Goal: Information Seeking & Learning: Learn about a topic

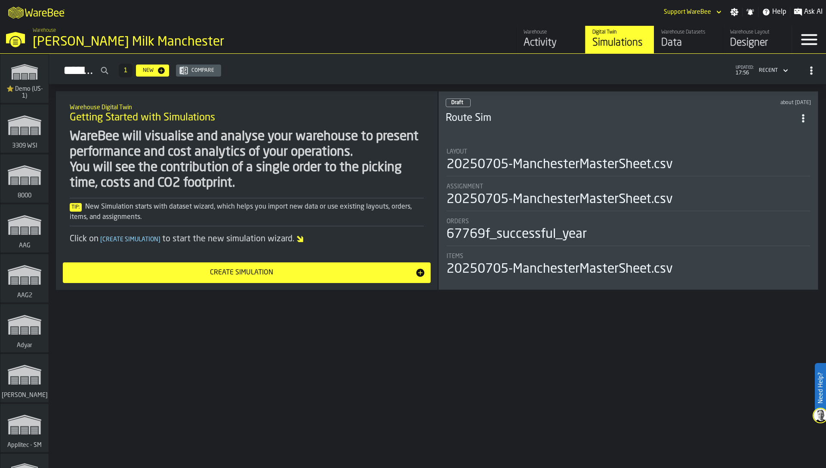
click at [335, 183] on div "WareBee will visualise and analyse your warehouse to present performance and co…" at bounding box center [247, 160] width 354 height 62
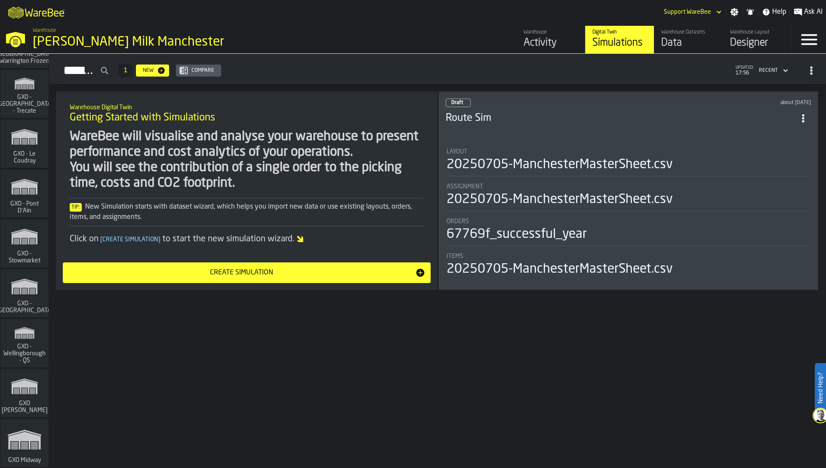
click at [22, 261] on span "GXO - Stowmarket" at bounding box center [24, 258] width 41 height 14
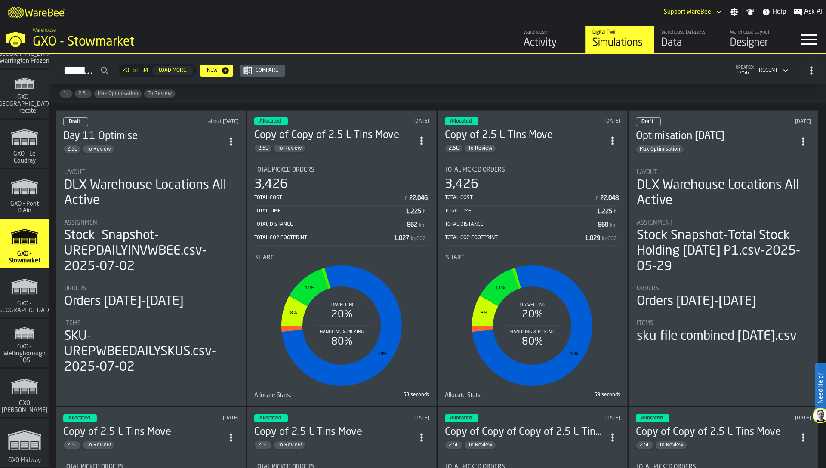
click at [536, 48] on div "Activity" at bounding box center [551, 43] width 55 height 14
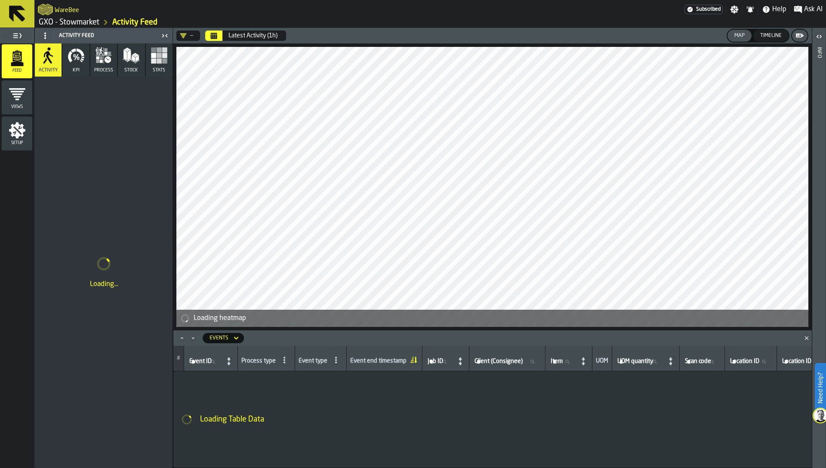
click at [218, 39] on button "Calendar" at bounding box center [213, 36] width 17 height 10
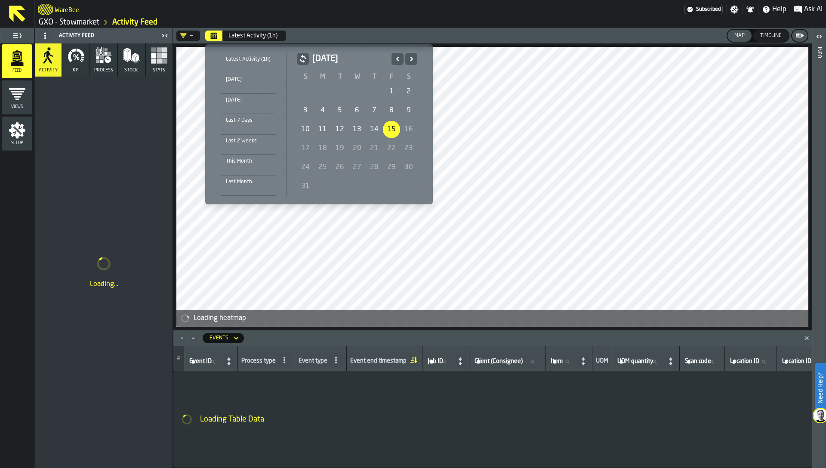
click at [318, 108] on div "4" at bounding box center [322, 110] width 17 height 17
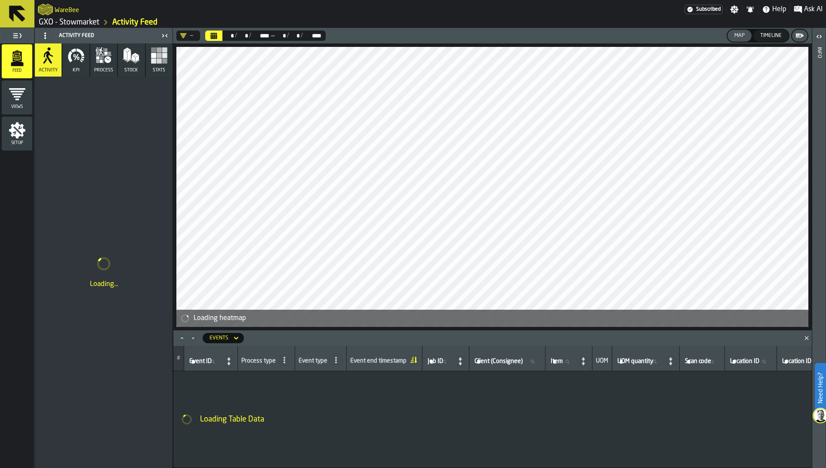
click at [74, 58] on icon "button" at bounding box center [76, 55] width 17 height 17
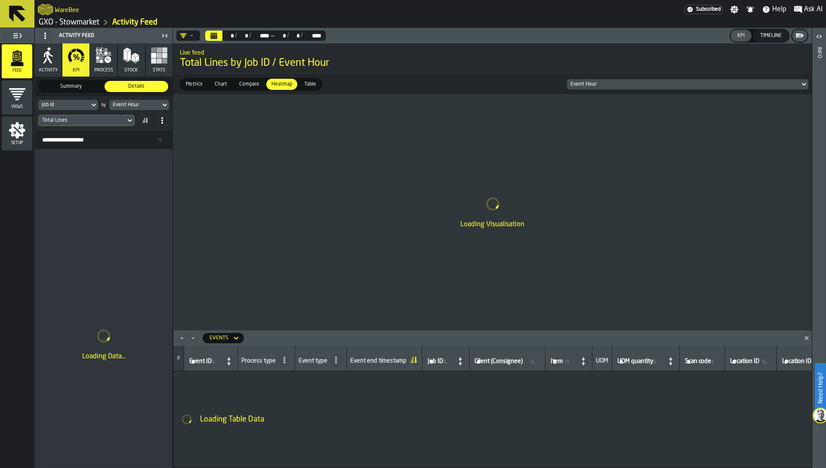
click at [50, 103] on div "Job Id" at bounding box center [64, 105] width 44 height 6
click at [53, 123] on input "Search" at bounding box center [84, 119] width 85 height 11
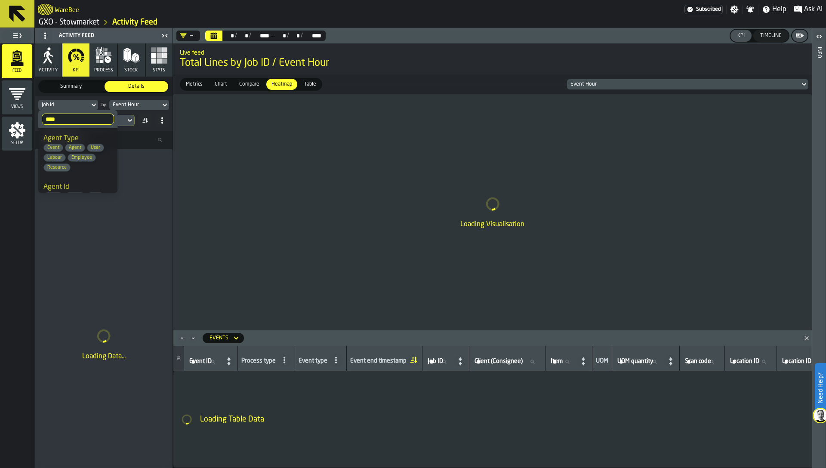
type input "****"
click at [65, 181] on li "Agent Id Event Agent User Labour Employee Resource" at bounding box center [77, 201] width 79 height 49
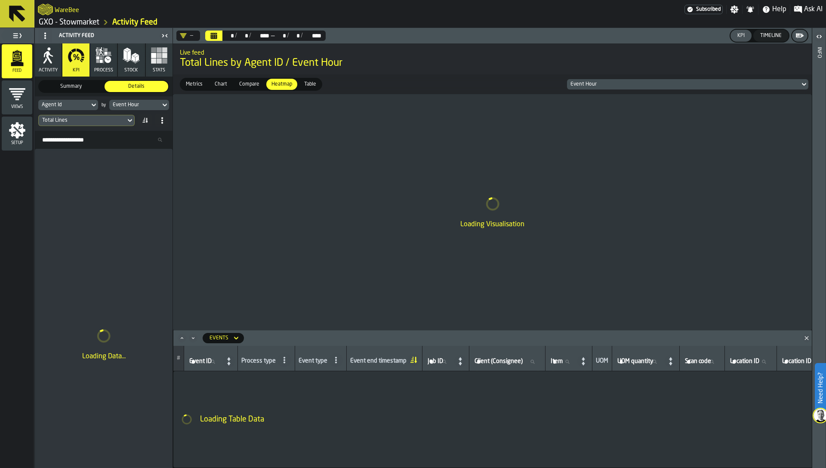
click at [123, 106] on div "Event Hour" at bounding box center [135, 105] width 44 height 6
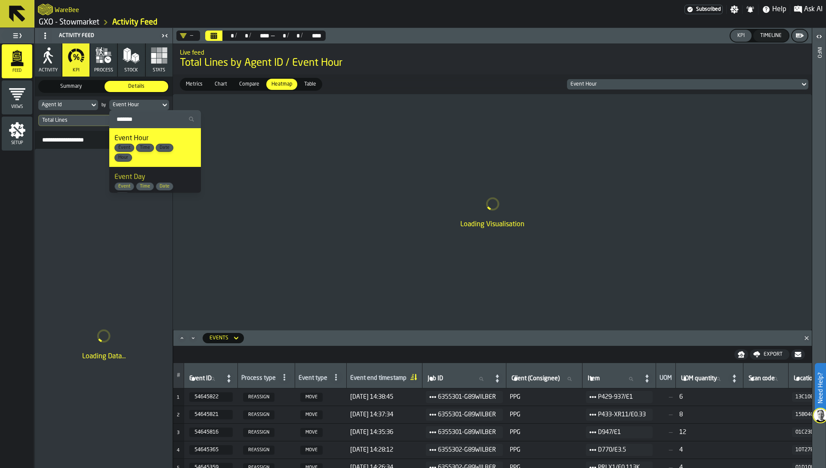
click at [133, 177] on span "Event Day" at bounding box center [130, 177] width 31 height 7
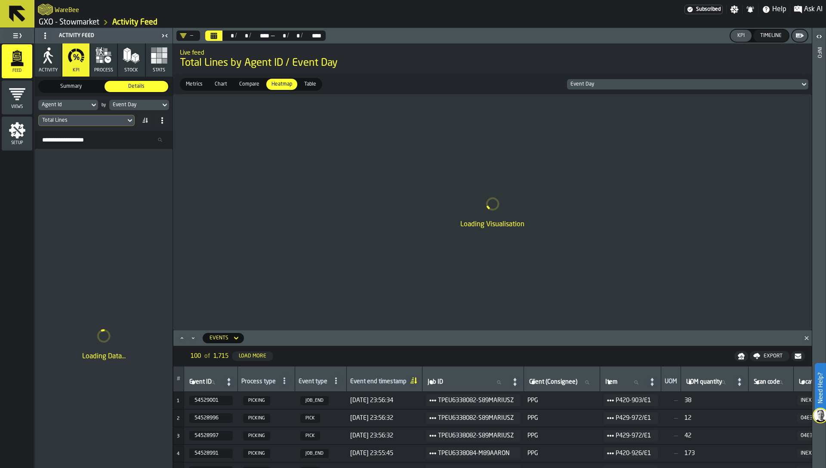
click at [804, 336] on icon "Close" at bounding box center [807, 338] width 9 height 9
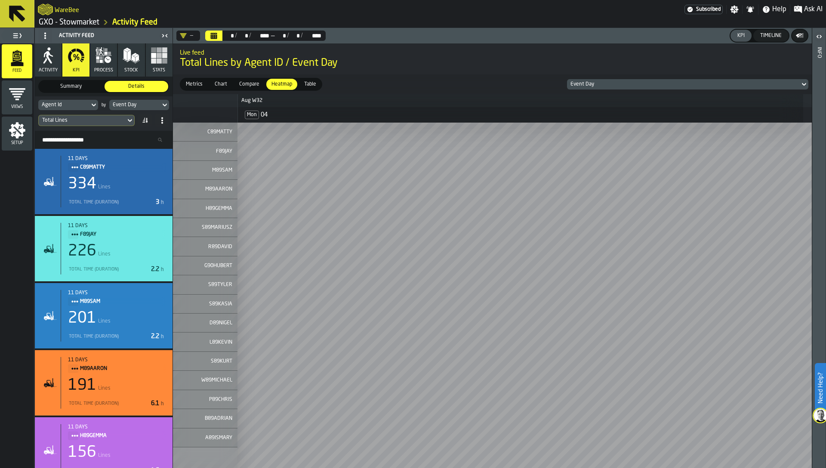
click at [783, 38] on div "Timeline" at bounding box center [771, 36] width 28 height 6
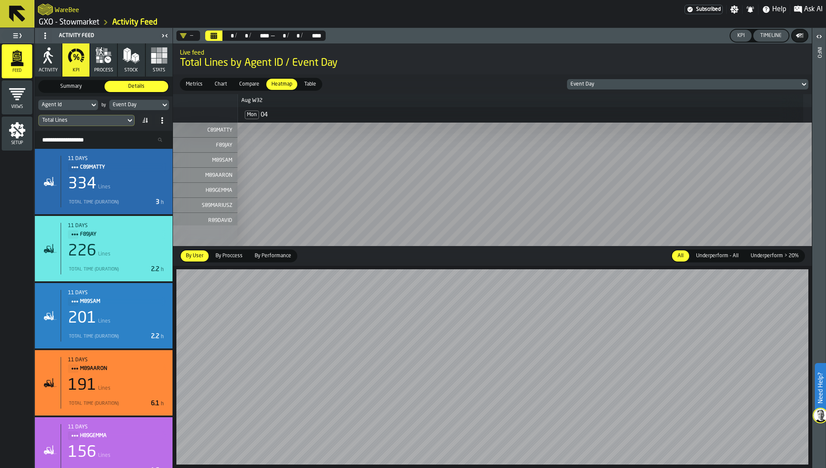
click at [769, 37] on div "Timeline" at bounding box center [771, 36] width 28 height 6
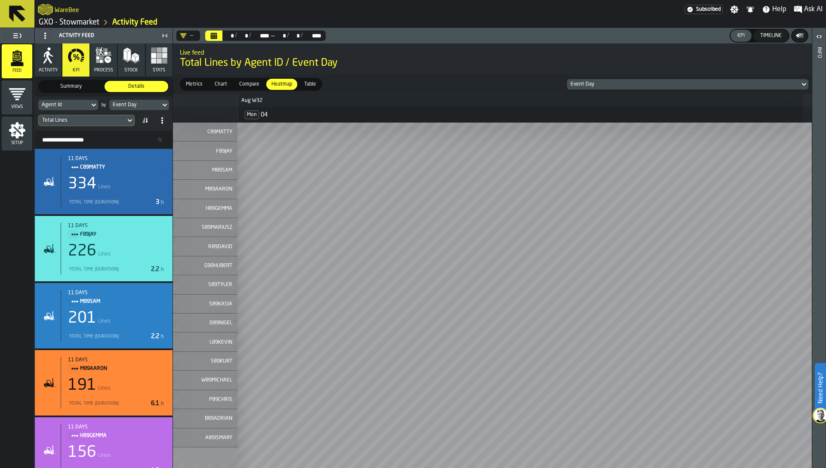
click at [738, 37] on div "KPI" at bounding box center [741, 36] width 14 height 6
click at [774, 36] on div "Timeline" at bounding box center [771, 36] width 28 height 6
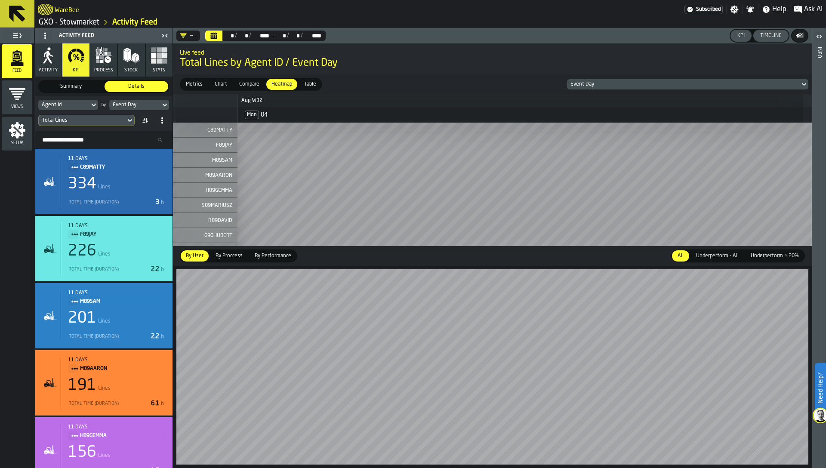
click at [739, 42] on header "— ** * / ** * / **** **** — ** * / ** * / **** **** KPI Timeline" at bounding box center [492, 35] width 639 height 15
click at [739, 38] on div "KPI" at bounding box center [741, 36] width 14 height 6
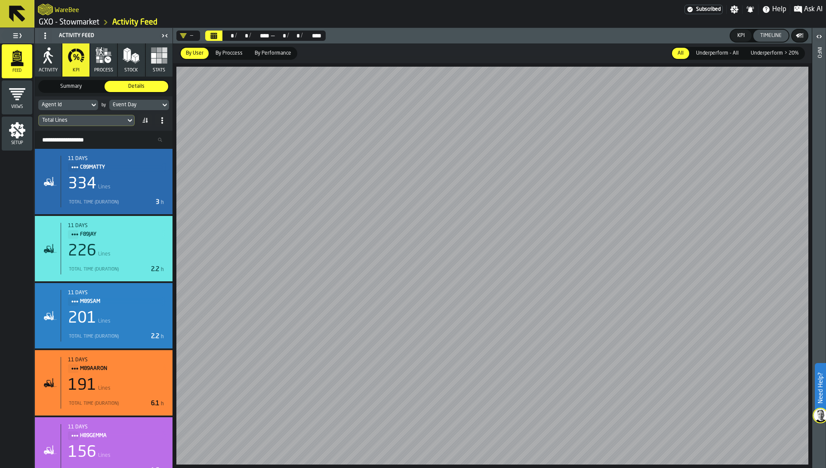
click at [84, 124] on div "Total Lines" at bounding box center [82, 120] width 87 height 9
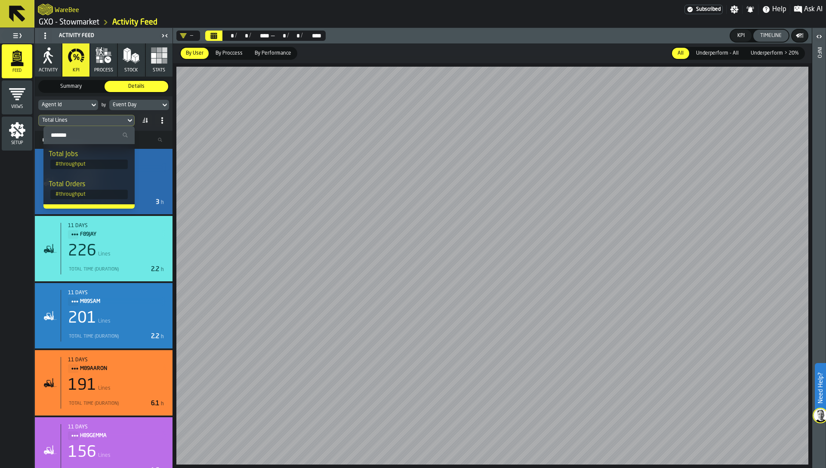
click at [83, 137] on input "Search" at bounding box center [89, 135] width 84 height 11
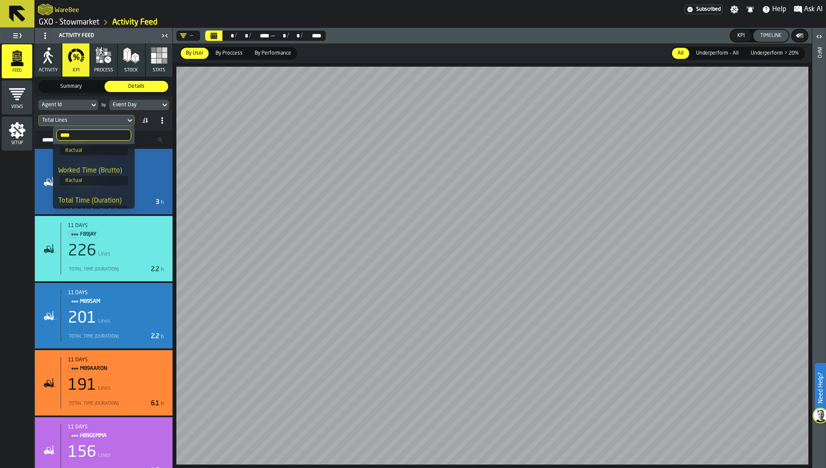
scroll to position [56, 0]
type input "****"
click at [97, 163] on div "Worked Time (Brutto)" at bounding box center [93, 159] width 71 height 10
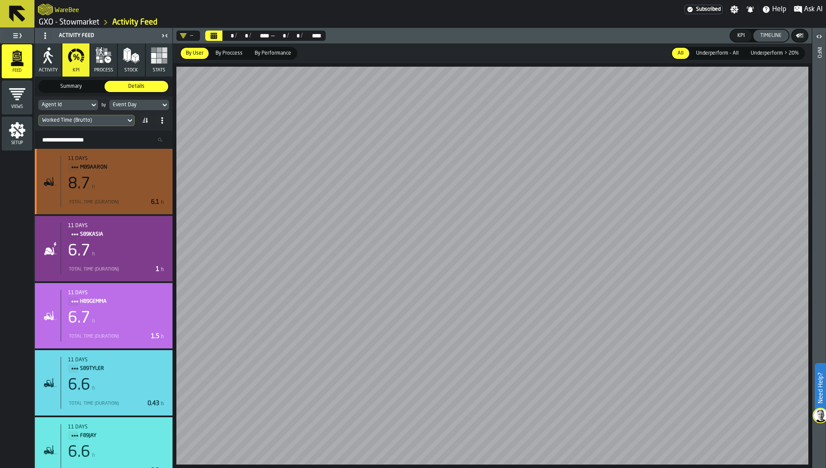
click at [124, 180] on div "8.7 h" at bounding box center [117, 184] width 98 height 17
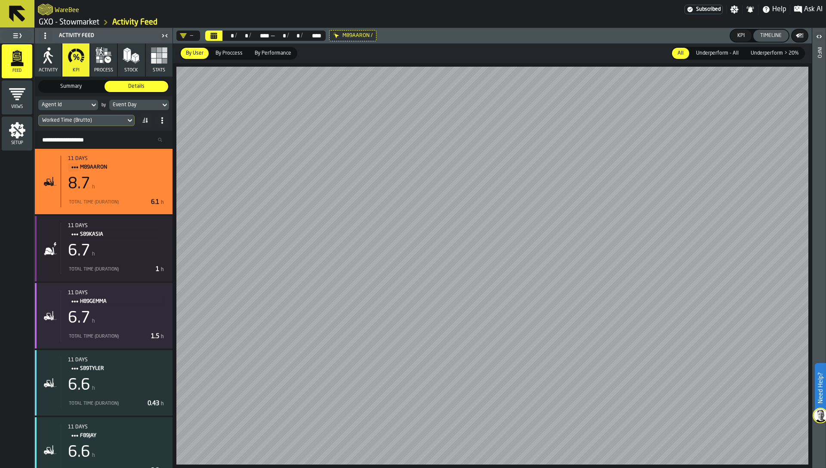
click at [72, 137] on input "Search Resources..." at bounding box center [103, 139] width 131 height 11
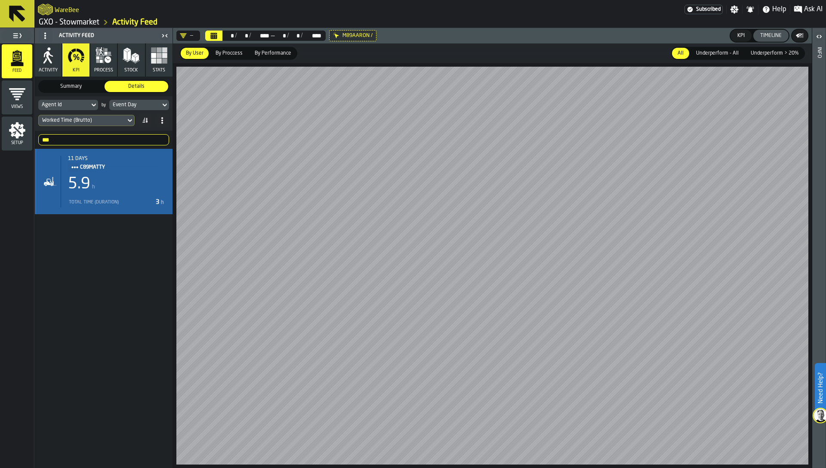
type input "***"
click at [120, 188] on div "5.9 h" at bounding box center [117, 184] width 98 height 17
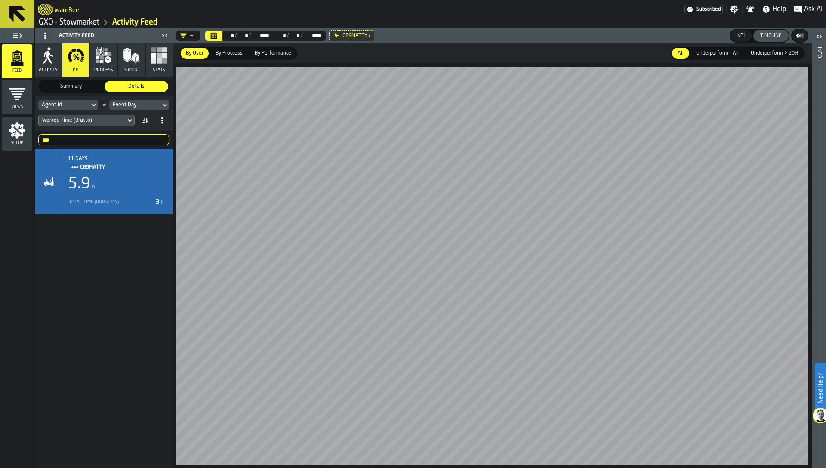
click at [90, 118] on div "Worked Time (Brutto)" at bounding box center [82, 121] width 80 height 6
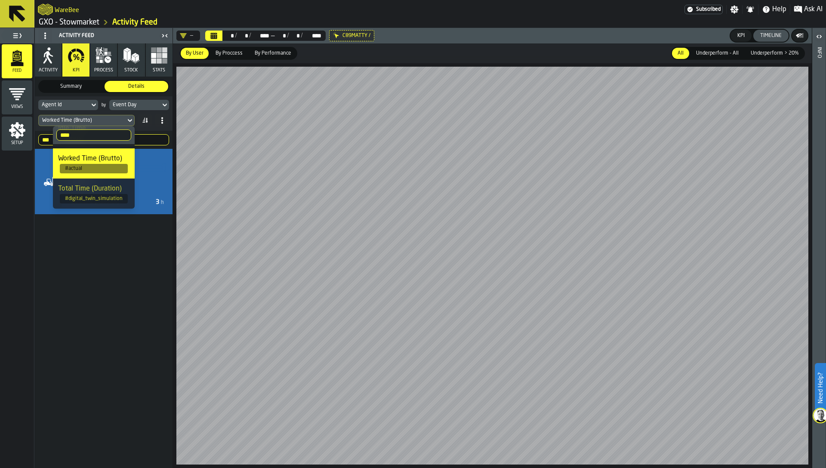
click at [104, 193] on div "Total Time (Duration)" at bounding box center [93, 189] width 71 height 10
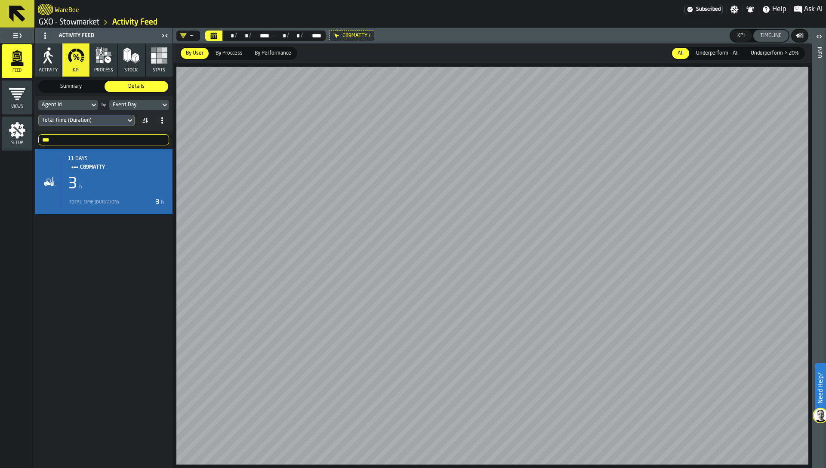
click at [75, 122] on div "Total Time (Duration)" at bounding box center [82, 121] width 80 height 6
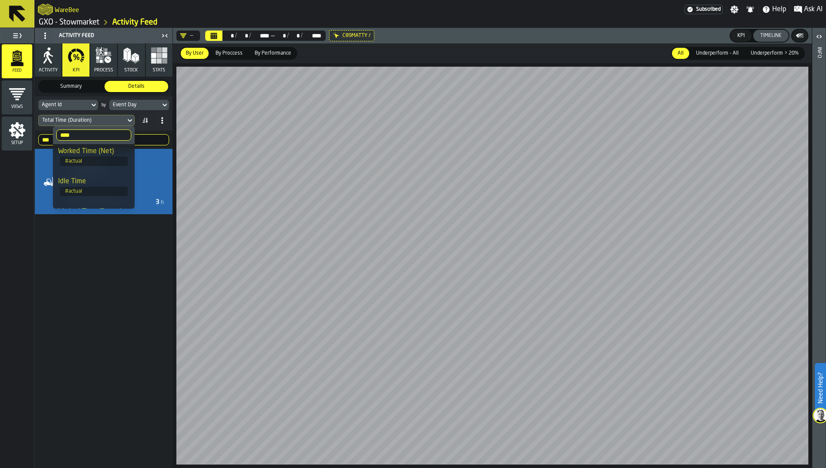
scroll to position [0, 0]
click at [87, 159] on div "Worked Time (Net)" at bounding box center [93, 154] width 71 height 10
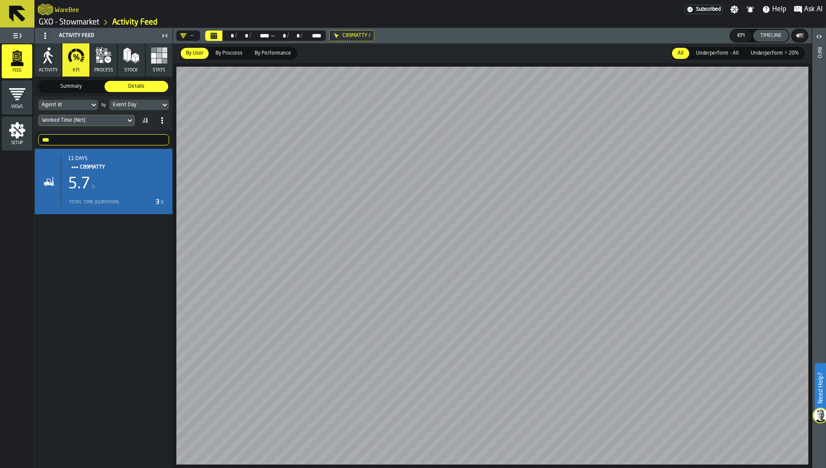
click at [80, 118] on div "Worked Time (Net)" at bounding box center [82, 121] width 80 height 6
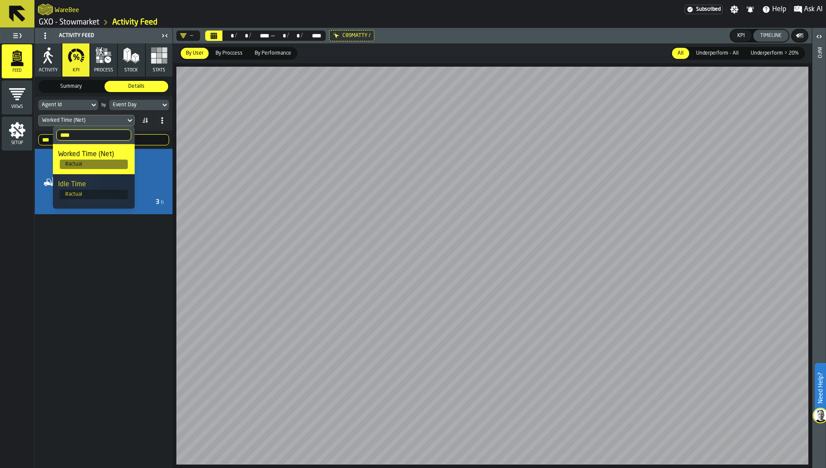
click at [0, 0] on icon at bounding box center [0, 0] width 0 height 0
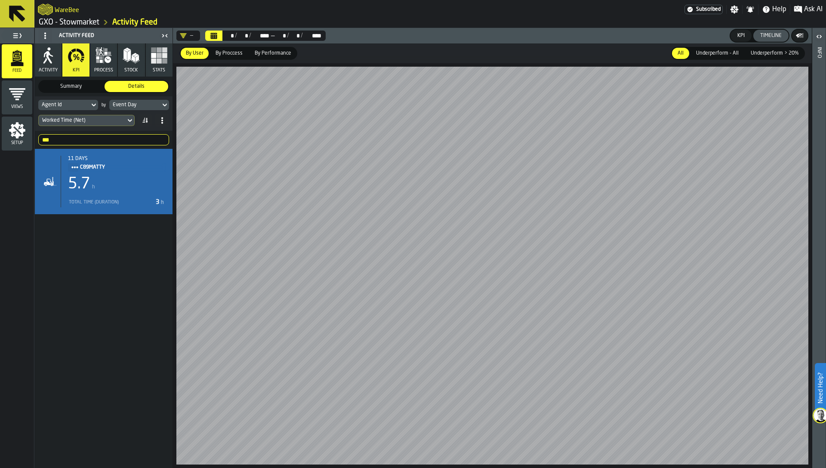
click at [107, 142] on input "***" at bounding box center [103, 139] width 131 height 11
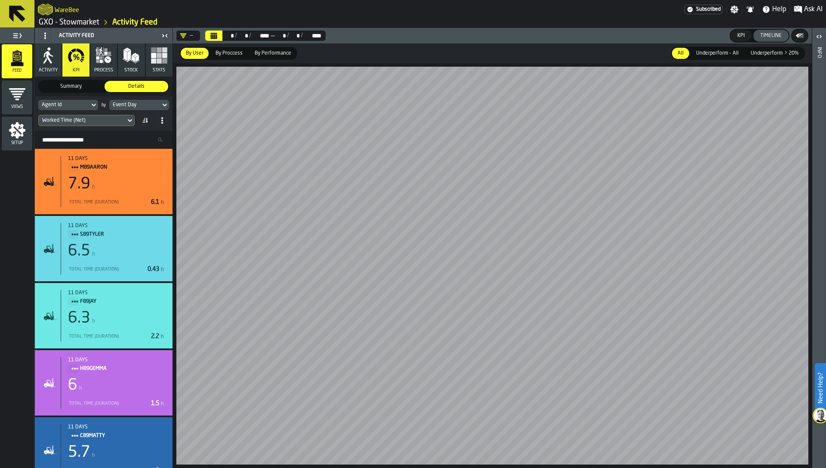
click at [136, 106] on div "Event Day" at bounding box center [135, 105] width 44 height 6
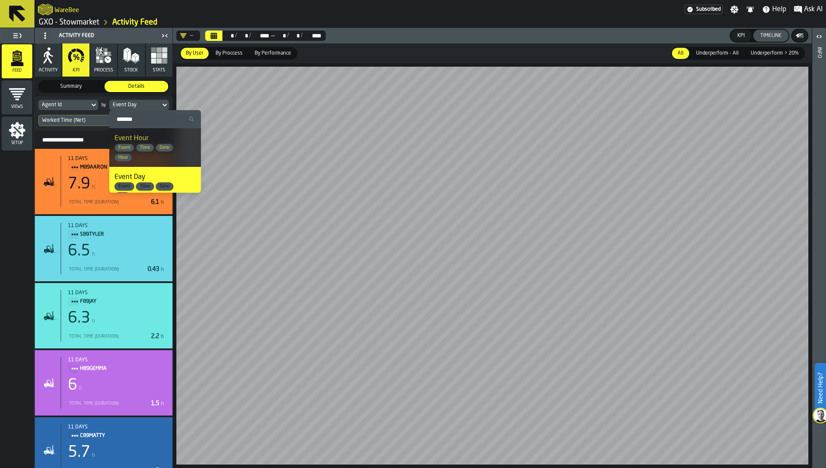
click at [145, 123] on input "Search" at bounding box center [155, 119] width 85 height 11
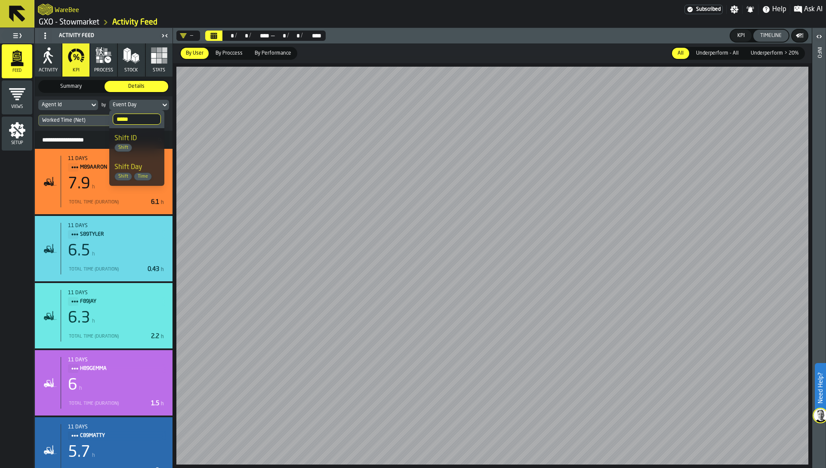
type input "*****"
click at [144, 166] on div "Shift Day Shift Time" at bounding box center [137, 171] width 45 height 19
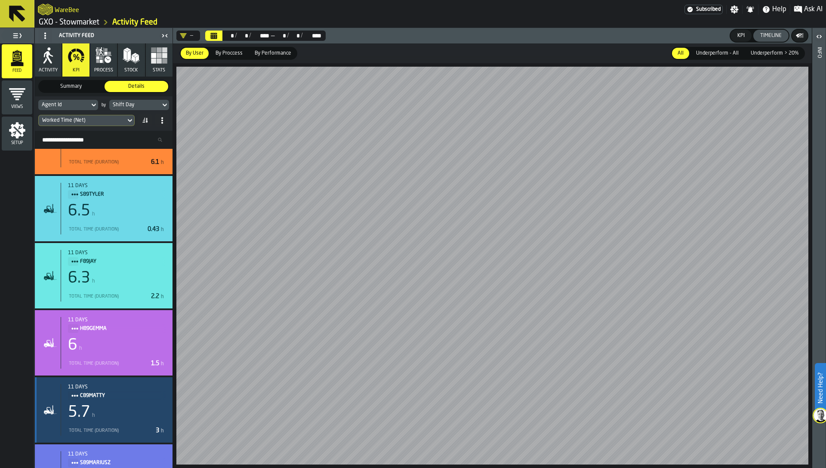
scroll to position [42, 0]
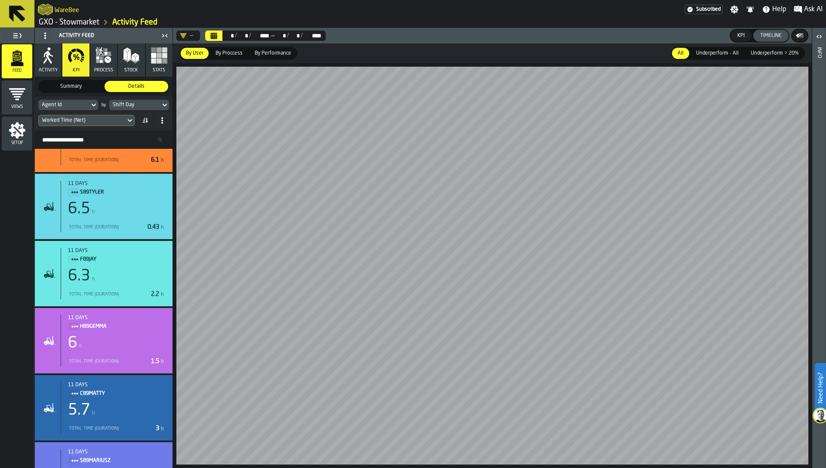
click at [87, 120] on div "Worked Time (Net)" at bounding box center [82, 121] width 80 height 6
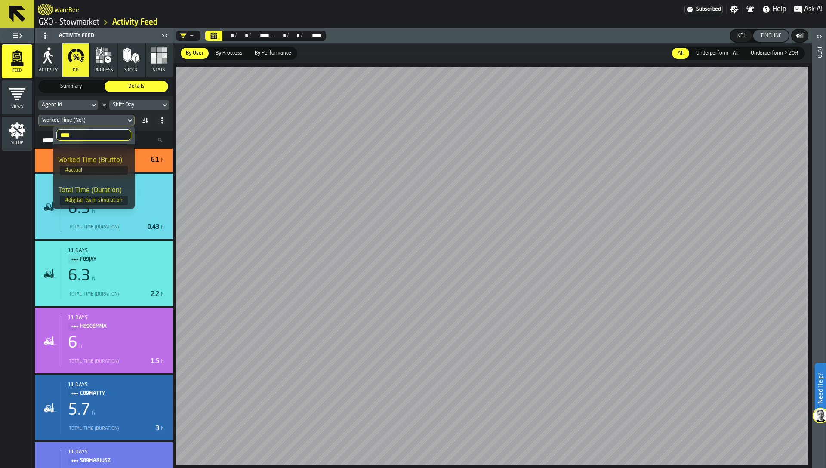
scroll to position [55, 0]
click at [90, 169] on span "# actual" at bounding box center [94, 169] width 68 height 9
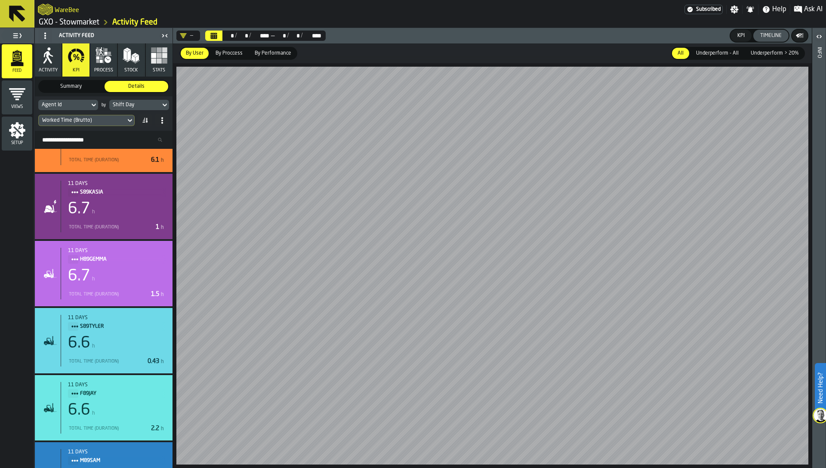
click at [89, 142] on input "Search Resources..." at bounding box center [103, 139] width 131 height 11
type input "*"
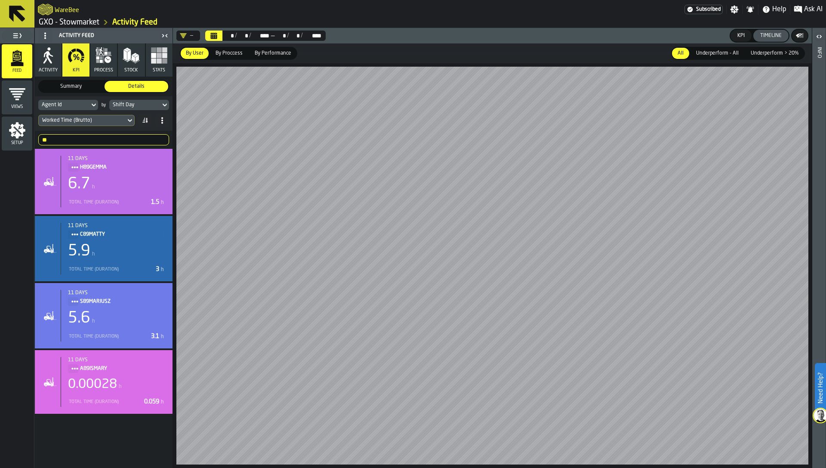
scroll to position [0, 0]
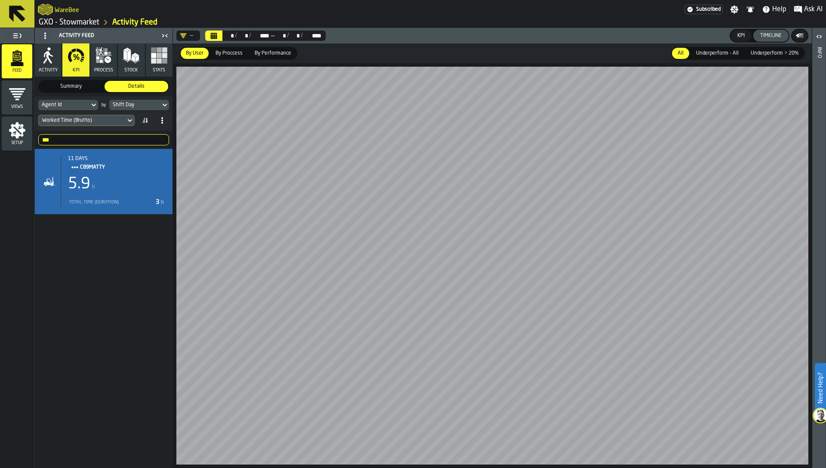
type input "***"
click at [98, 121] on div "Worked Time (Brutto)" at bounding box center [82, 121] width 80 height 6
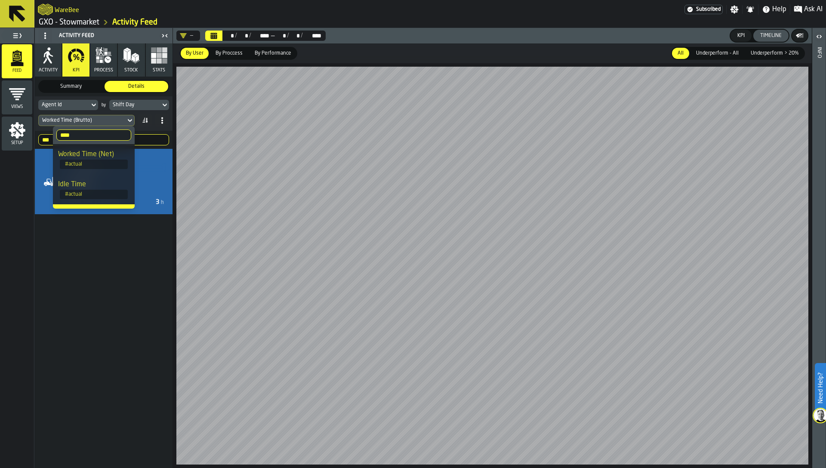
click at [95, 159] on div "Worked Time (Net)" at bounding box center [93, 154] width 71 height 10
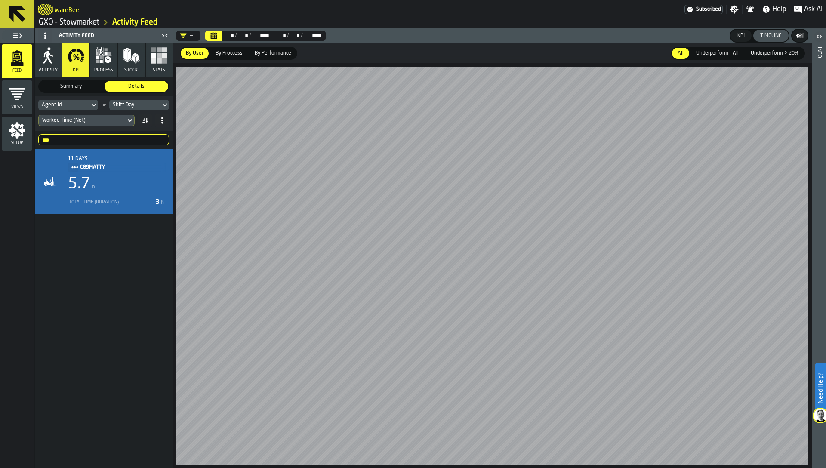
click at [94, 120] on div "Worked Time (Net)" at bounding box center [82, 121] width 80 height 6
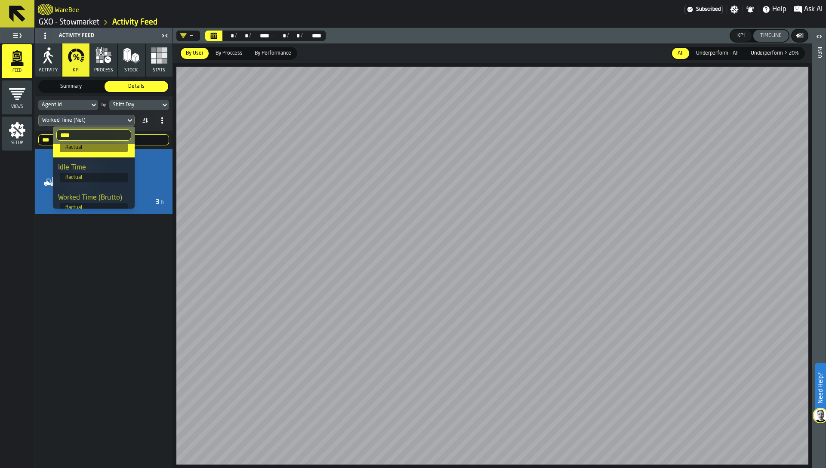
scroll to position [29, 0]
click at [94, 191] on div "Worked Time (Brutto)" at bounding box center [93, 186] width 71 height 10
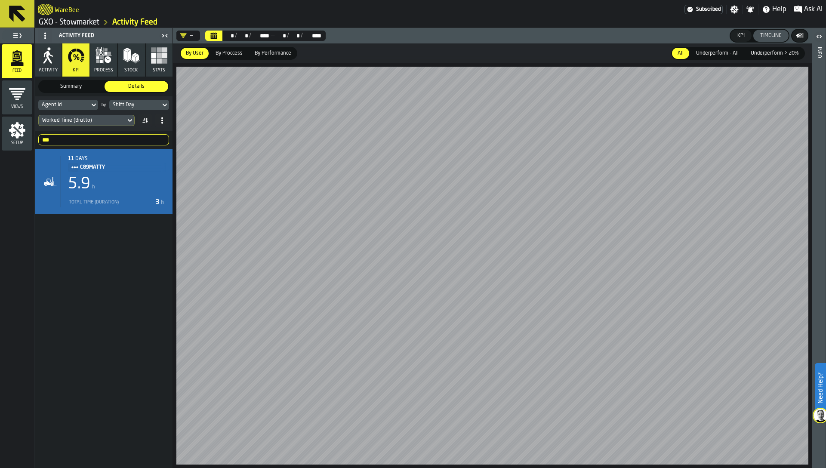
click at [21, 135] on icon "menu Setup" at bounding box center [17, 130] width 16 height 16
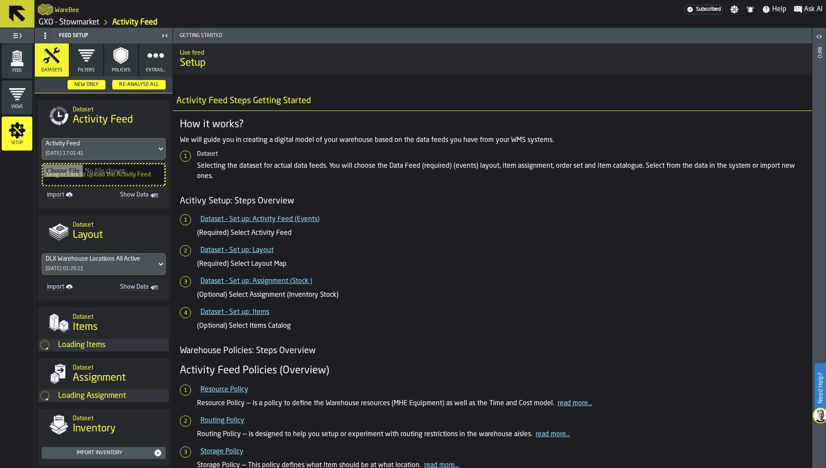
click at [155, 62] on icon "button" at bounding box center [155, 55] width 17 height 17
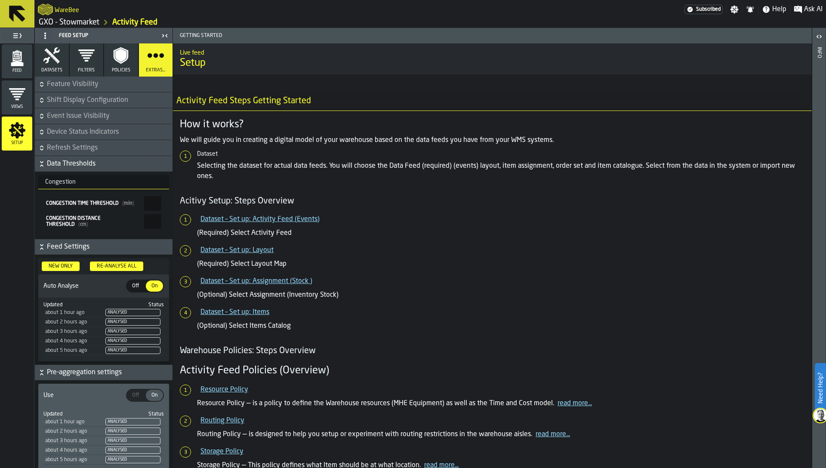
click at [55, 60] on icon "button" at bounding box center [51, 55] width 16 height 16
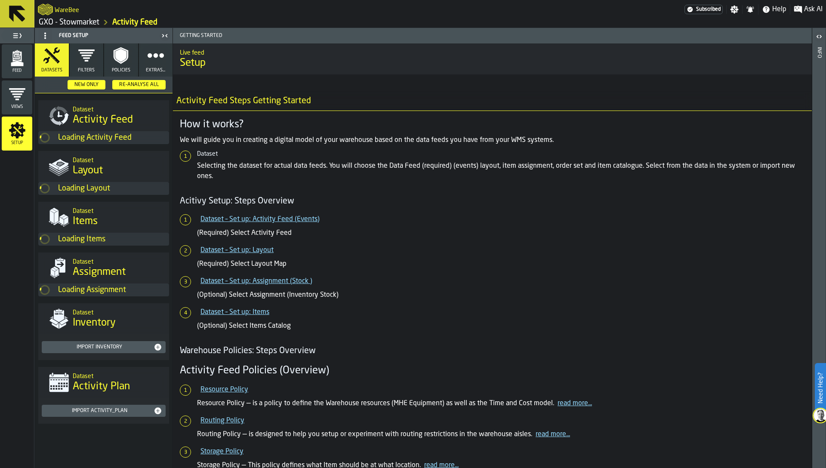
click at [80, 64] on icon "button" at bounding box center [86, 55] width 17 height 17
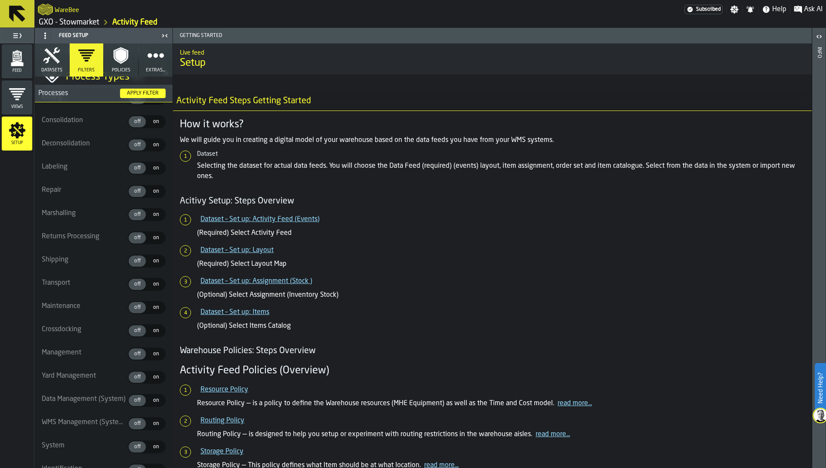
scroll to position [857, 0]
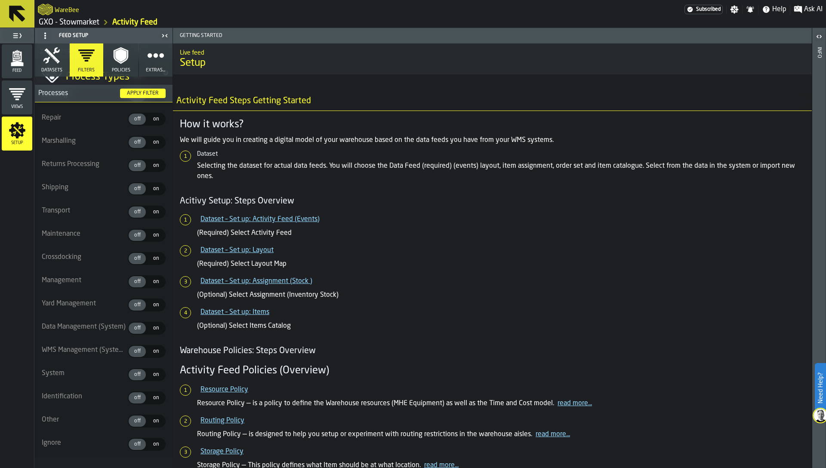
click at [19, 68] on div "Feed" at bounding box center [17, 62] width 31 height 24
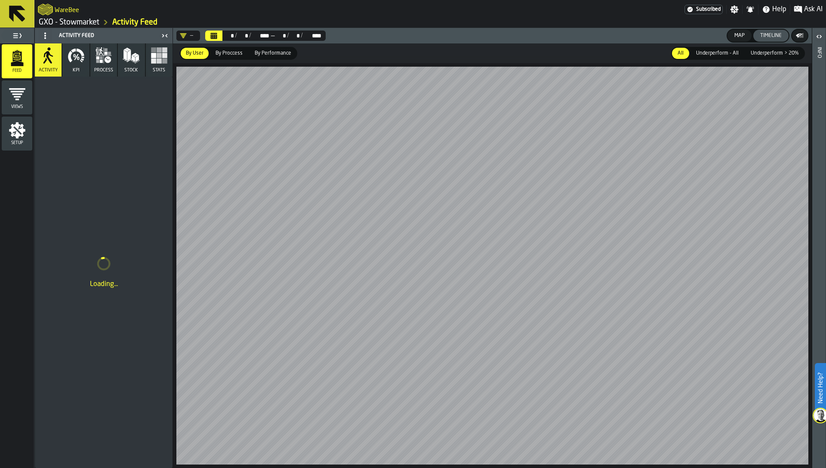
click at [99, 56] on icon "button" at bounding box center [103, 55] width 17 height 17
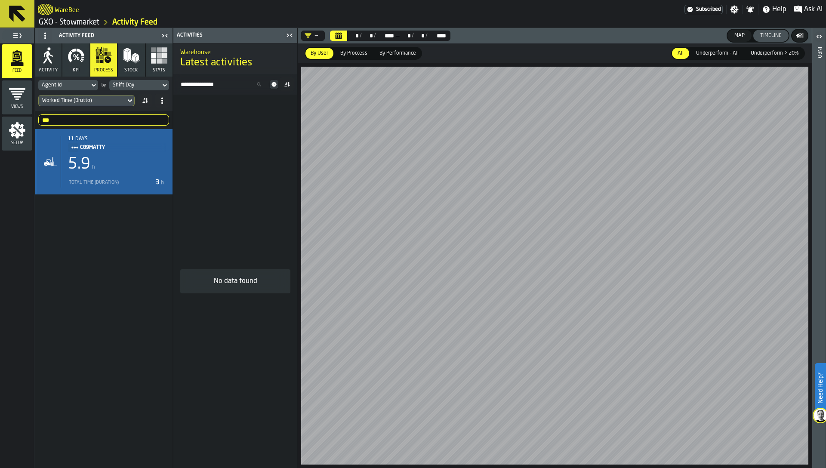
click at [117, 150] on span "C89MATTY" at bounding box center [119, 147] width 79 height 9
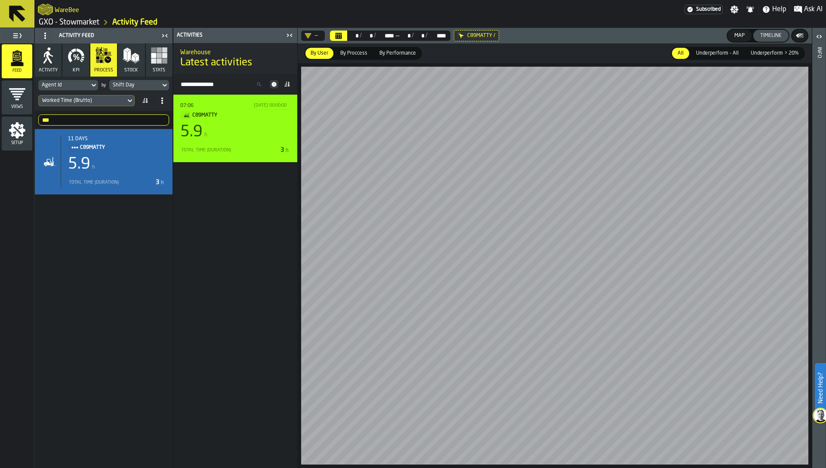
click at [221, 136] on div "5.9 h" at bounding box center [235, 132] width 110 height 17
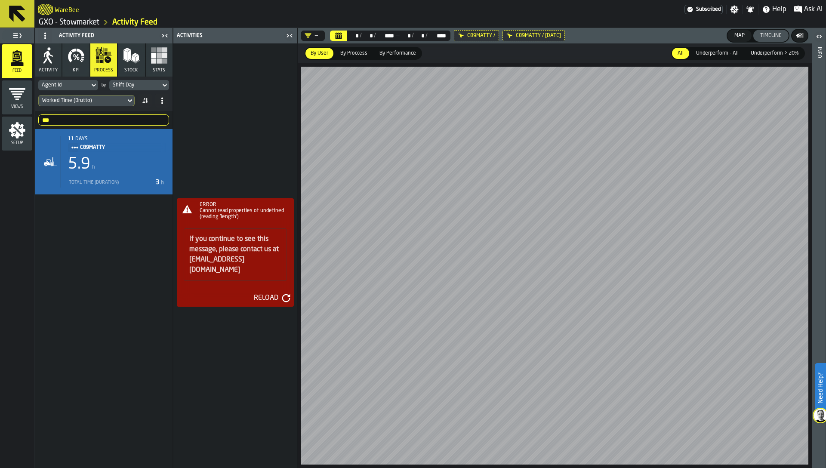
click at [740, 35] on div "Map" at bounding box center [739, 36] width 17 height 6
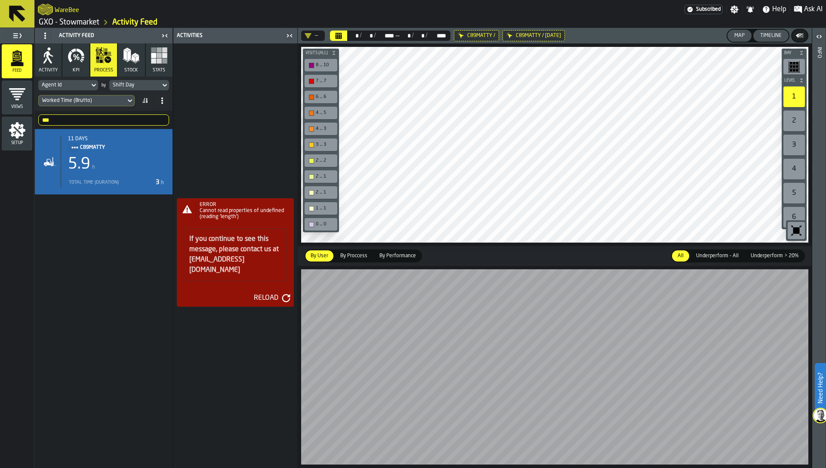
click at [121, 84] on div "Shift Day" at bounding box center [135, 85] width 44 height 6
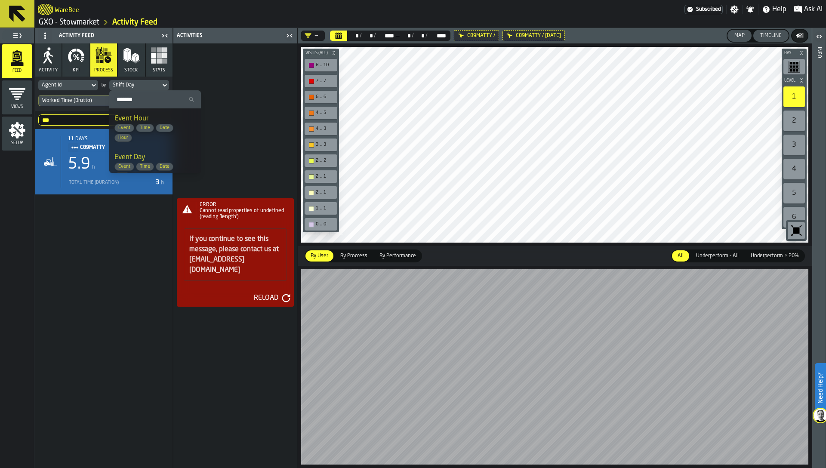
click at [135, 99] on input "Search" at bounding box center [155, 99] width 85 height 11
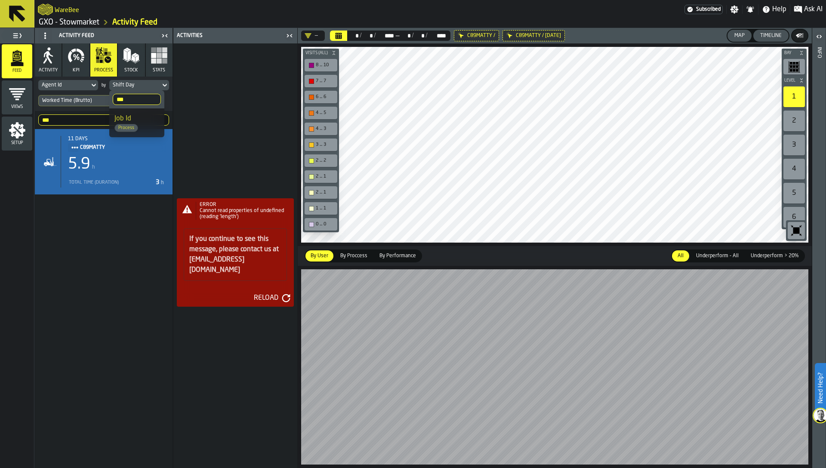
type input "***"
click at [152, 129] on span "Process" at bounding box center [137, 128] width 45 height 8
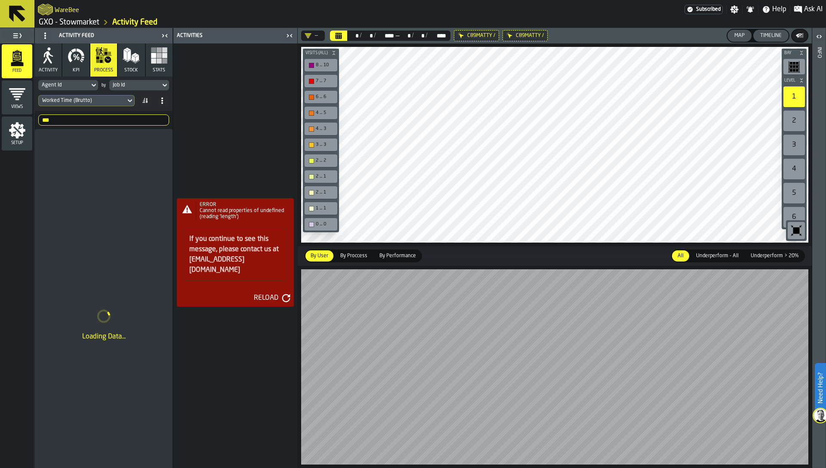
click at [289, 29] on header "Activities" at bounding box center [235, 35] width 124 height 15
click at [288, 33] on icon "button-toggle-Close me" at bounding box center [290, 36] width 10 height 10
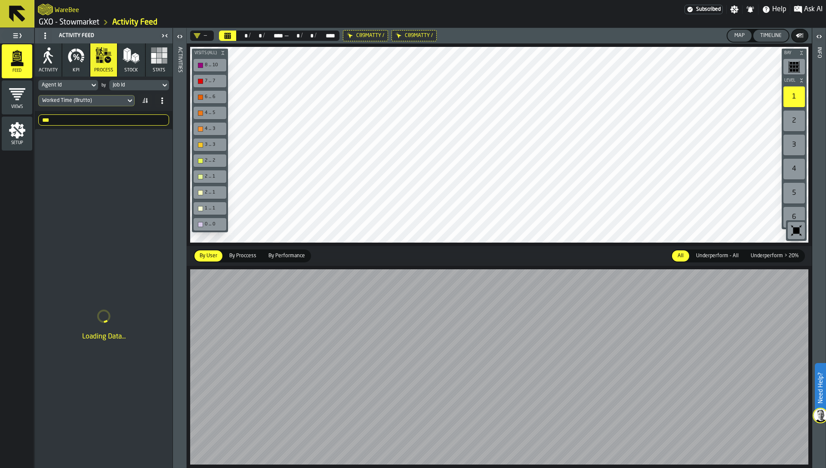
click at [176, 37] on icon "button-toggle-Open" at bounding box center [180, 36] width 10 height 10
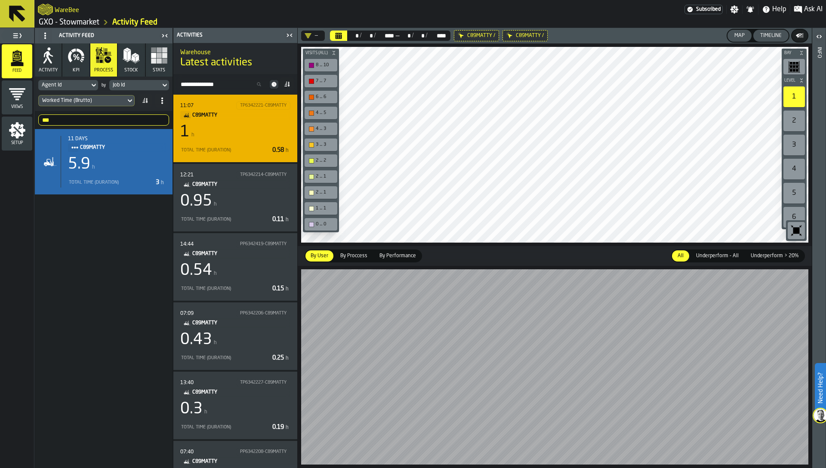
click at [246, 133] on div "1 h" at bounding box center [235, 132] width 110 height 17
click at [242, 145] on div "Total Time (Duration) 0.58 h" at bounding box center [235, 150] width 110 height 10
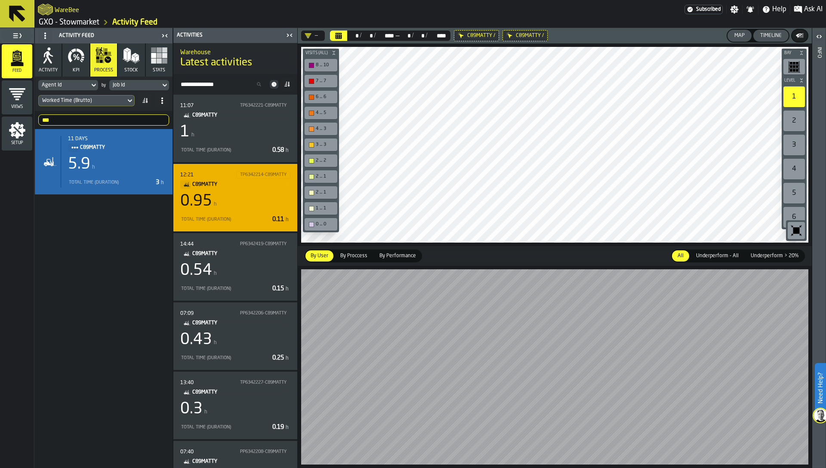
click at [243, 199] on div "0.95 h" at bounding box center [235, 201] width 110 height 17
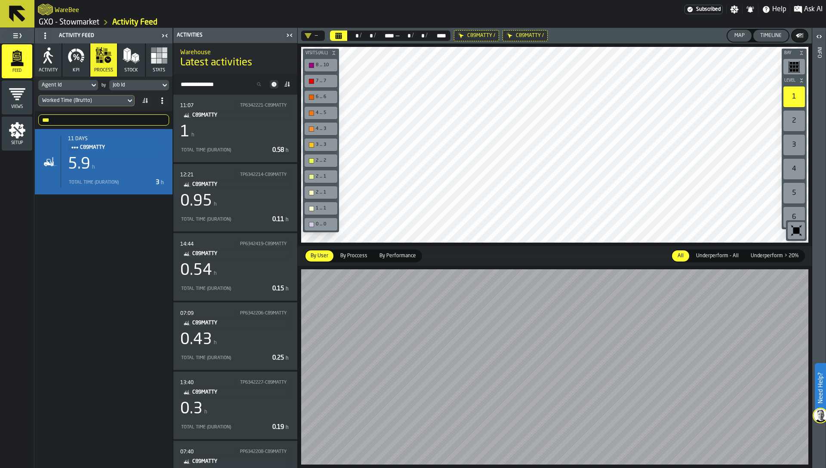
click at [0, 0] on icon at bounding box center [0, 0] width 0 height 0
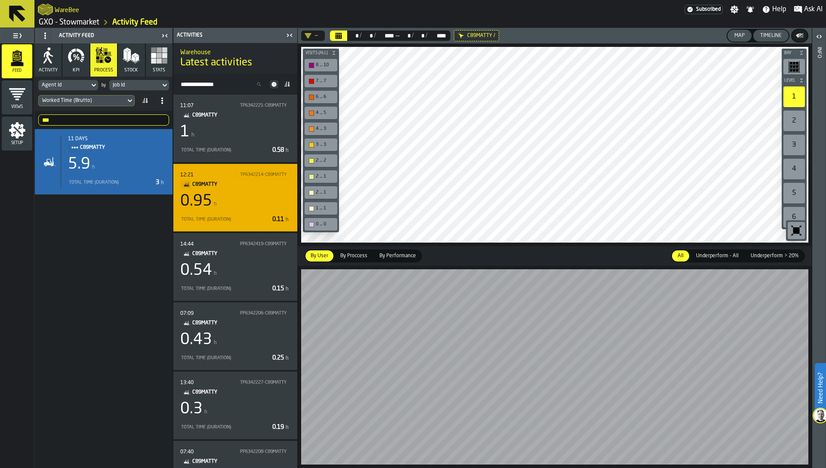
click at [230, 207] on div "0.95 h" at bounding box center [235, 201] width 110 height 17
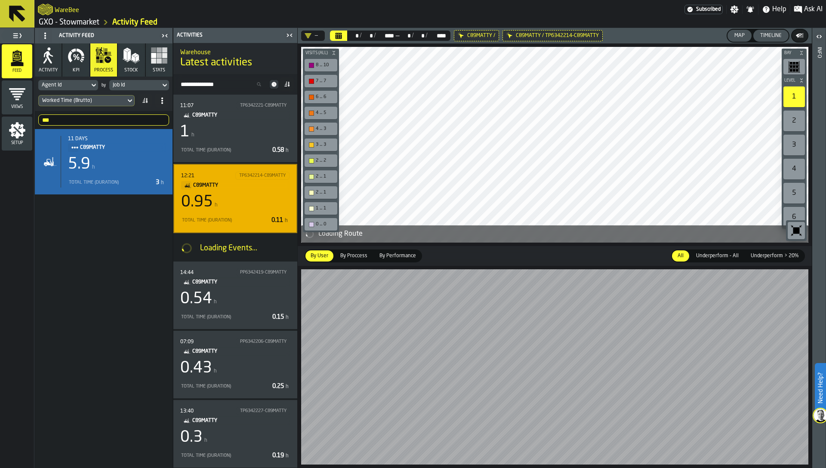
click at [149, 98] on span at bounding box center [145, 101] width 14 height 14
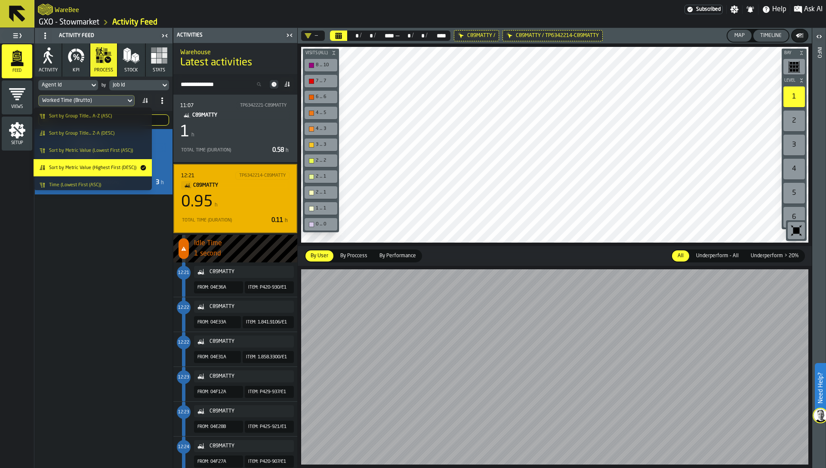
click at [291, 84] on span at bounding box center [287, 84] width 14 height 14
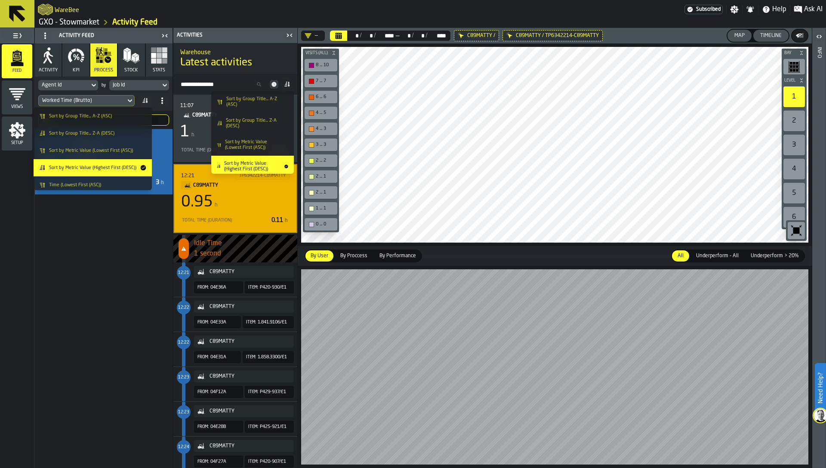
scroll to position [38, 0]
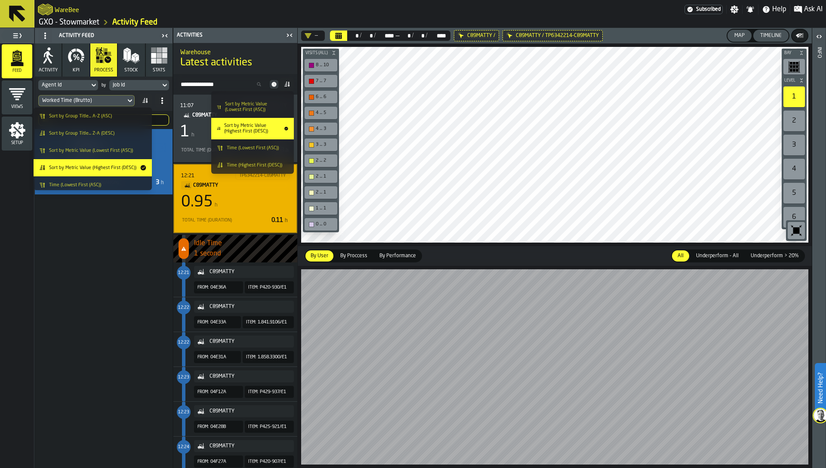
click at [278, 152] on li "Time (Lowest First (ASC))" at bounding box center [252, 147] width 83 height 17
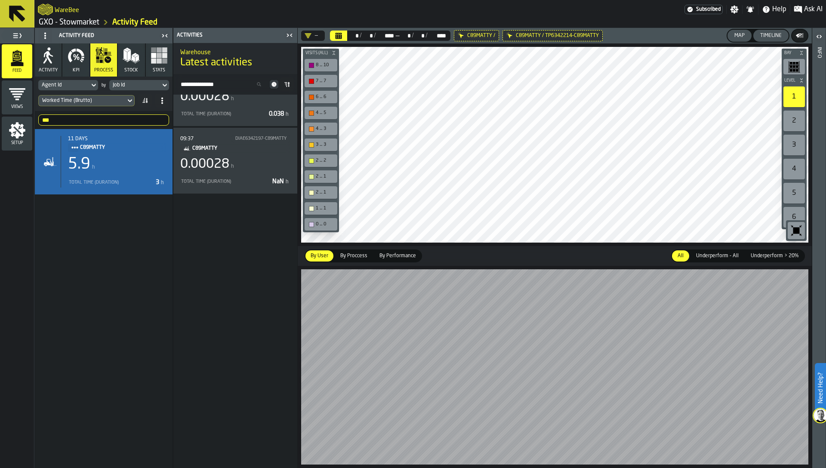
scroll to position [0, 0]
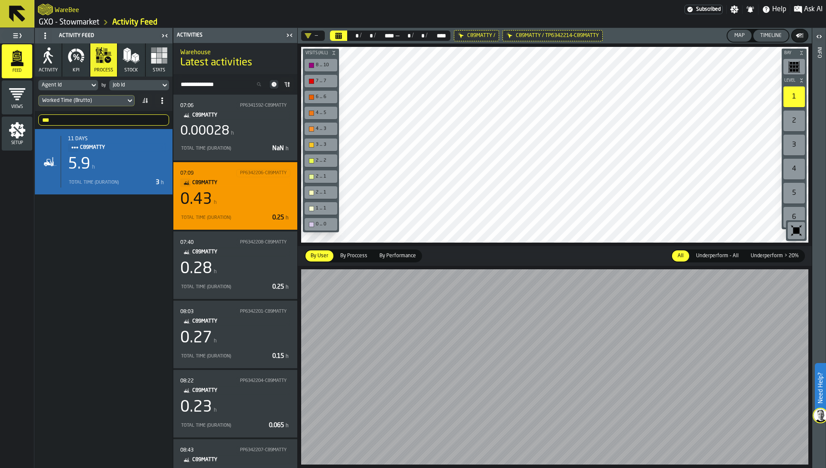
click at [241, 211] on div "07:09 PP6342206-C89MATTY C89MATTY 0.43 h Total Time (Duration) 0.25 h" at bounding box center [235, 196] width 110 height 54
click at [233, 207] on div "0.43 h" at bounding box center [235, 199] width 110 height 17
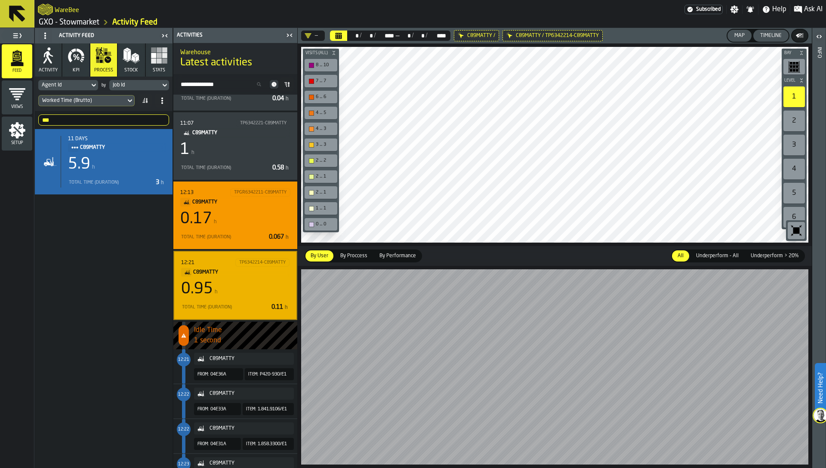
scroll to position [1138, 0]
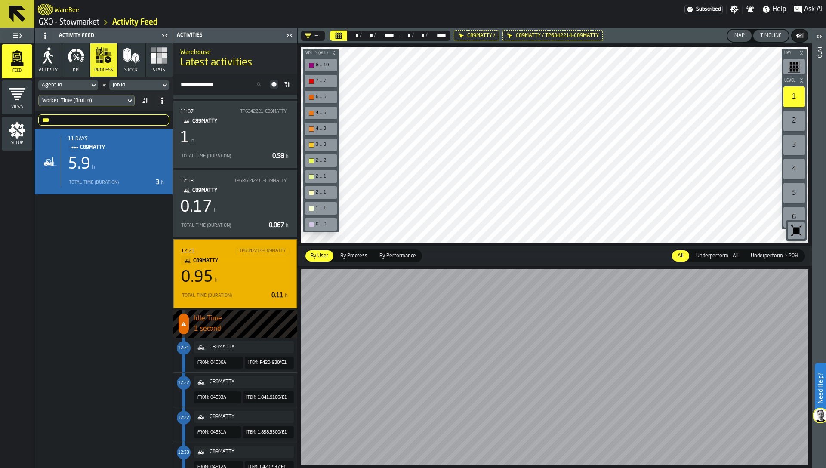
click at [0, 0] on icon at bounding box center [0, 0] width 0 height 0
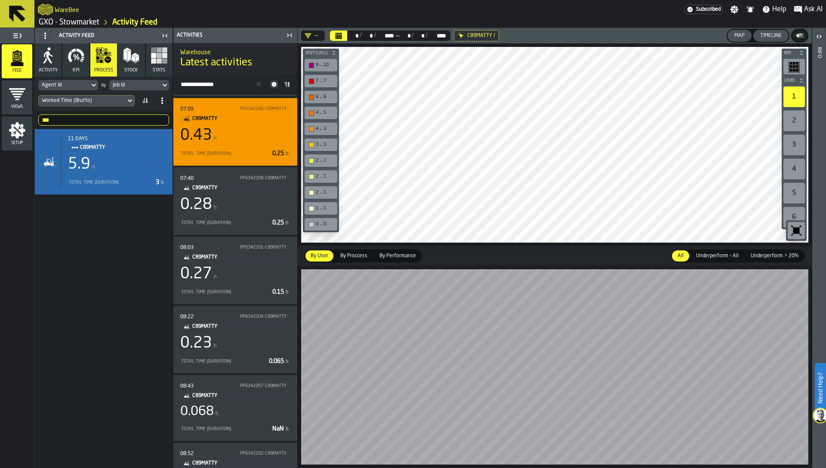
scroll to position [0, 0]
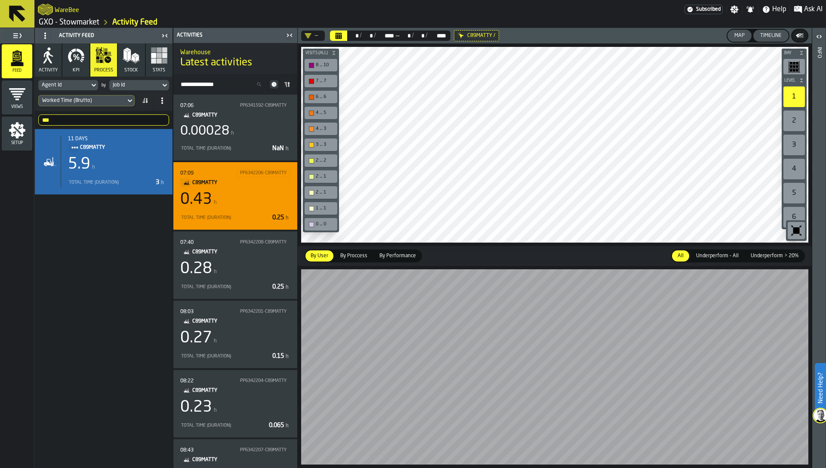
click at [250, 208] on div "07:09 PP6342206-C89MATTY C89MATTY 0.43 h Total Time (Duration) 0.25 h" at bounding box center [235, 196] width 110 height 54
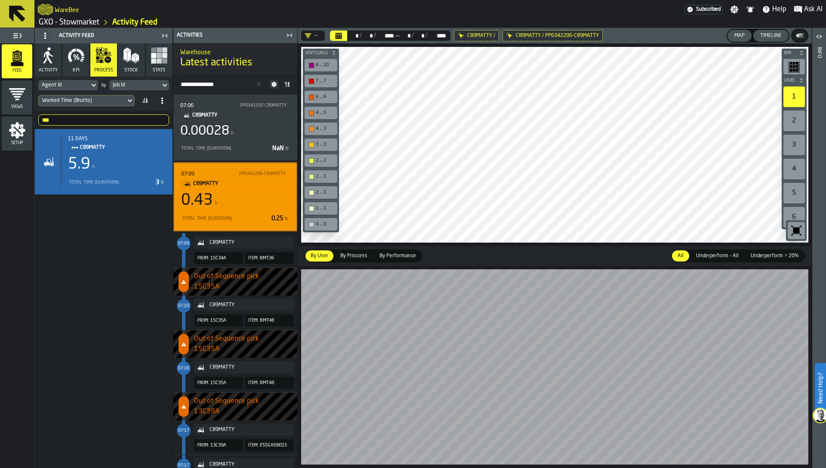
click at [184, 222] on div "Total Time (Duration) 0.25 h" at bounding box center [235, 219] width 108 height 10
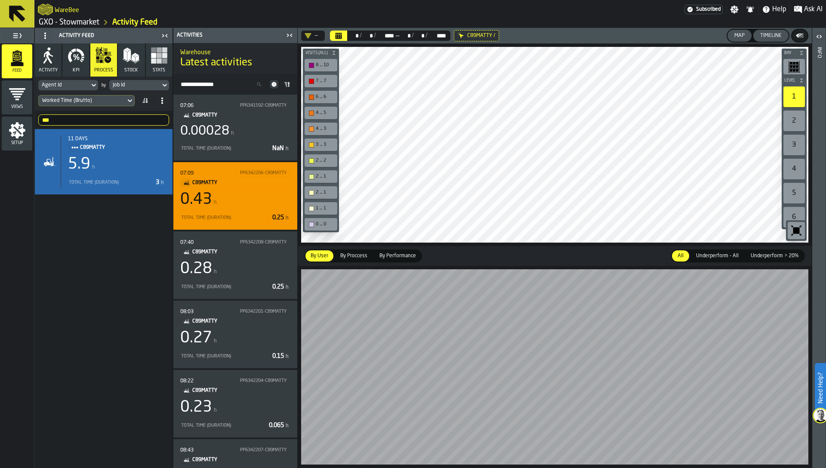
click at [243, 224] on div "07:09 PP6342206-C89MATTY C89MATTY 0.43 h Total Time (Duration) 0.25 h" at bounding box center [235, 196] width 124 height 68
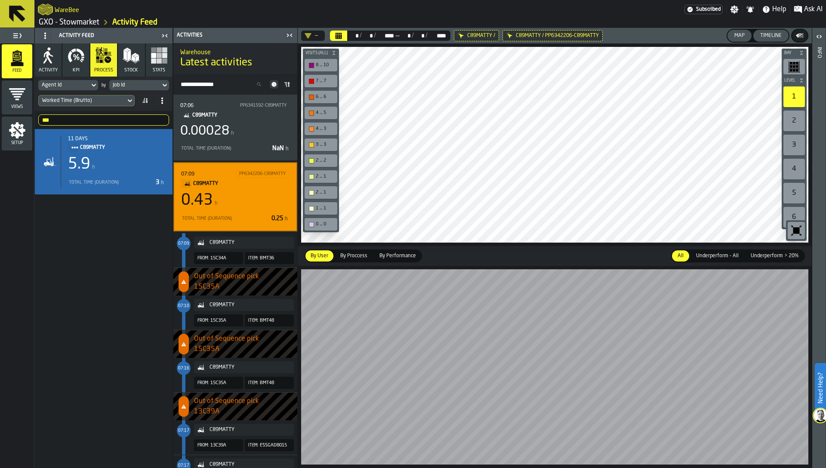
click at [176, 227] on div "07:09 PP6342206-C89MATTY C89MATTY 0.43 h Total Time (Duration) 0.25 h" at bounding box center [235, 196] width 124 height 69
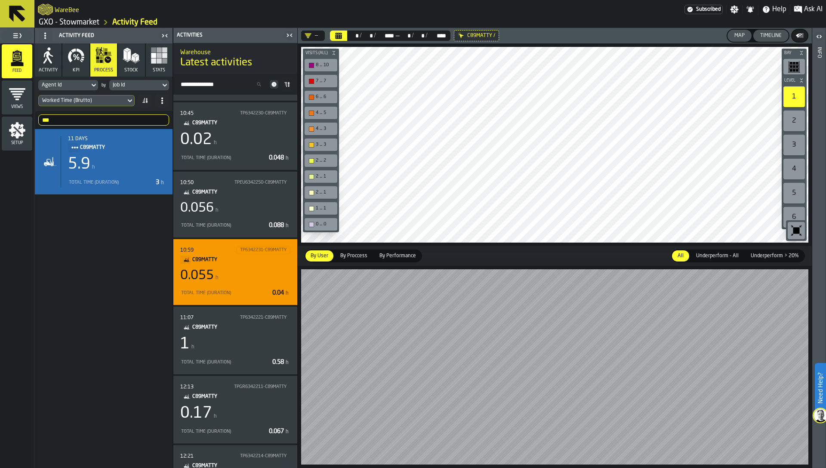
scroll to position [932, 0]
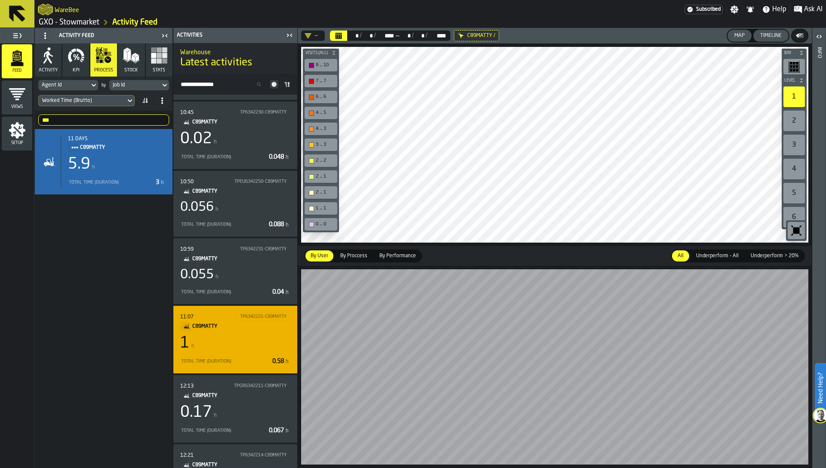
click at [176, 362] on div "11:07 TP6342221-C89MATTY C89MATTY 1 h Total Time (Duration) 0.58 h" at bounding box center [235, 340] width 124 height 68
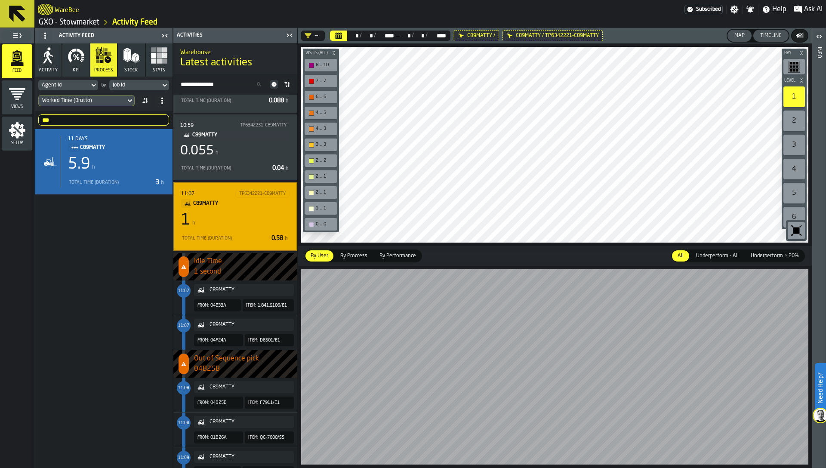
scroll to position [1044, 0]
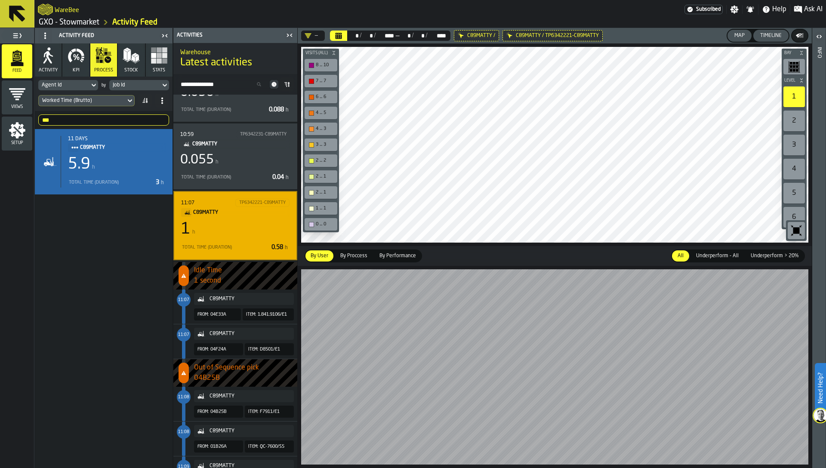
click at [179, 255] on div "11:07 TP6342221-C89MATTY C89MATTY 1 h Total Time (Duration) 0.58 h" at bounding box center [235, 225] width 124 height 69
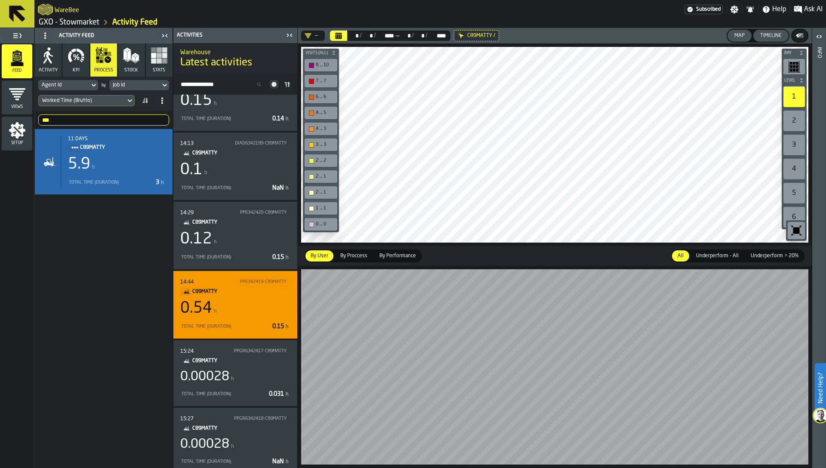
scroll to position [1512, 0]
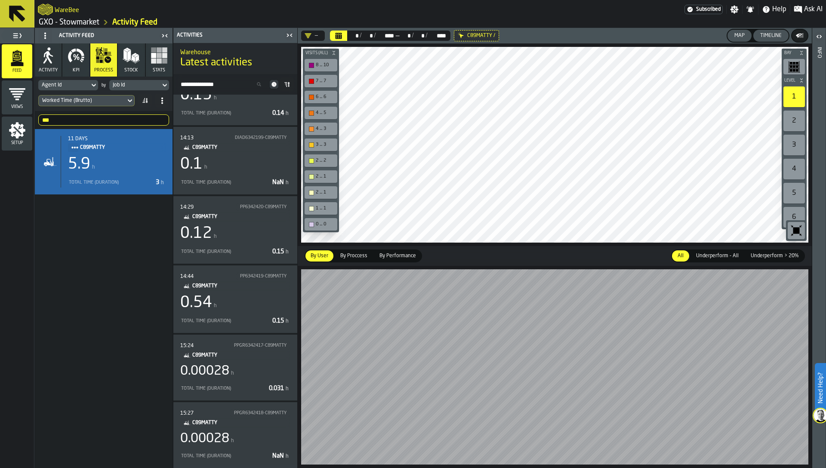
click at [83, 100] on div "Worked Time (Brutto)" at bounding box center [82, 101] width 80 height 6
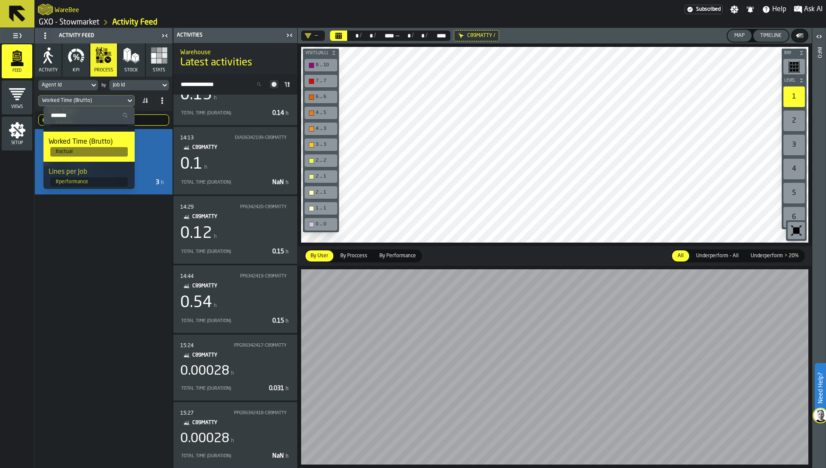
scroll to position [242, 0]
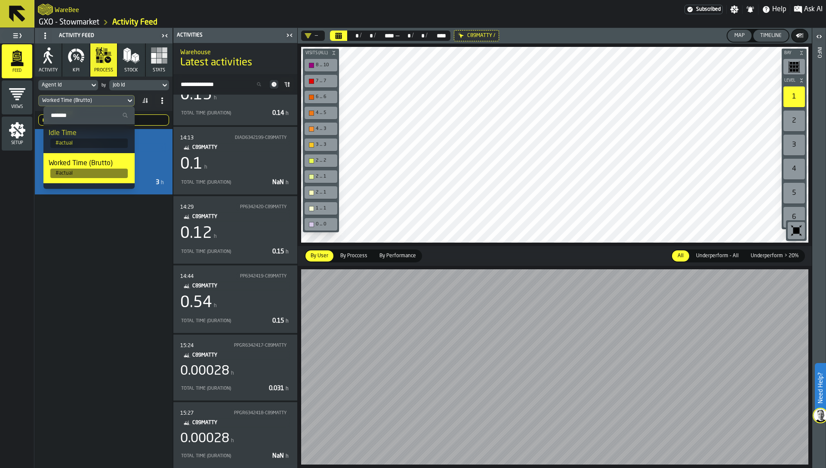
click at [79, 141] on span "# actual" at bounding box center [88, 143] width 77 height 9
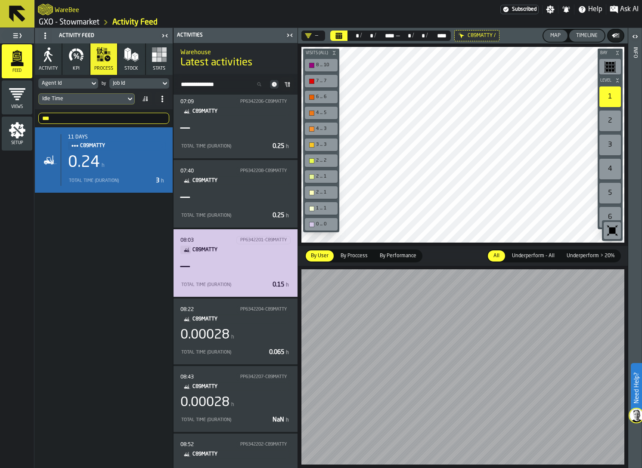
scroll to position [0, 0]
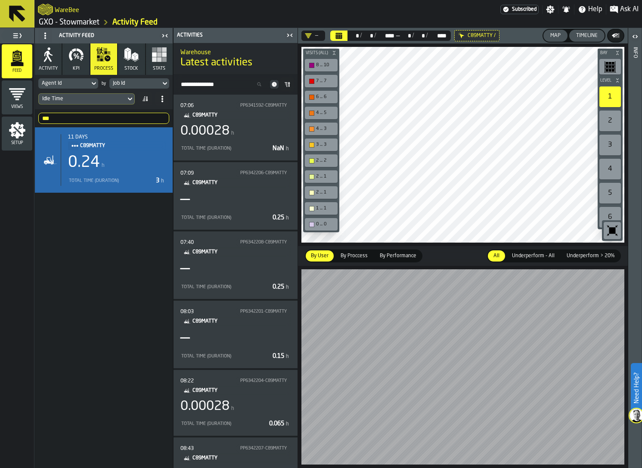
click at [75, 98] on div "Idle Time" at bounding box center [82, 99] width 80 height 6
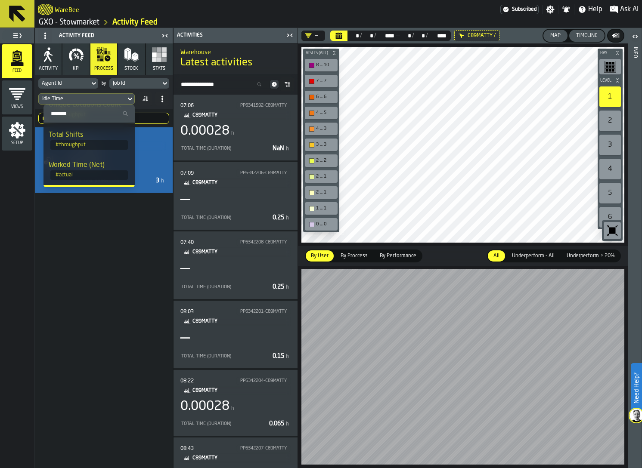
scroll to position [201, 0]
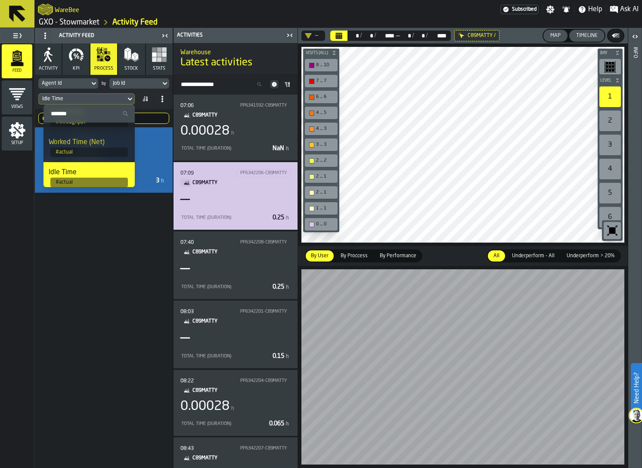
click at [229, 202] on div "—" at bounding box center [235, 199] width 110 height 17
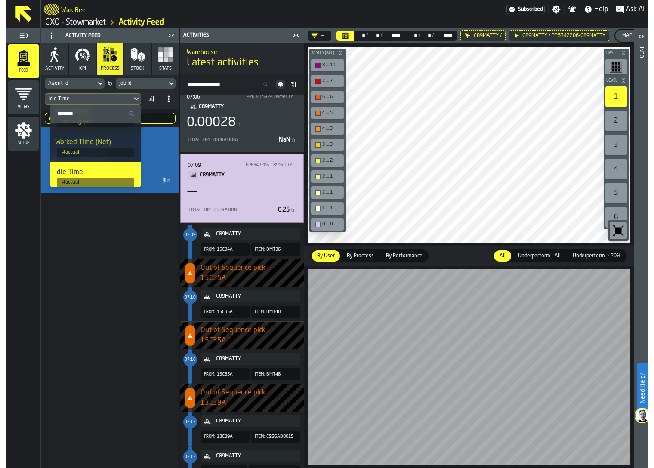
scroll to position [0, 0]
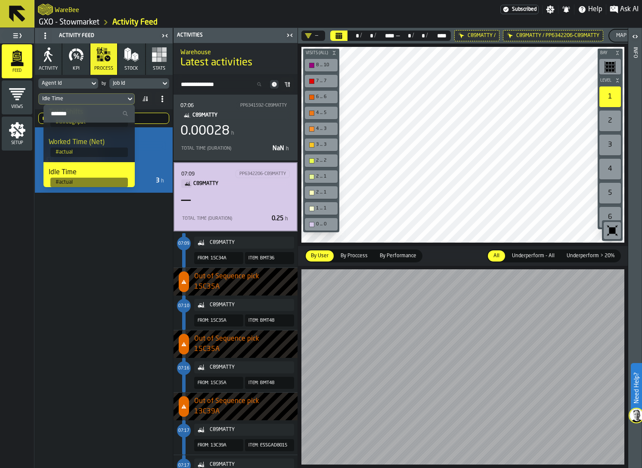
click at [177, 231] on div "07:09 PP6342206-C89MATTY C89MATTY — Total Time (Duration) 0.25 h" at bounding box center [235, 196] width 124 height 69
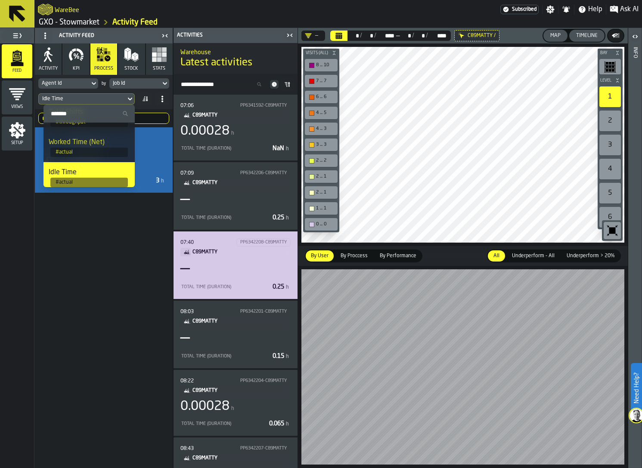
click at [196, 277] on div "—" at bounding box center [235, 268] width 110 height 17
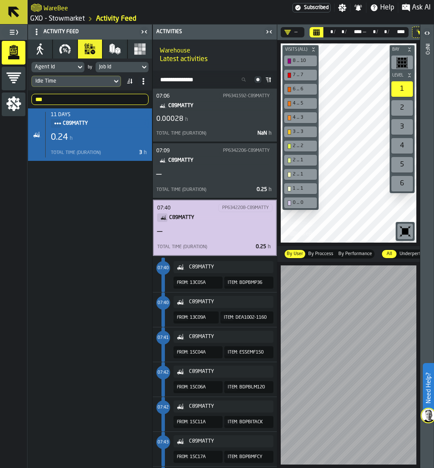
click at [163, 218] on icon "Title" at bounding box center [164, 218] width 6 height 4
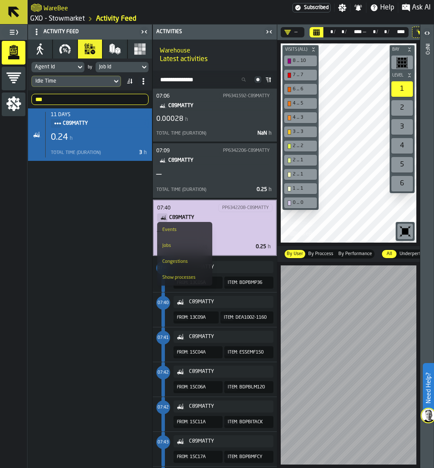
click at [164, 224] on li "Events" at bounding box center [184, 230] width 55 height 16
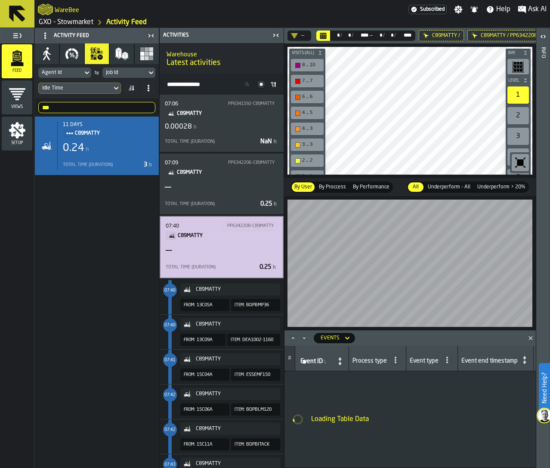
click at [44, 36] on icon at bounding box center [45, 35] width 7 height 7
click at [46, 53] on div "Hide Setup" at bounding box center [65, 53] width 45 height 10
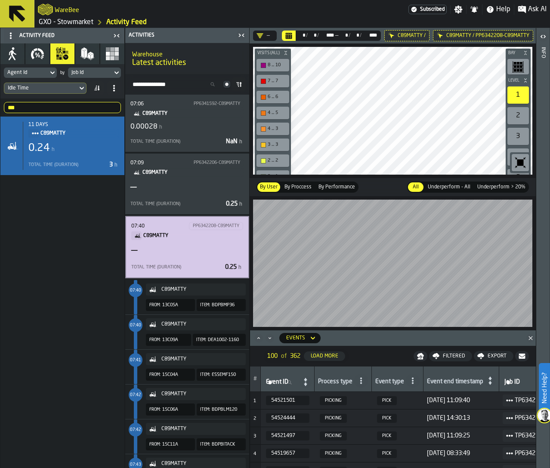
click at [121, 31] on div "button-toggle-Close me" at bounding box center [117, 36] width 12 height 10
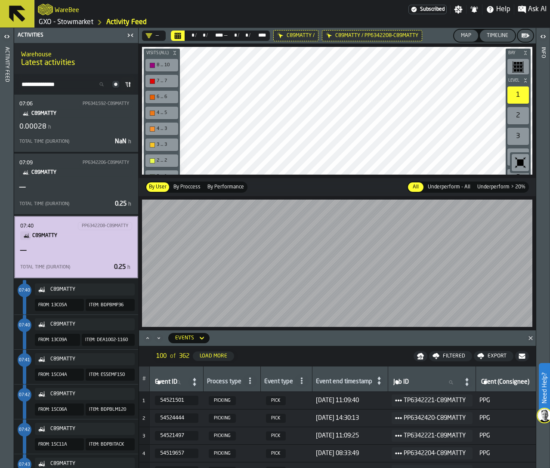
click at [379, 382] on icon at bounding box center [379, 381] width 12 height 12
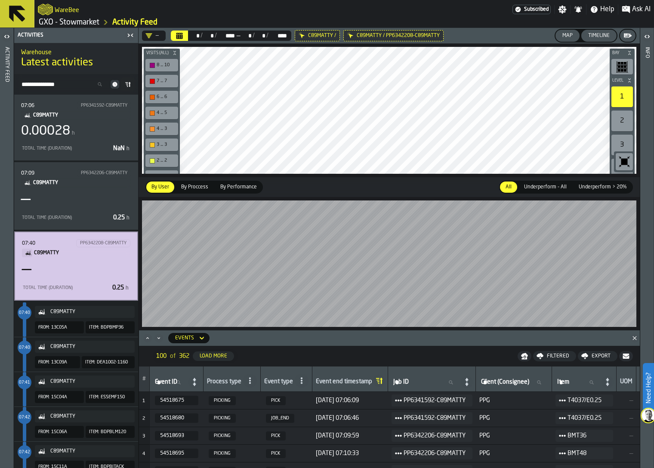
click at [291, 415] on span "JOB_END" at bounding box center [280, 418] width 28 height 9
click at [288, 420] on span "JOB_END" at bounding box center [280, 418] width 28 height 9
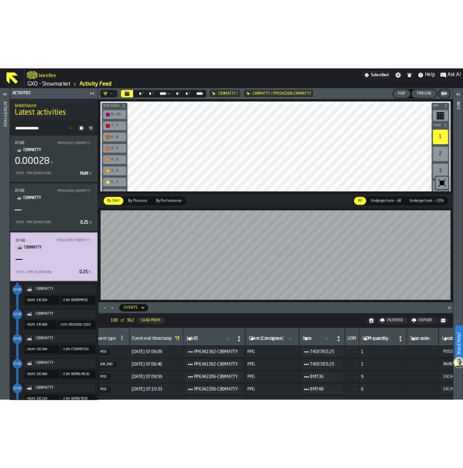
scroll to position [0, 132]
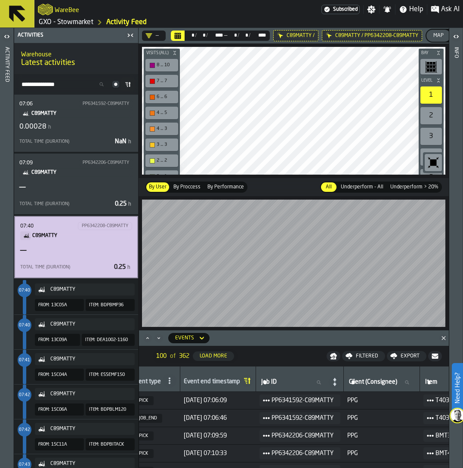
click at [7, 102] on div "Activity Feed" at bounding box center [7, 255] width 6 height 421
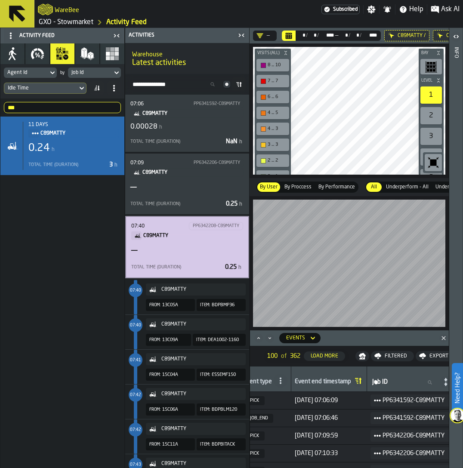
click at [16, 53] on icon "button" at bounding box center [13, 54] width 14 height 14
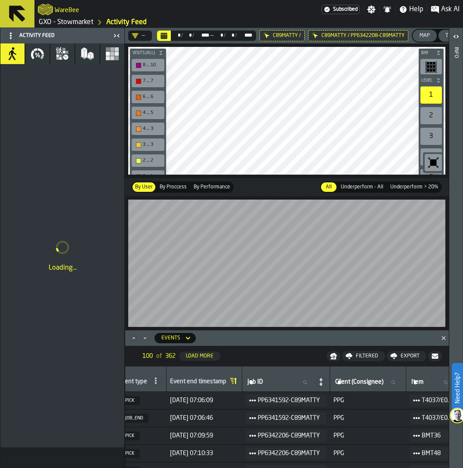
click at [12, 32] on icon at bounding box center [10, 35] width 7 height 7
click at [25, 53] on div "Show Setup" at bounding box center [31, 53] width 45 height 10
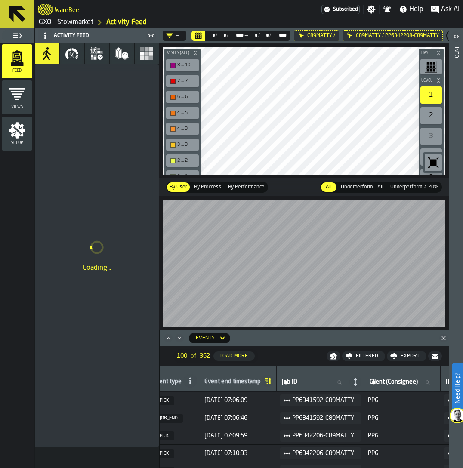
click at [13, 133] on icon "menu Setup" at bounding box center [17, 130] width 16 height 16
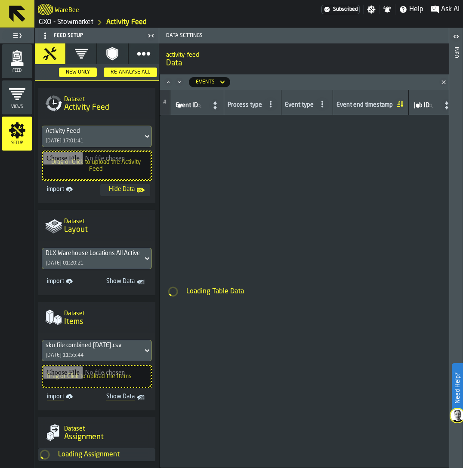
click at [141, 55] on circle "button" at bounding box center [143, 53] width 5 height 5
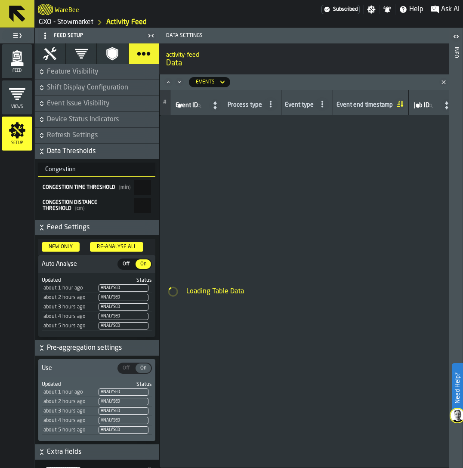
click at [141, 55] on icon "button" at bounding box center [144, 54] width 14 height 14
click at [85, 50] on icon "button" at bounding box center [81, 54] width 14 height 14
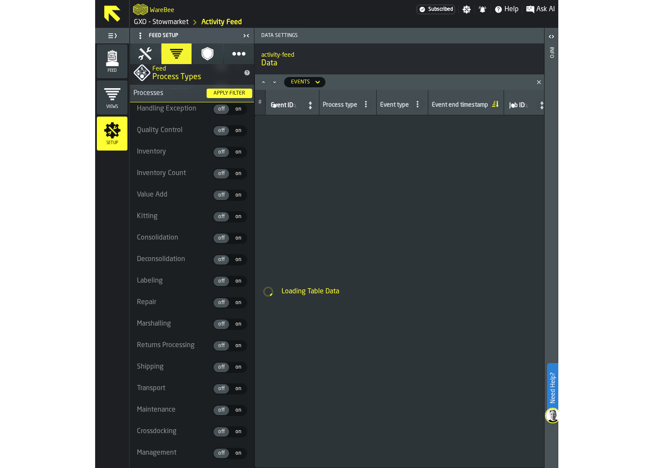
scroll to position [763, 0]
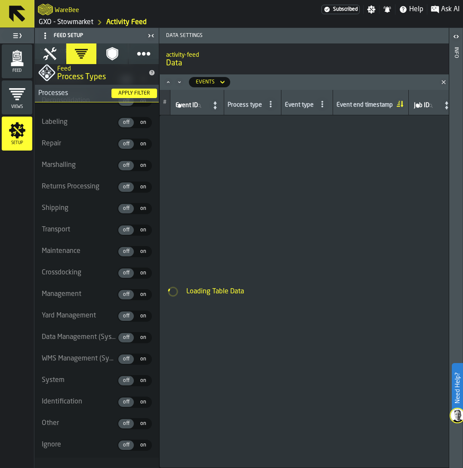
click at [136, 380] on span "on" at bounding box center [143, 381] width 14 height 8
click at [137, 92] on div "Apply filter" at bounding box center [134, 93] width 39 height 6
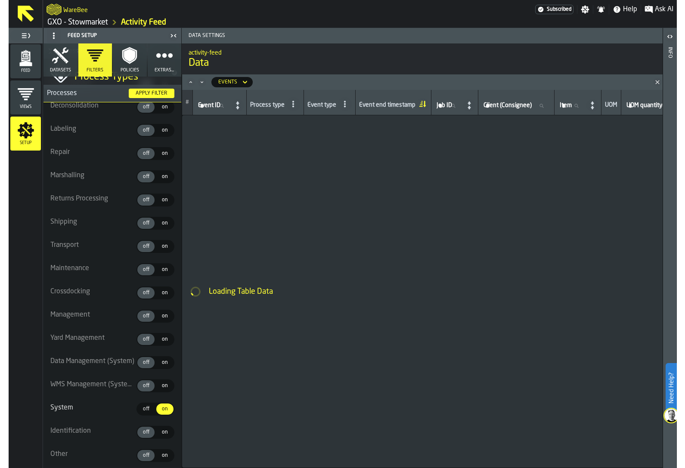
scroll to position [824, 0]
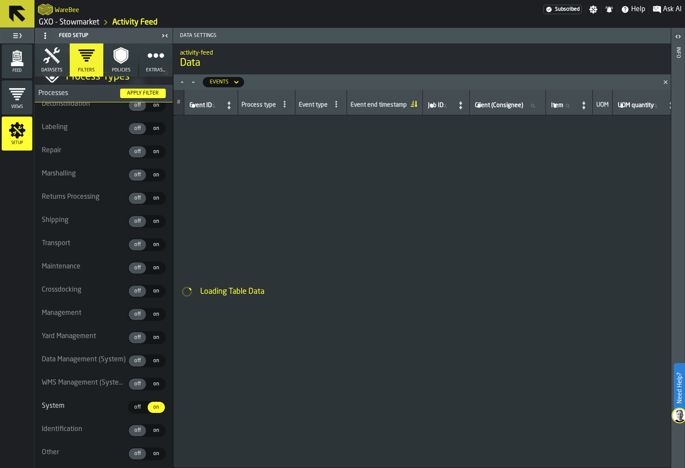
click at [16, 68] on span "Feed" at bounding box center [17, 70] width 31 height 5
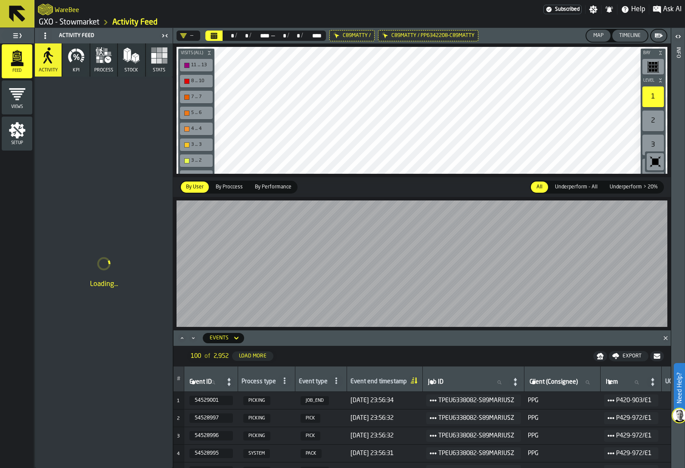
click at [664, 335] on icon "Close" at bounding box center [665, 338] width 9 height 9
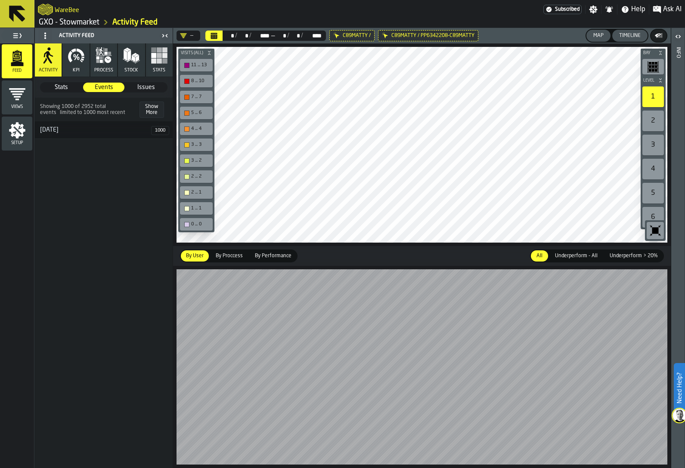
click at [105, 54] on icon "button" at bounding box center [106, 53] width 3 height 3
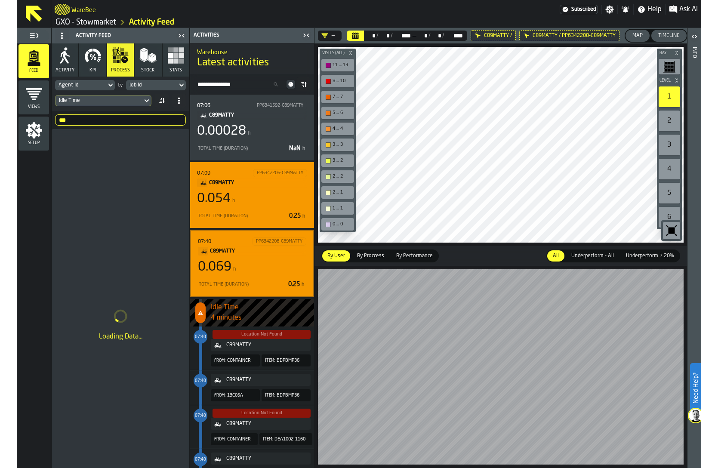
scroll to position [1449, 0]
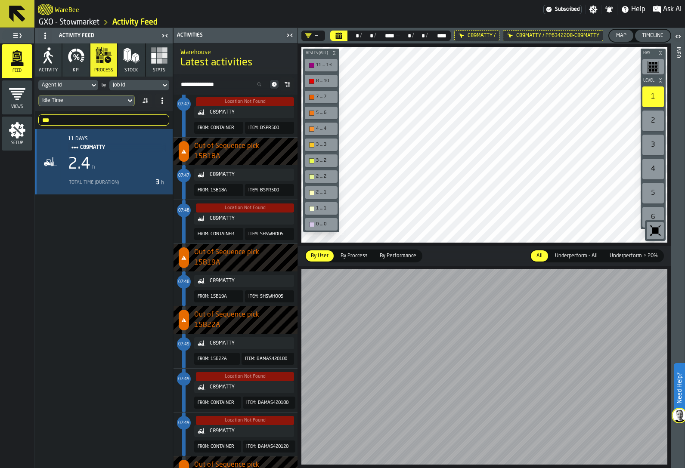
click at [71, 146] on icon "Title" at bounding box center [74, 147] width 7 height 7
click at [89, 161] on div "Events" at bounding box center [95, 160] width 45 height 6
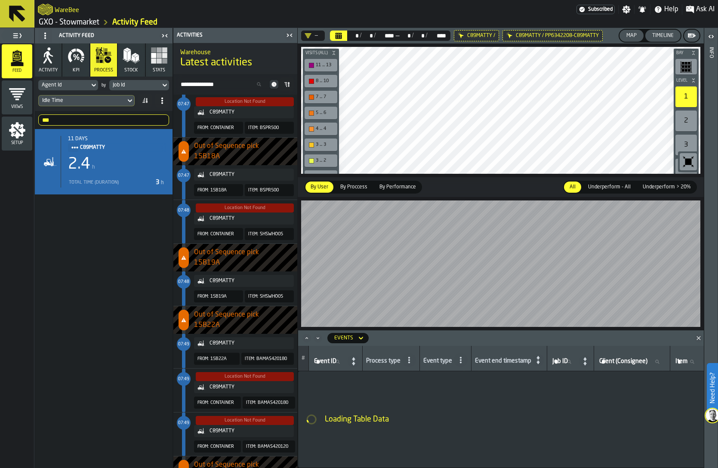
click at [84, 96] on div "Idle Time" at bounding box center [82, 100] width 87 height 9
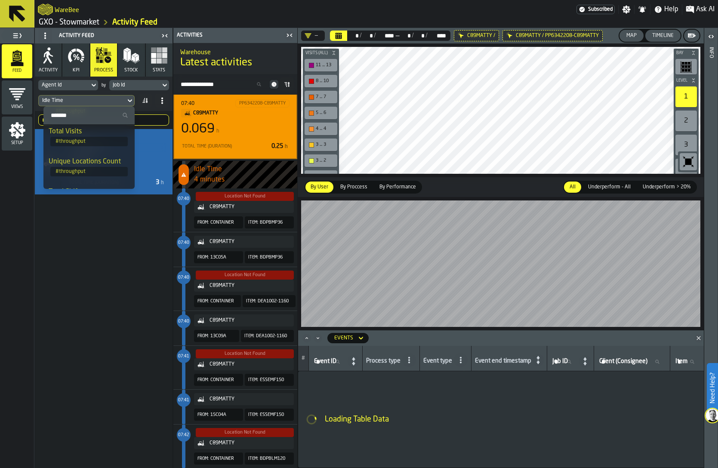
scroll to position [0, 0]
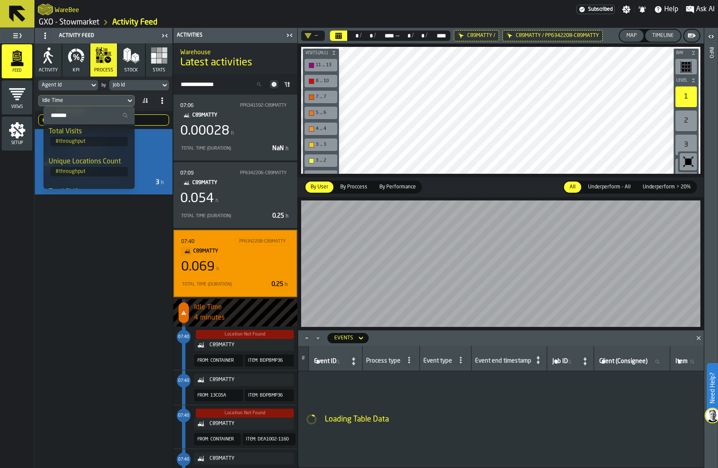
click at [177, 290] on div "07:40 PP6342208-C89MATTY C89MATTY 0.069 h Total Time (Duration) 0.25 h" at bounding box center [235, 264] width 124 height 68
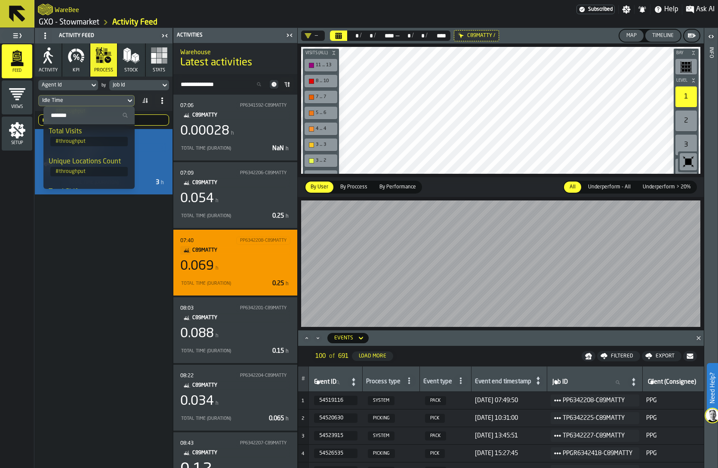
click at [221, 285] on div "Total Time (Duration)" at bounding box center [224, 284] width 89 height 6
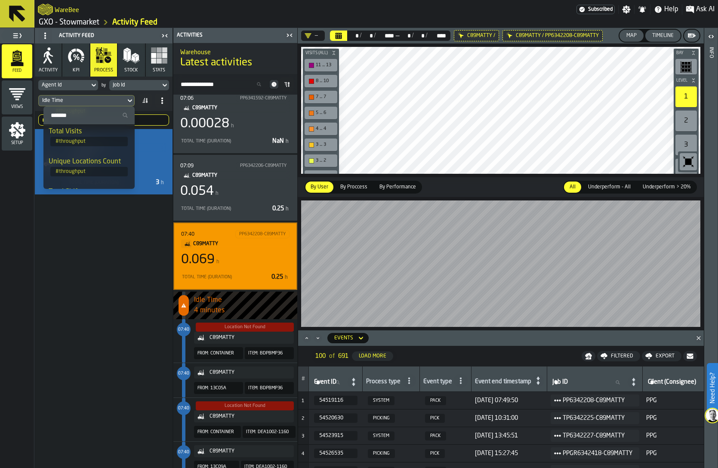
scroll to position [10, 0]
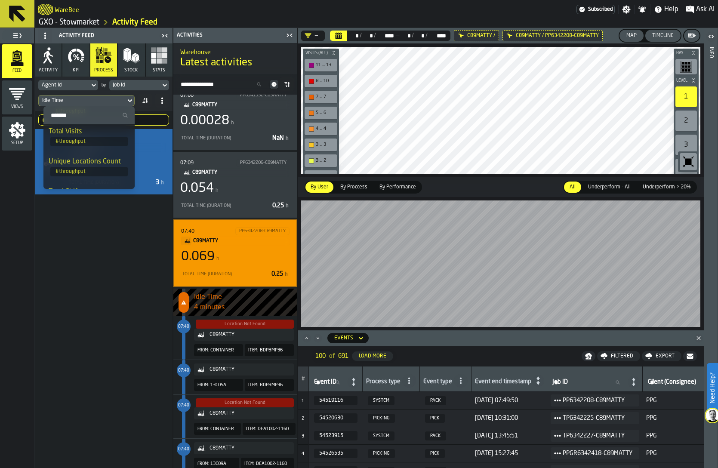
click at [182, 344] on span "LegendItem" at bounding box center [183, 337] width 3 height 43
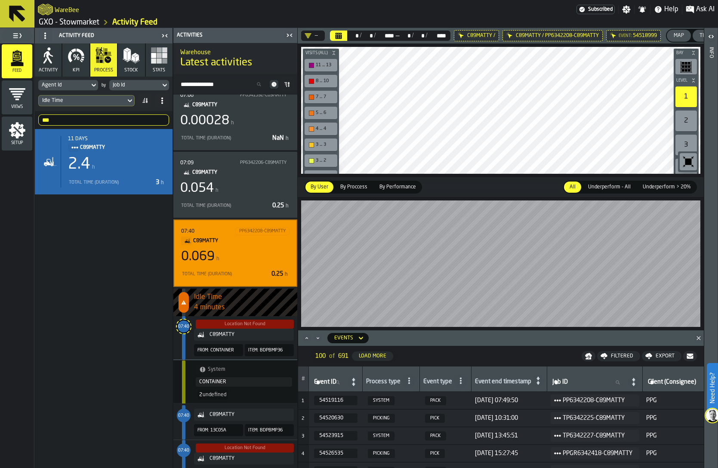
click at [86, 102] on div "Idle Time" at bounding box center [82, 101] width 80 height 6
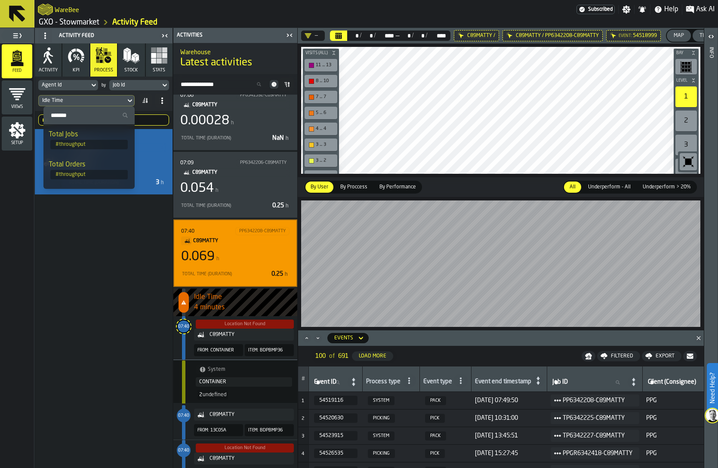
click at [80, 116] on input "Search" at bounding box center [89, 115] width 84 height 11
type input "**"
click at [93, 166] on div "Worked Time (Net)" at bounding box center [89, 165] width 81 height 10
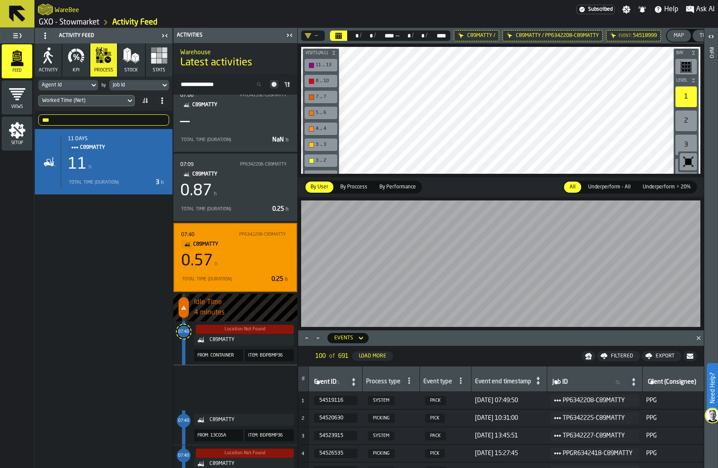
scroll to position [1476, 0]
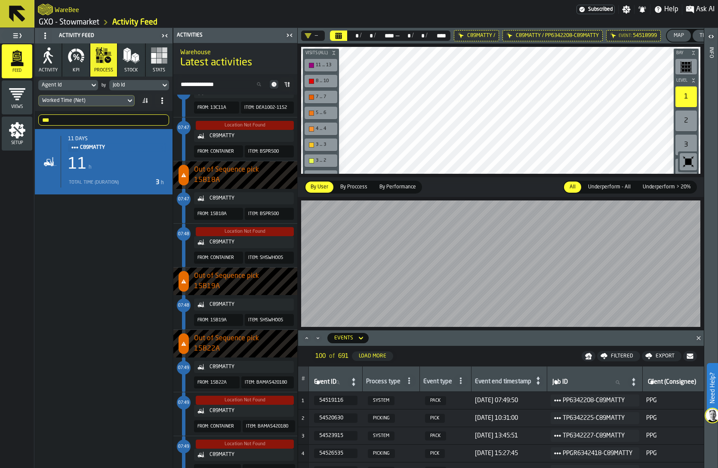
click at [59, 102] on div "Worked Time (Net)" at bounding box center [82, 101] width 80 height 6
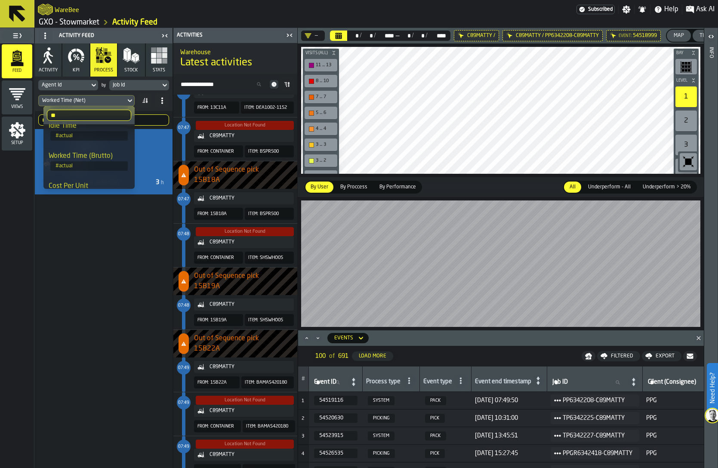
scroll to position [72, 0]
click at [77, 158] on div "Worked Time (Brutto)" at bounding box center [89, 153] width 81 height 10
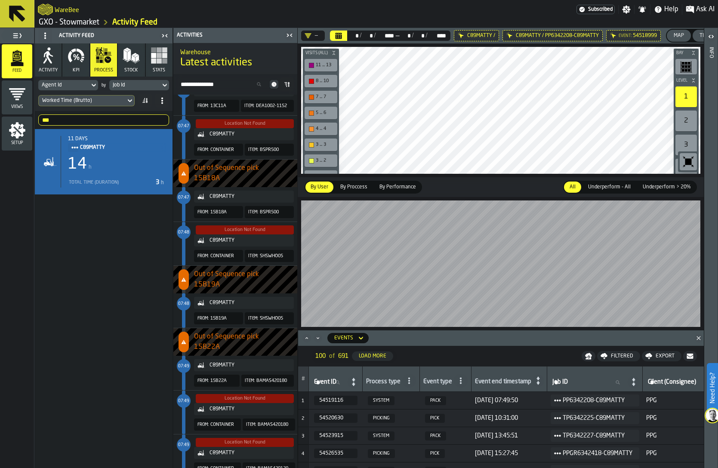
scroll to position [1474, 0]
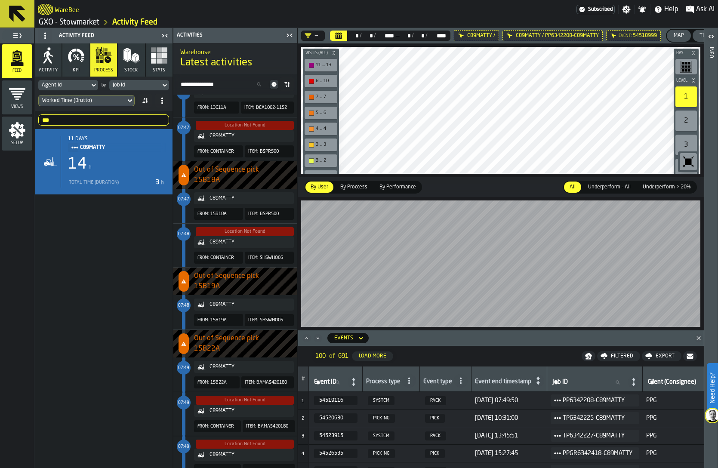
click at [81, 101] on div "Worked Time (Brutto)" at bounding box center [82, 101] width 80 height 6
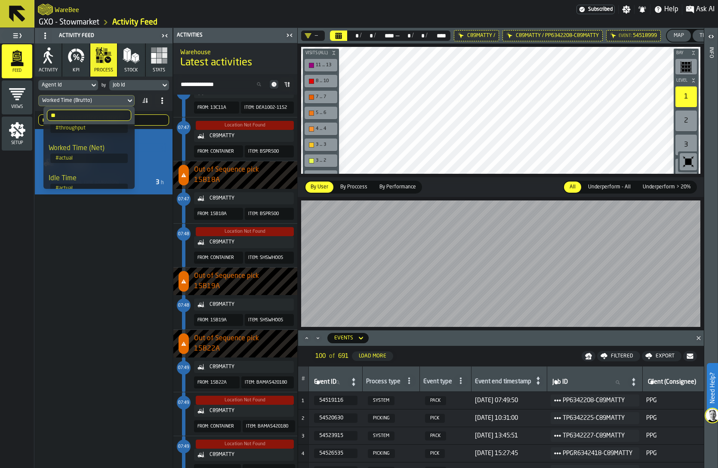
scroll to position [17, 0]
click at [83, 152] on div "Worked Time (Net)" at bounding box center [89, 147] width 81 height 10
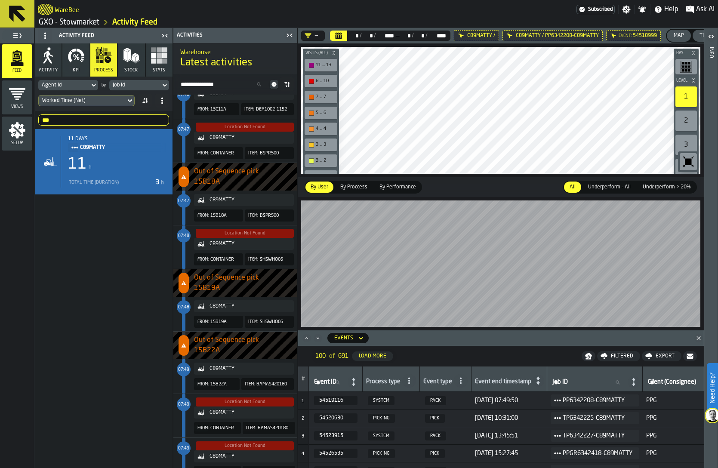
scroll to position [1476, 0]
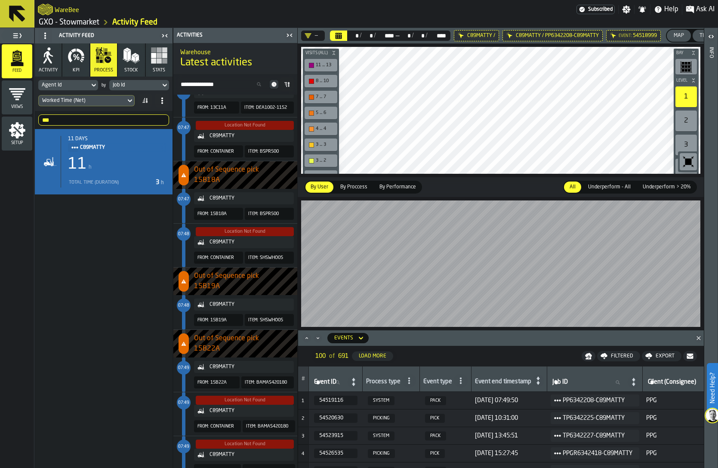
click at [272, 265] on main "Feed Views Setup Activity Feed Activity KPI process Stock Stats Agent Id by Job…" at bounding box center [359, 248] width 718 height 440
click at [700, 339] on polygon "Close" at bounding box center [699, 338] width 4 height 4
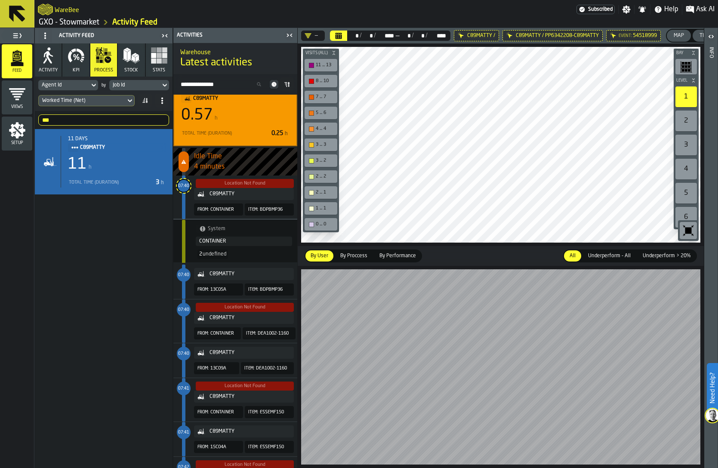
scroll to position [0, 0]
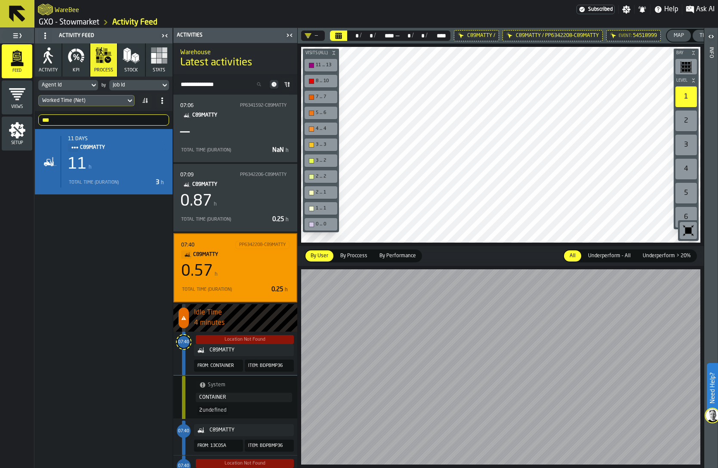
click at [109, 99] on div "Worked Time (Net)" at bounding box center [82, 101] width 80 height 6
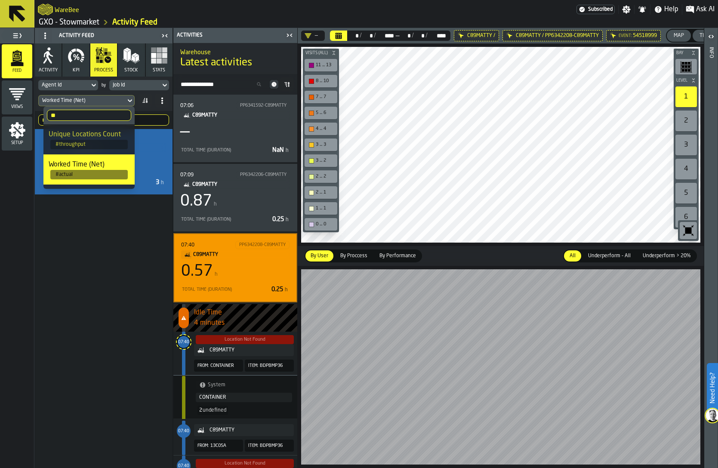
click at [127, 260] on div "11 days C89MATTY 11 h Total Time (Duration) 3 h" at bounding box center [104, 297] width 138 height 337
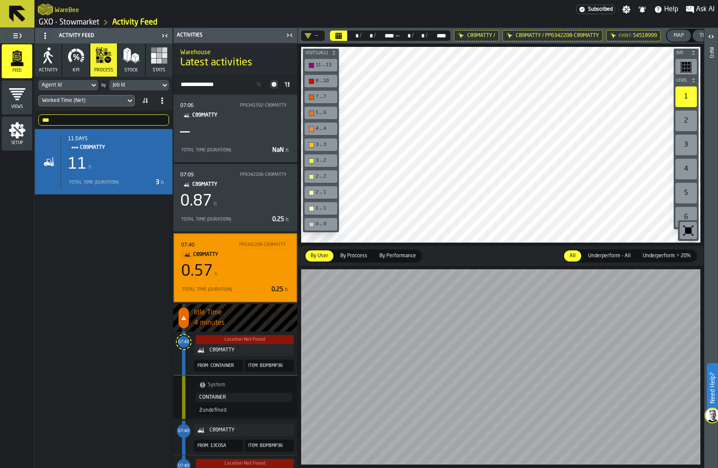
click at [189, 260] on div "07:40 PP6342208-C89MATTY C89MATTY 0.57 h Total Time (Duration) 0.25 h" at bounding box center [235, 268] width 108 height 54
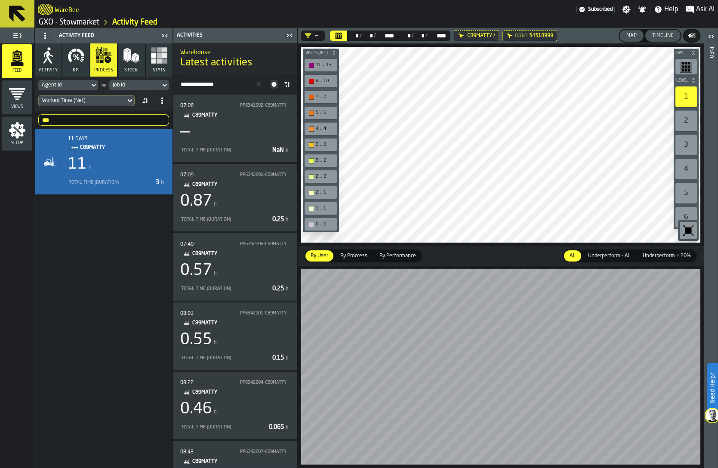
click at [89, 102] on div "Worked Time (Net)" at bounding box center [82, 101] width 80 height 6
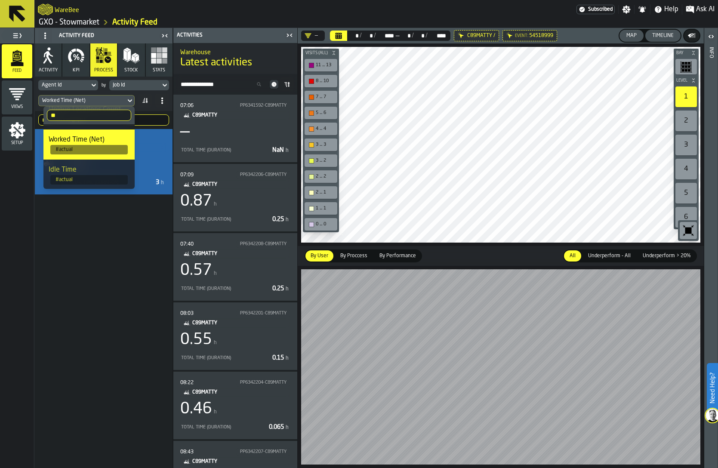
scroll to position [24, 0]
click at [88, 147] on span "# actual" at bounding box center [88, 150] width 77 height 9
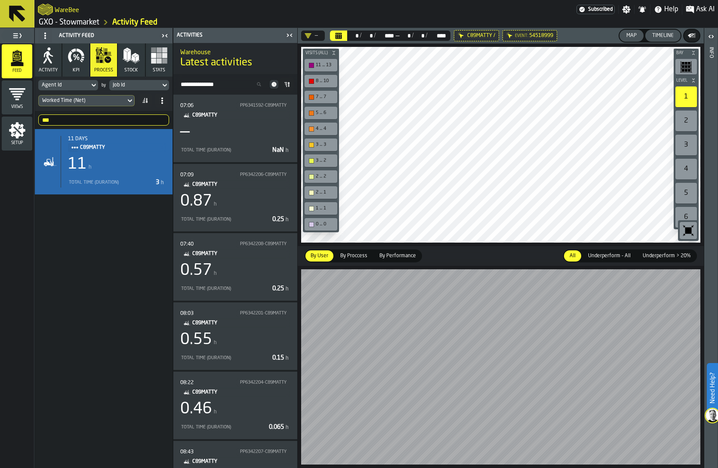
click at [90, 99] on div "Worked Time (Net)" at bounding box center [82, 101] width 80 height 6
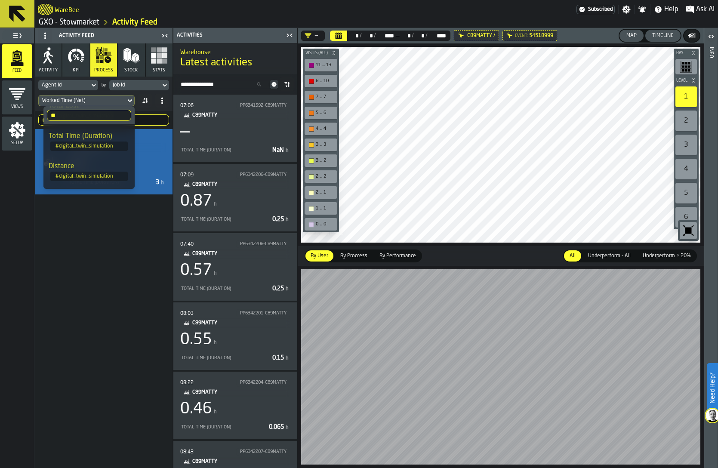
scroll to position [242, 0]
click at [92, 246] on div "11 days C89MATTY 11 h Total Time (Duration) 3 h" at bounding box center [104, 297] width 138 height 337
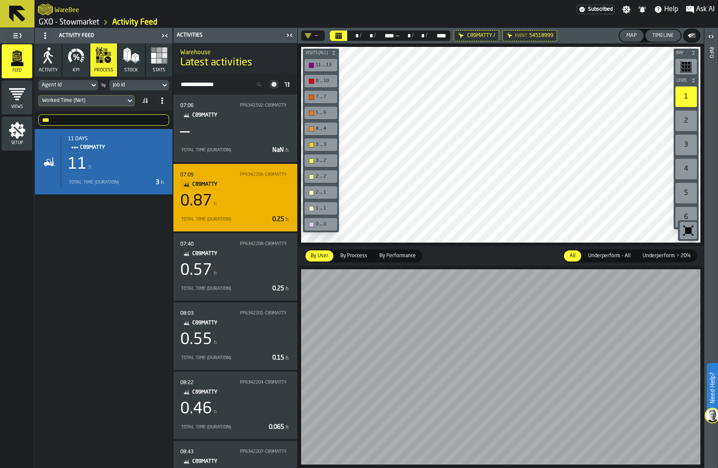
click at [183, 210] on div "07:09 PP6342206-C89MATTY C89MATTY 0.87 h Total Time (Duration) 0.25 h" at bounding box center [235, 198] width 110 height 54
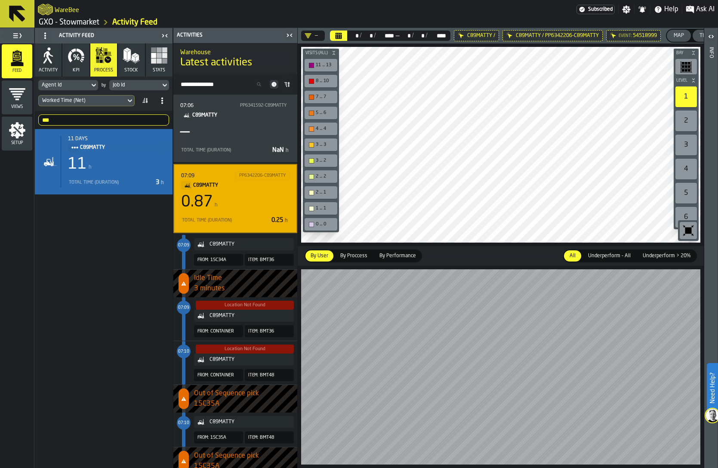
click at [186, 317] on div "Location Not Found C89MATTY From: CONTAINER Item: BMT36" at bounding box center [233, 318] width 121 height 43
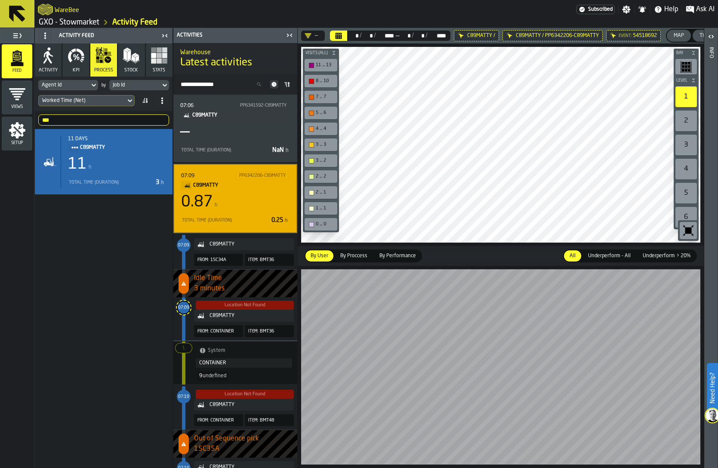
click at [186, 338] on div "Location Not Found C89MATTY From: CONTAINER Item: BMT36" at bounding box center [233, 318] width 121 height 43
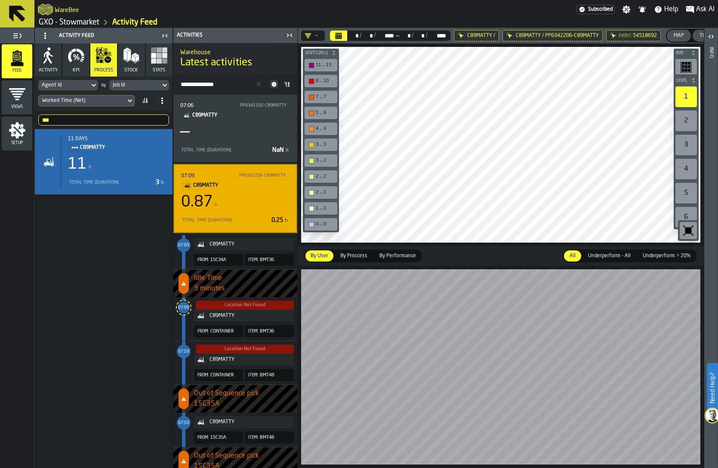
click at [186, 338] on div "Location Not Found C89MATTY From: CONTAINER Item: BMT36" at bounding box center [233, 318] width 121 height 43
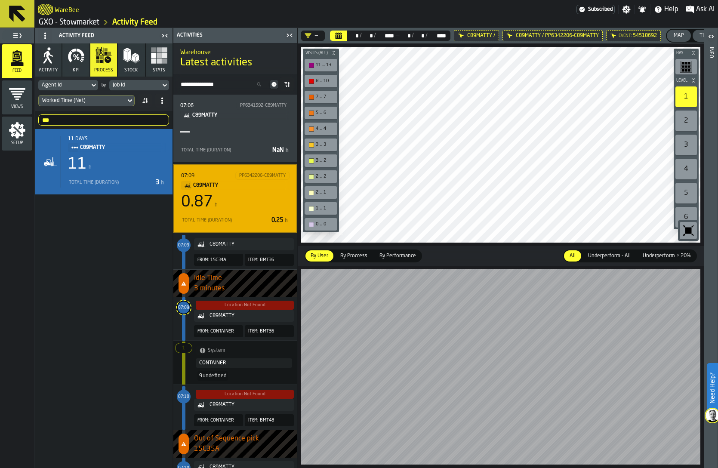
click at [186, 338] on div "Location Not Found C89MATTY From: CONTAINER Item: BMT36" at bounding box center [233, 318] width 121 height 43
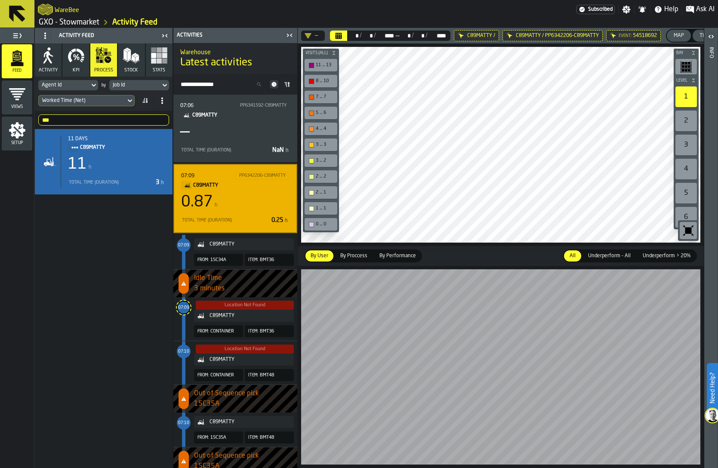
click at [183, 317] on span "LegendItem" at bounding box center [183, 318] width 3 height 43
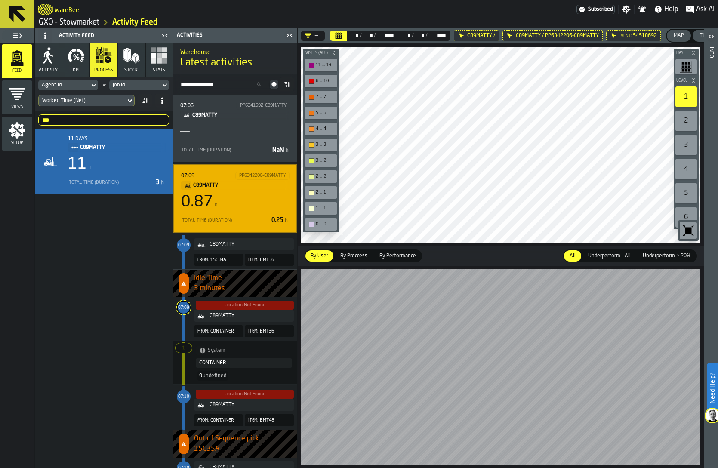
click at [184, 374] on div at bounding box center [183, 363] width 3 height 43
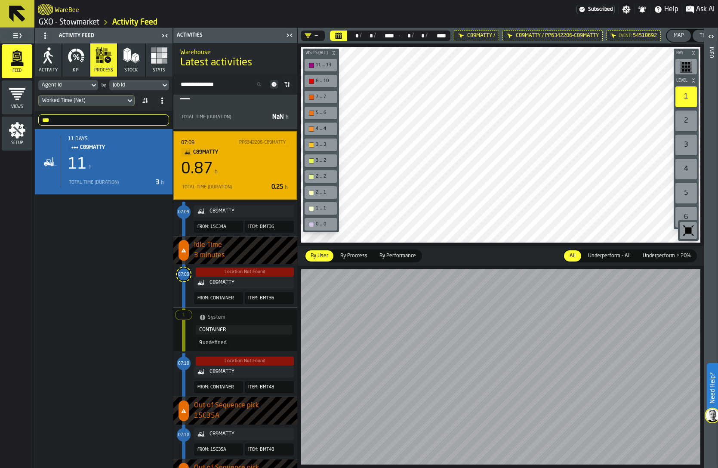
scroll to position [0, 0]
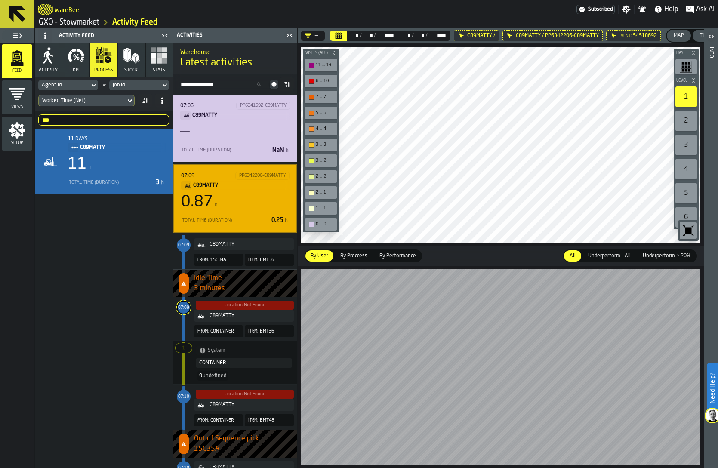
click at [177, 158] on div "07:06 PP6341592-C89MATTY C89MATTY — Total Time (Duration) NaN h" at bounding box center [235, 129] width 124 height 68
click at [184, 146] on div "Total Time (Duration) NaN h" at bounding box center [235, 150] width 110 height 10
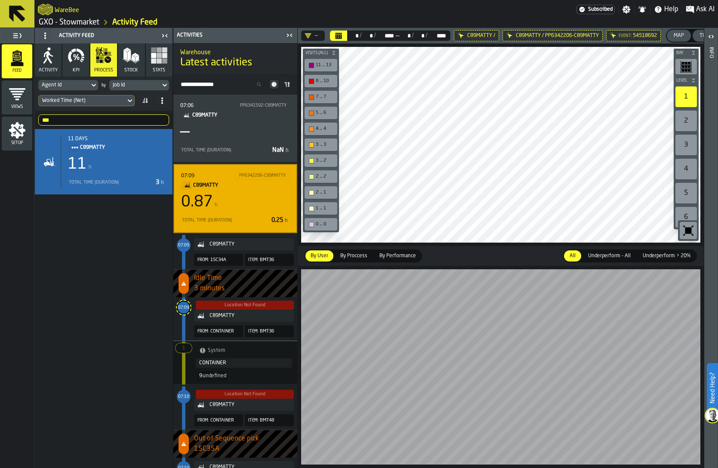
scroll to position [1396, 0]
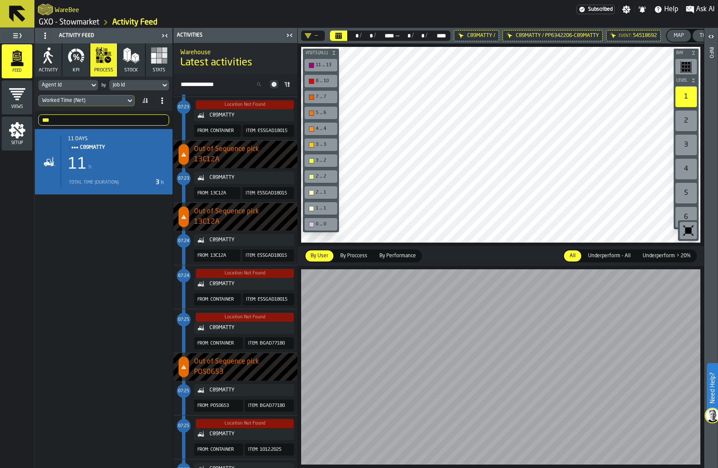
click at [0, 0] on icon at bounding box center [0, 0] width 0 height 0
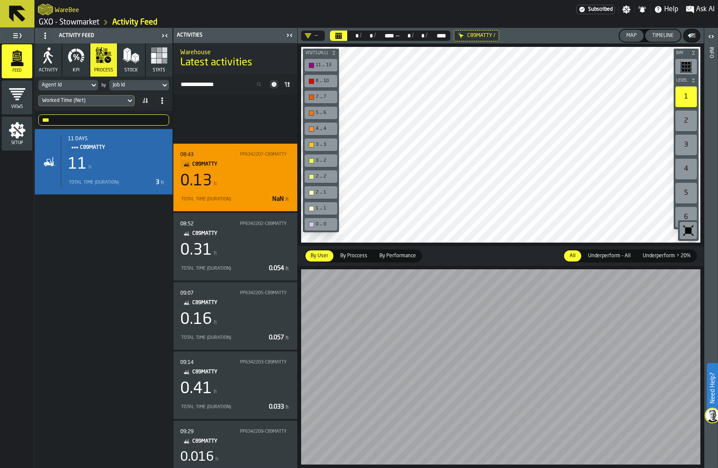
scroll to position [0, 0]
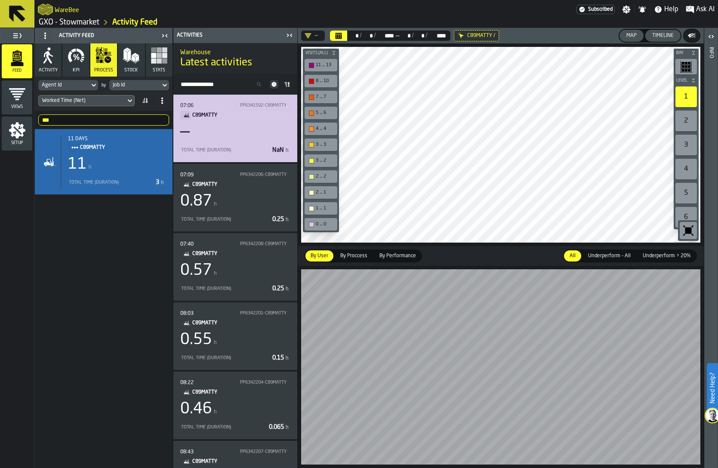
click at [241, 134] on div "—" at bounding box center [235, 132] width 110 height 17
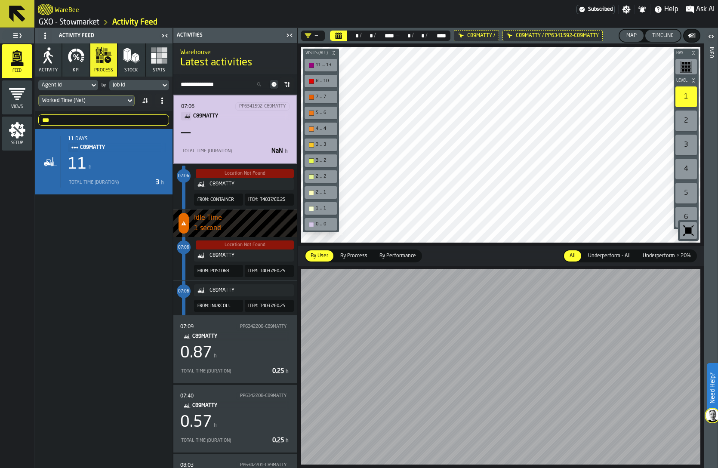
click at [182, 302] on span "LegendItem" at bounding box center [183, 298] width 3 height 34
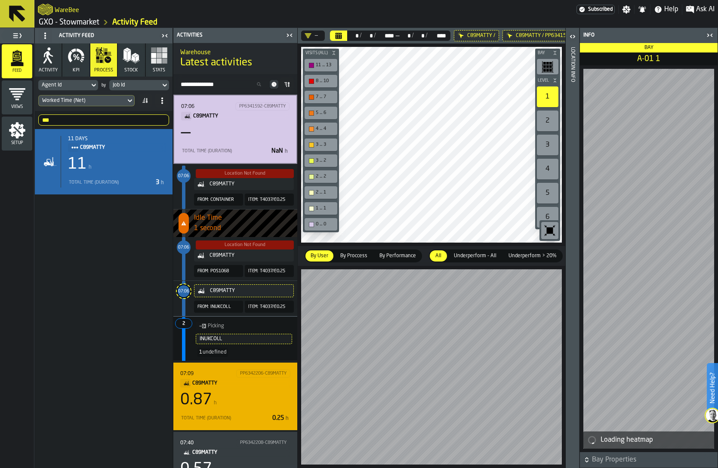
click at [173, 378] on div "07:09 PP6342206-C89MATTY C89MATTY 0.87 h Total Time (Duration) 0.25 h" at bounding box center [235, 397] width 124 height 68
click at [179, 390] on div "07:09 PP6342206-C89MATTY C89MATTY 0.87 h Total Time (Duration) 0.25 h" at bounding box center [235, 397] width 124 height 68
click at [224, 409] on div "07:09 PP6342206-C89MATTY C89MATTY 0.87 h Total Time (Duration) 0.25 h" at bounding box center [235, 397] width 110 height 54
click at [230, 409] on div "07:09 PP6342206-C89MATTY C89MATTY 0.87 h Total Time (Duration) 0.25 h" at bounding box center [235, 397] width 110 height 54
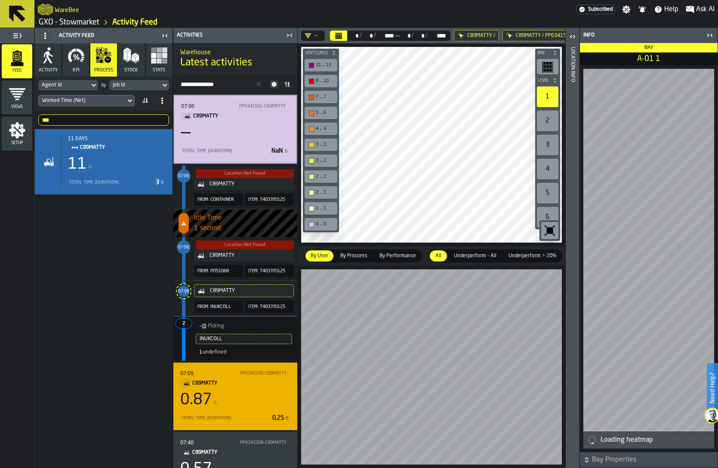
click at [230, 409] on div "07:09 PP6342206-C89MATTY C89MATTY 0.87 h Total Time (Duration) 0.25 h" at bounding box center [235, 397] width 110 height 54
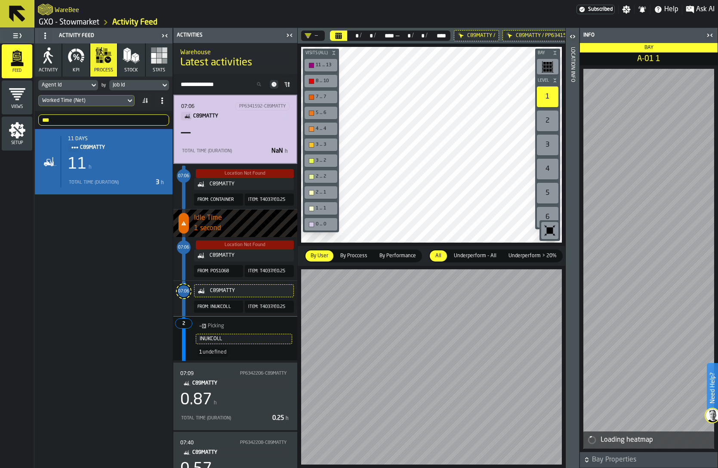
click at [0, 0] on icon at bounding box center [0, 0] width 0 height 0
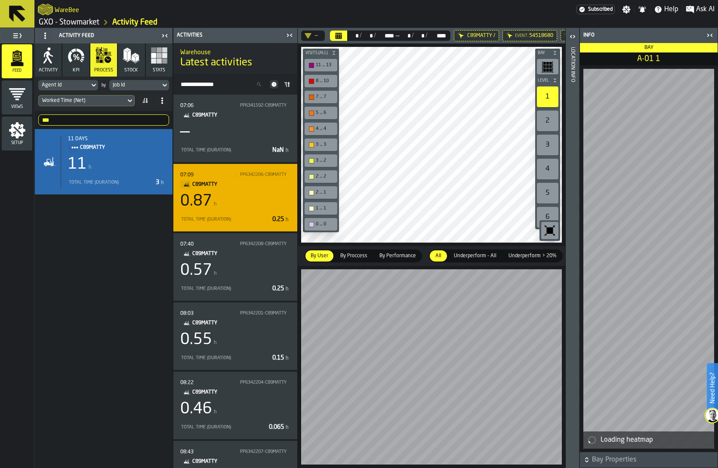
click at [238, 201] on div "0.87 h" at bounding box center [235, 201] width 110 height 17
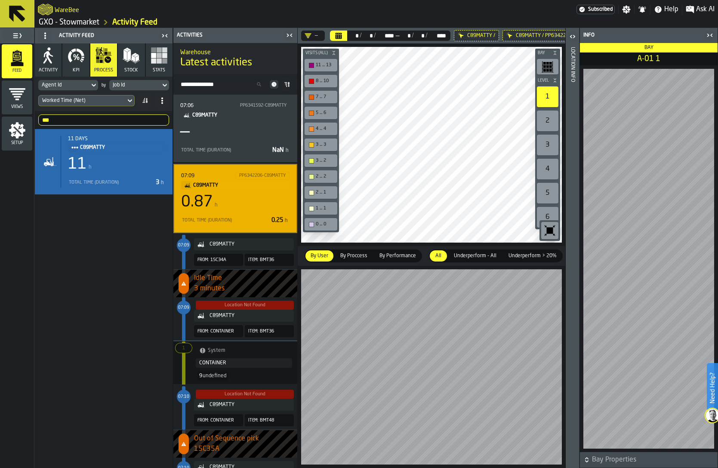
click at [223, 202] on div "0.87 h" at bounding box center [235, 202] width 108 height 17
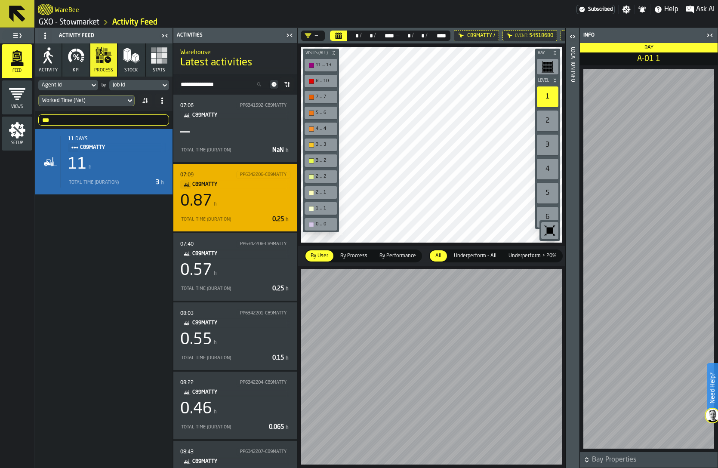
click at [180, 227] on div "07:09 PP6342206-C89MATTY C89MATTY 0.87 h Total Time (Duration) 0.25 h" at bounding box center [235, 198] width 124 height 68
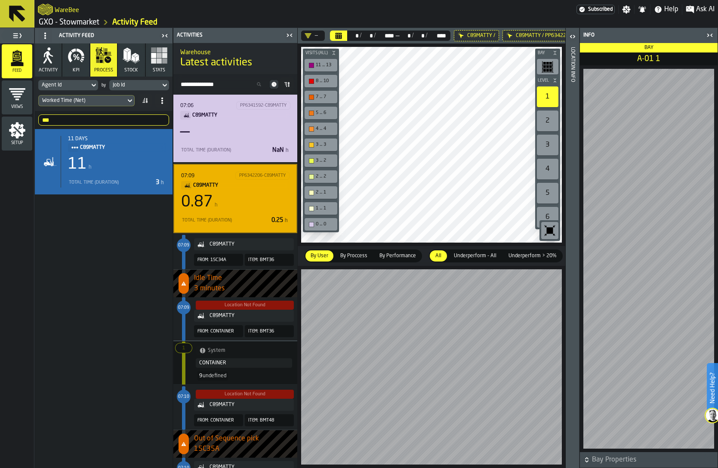
click at [180, 144] on div "07:06 PP6341592-C89MATTY C89MATTY — Total Time (Duration) NaN h" at bounding box center [235, 129] width 124 height 68
click at [249, 142] on div "07:06 PP6341592-C89MATTY C89MATTY — Total Time (Duration) NaN h" at bounding box center [235, 129] width 110 height 54
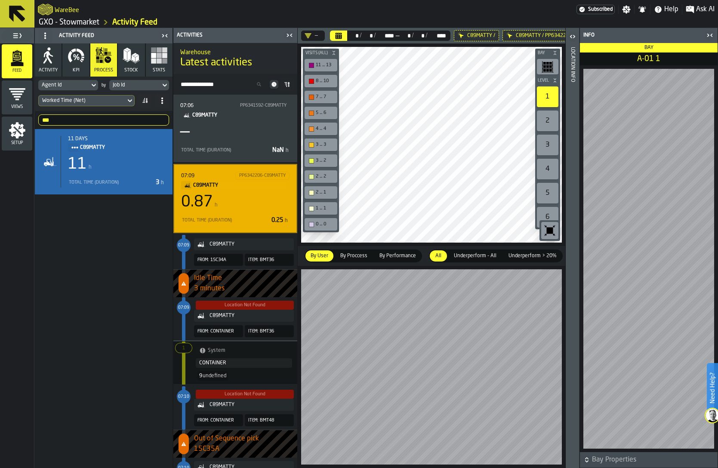
click at [514, 32] on div "C89MATTY / PP6342206-C89MATTY" at bounding box center [553, 35] width 100 height 11
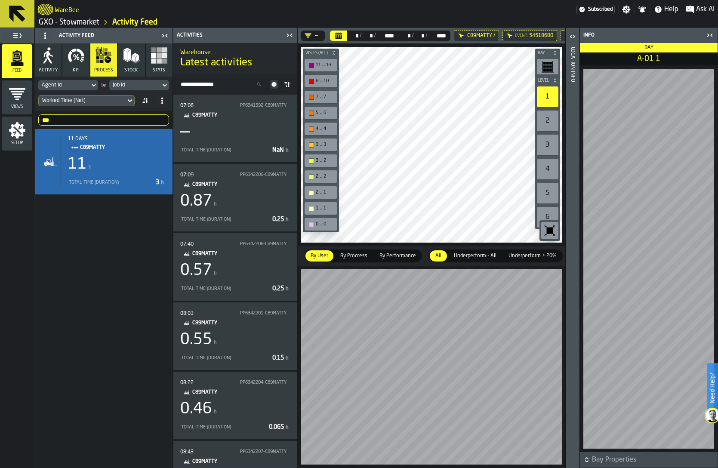
click at [0, 0] on icon at bounding box center [0, 0] width 0 height 0
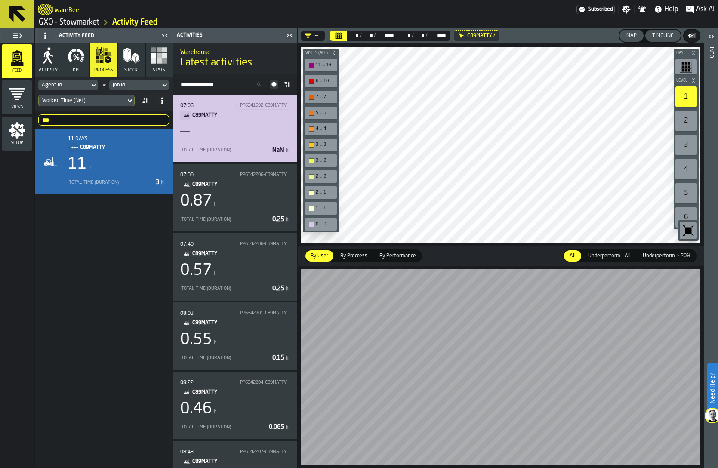
click at [240, 128] on div "—" at bounding box center [235, 132] width 110 height 17
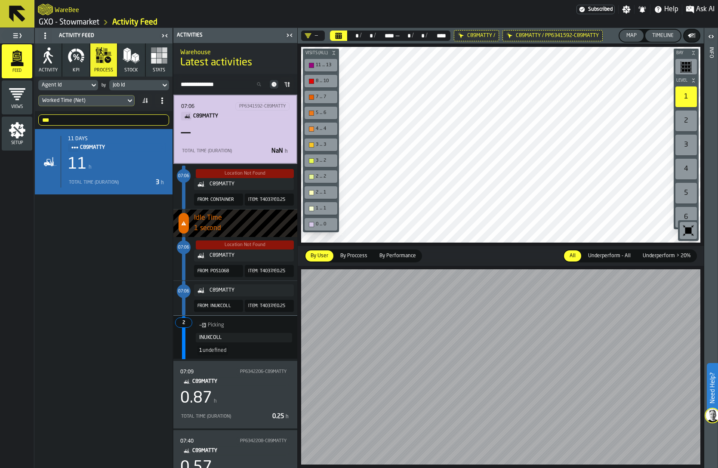
click at [192, 291] on div "C89MATTY From: INUKCOLL Item: T4037/E0.25" at bounding box center [233, 298] width 121 height 34
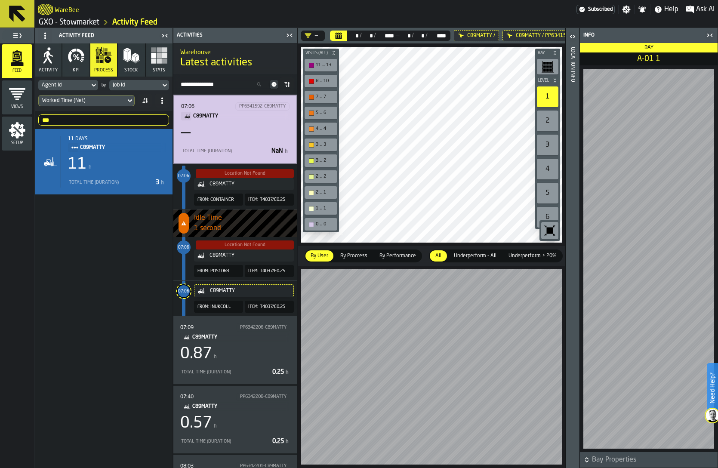
click at [185, 260] on span "LegendItem" at bounding box center [183, 258] width 3 height 43
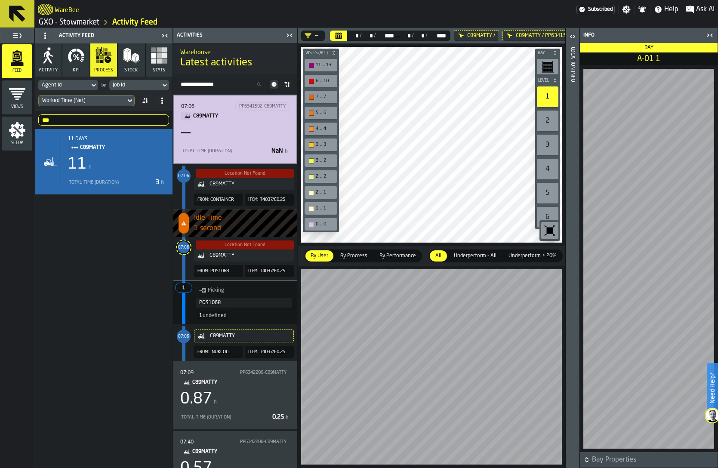
click at [74, 63] on icon "button" at bounding box center [76, 55] width 17 height 17
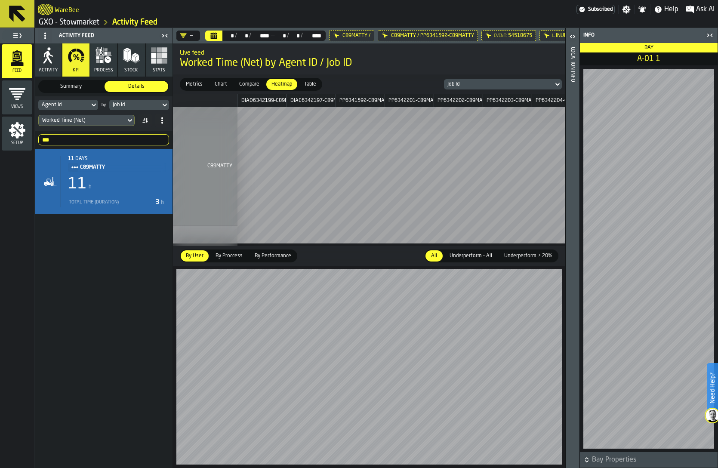
click at [242, 83] on span "Compare" at bounding box center [249, 84] width 27 height 8
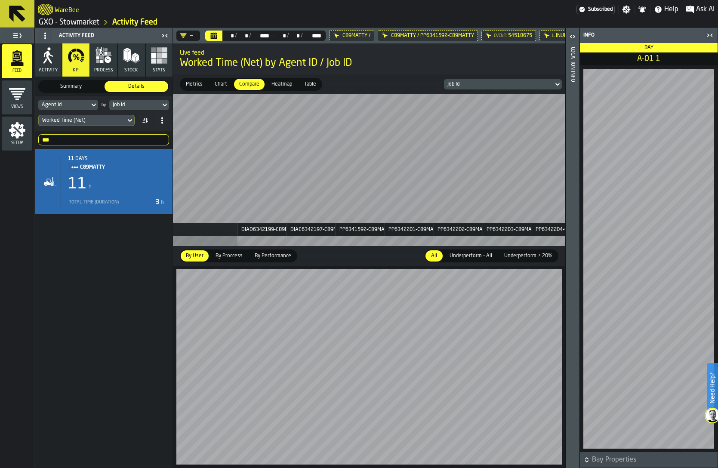
click at [212, 81] on span "Chart" at bounding box center [220, 84] width 19 height 8
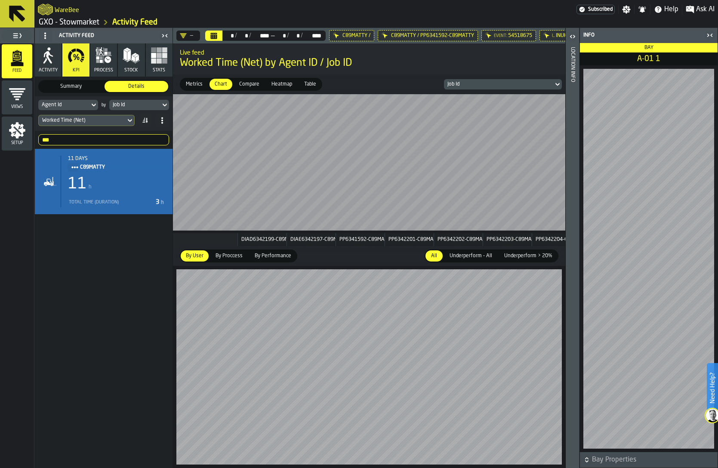
click at [715, 41] on header "Info" at bounding box center [649, 35] width 138 height 15
click at [713, 38] on icon "button-toggle-Close me" at bounding box center [710, 35] width 10 height 10
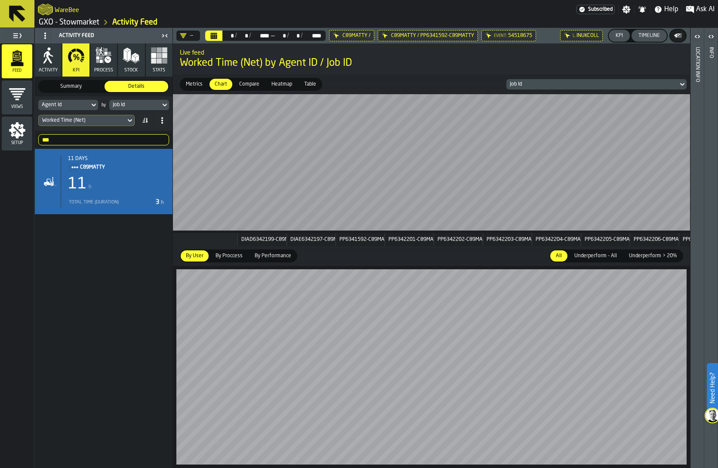
click at [650, 35] on div "Timeline" at bounding box center [649, 36] width 28 height 6
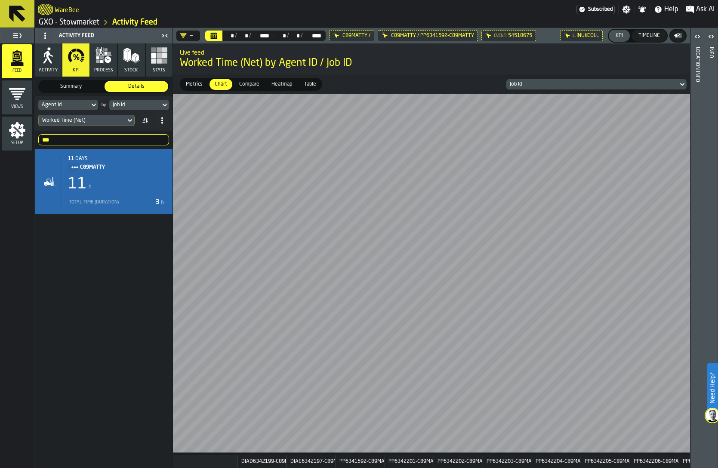
click at [243, 83] on span "Compare" at bounding box center [249, 84] width 27 height 8
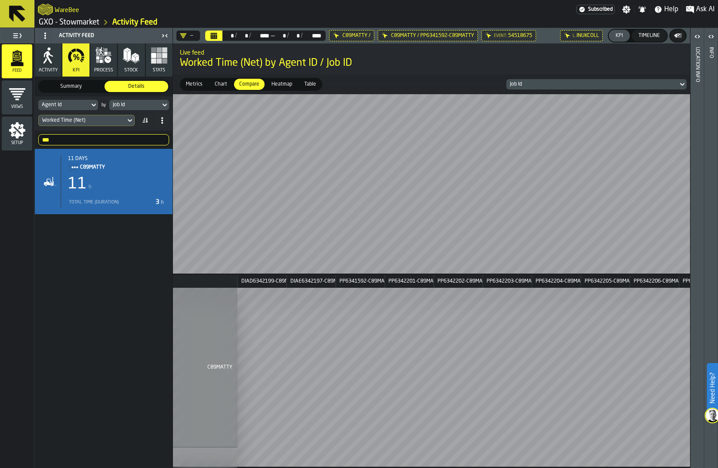
click at [274, 85] on span "Heatmap" at bounding box center [282, 84] width 28 height 8
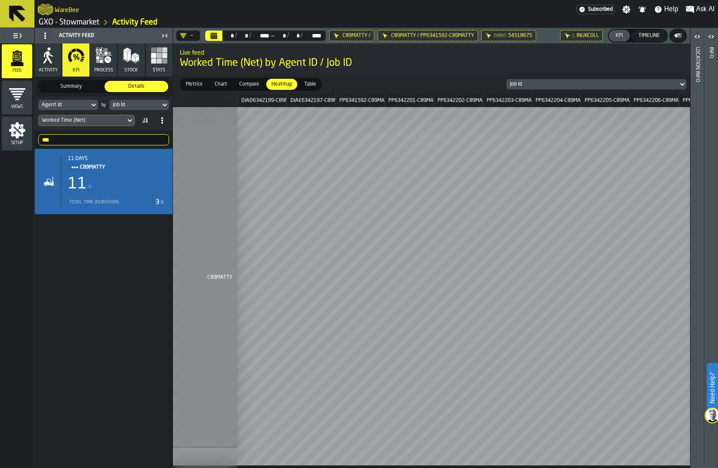
click at [244, 82] on span "Compare" at bounding box center [249, 84] width 27 height 8
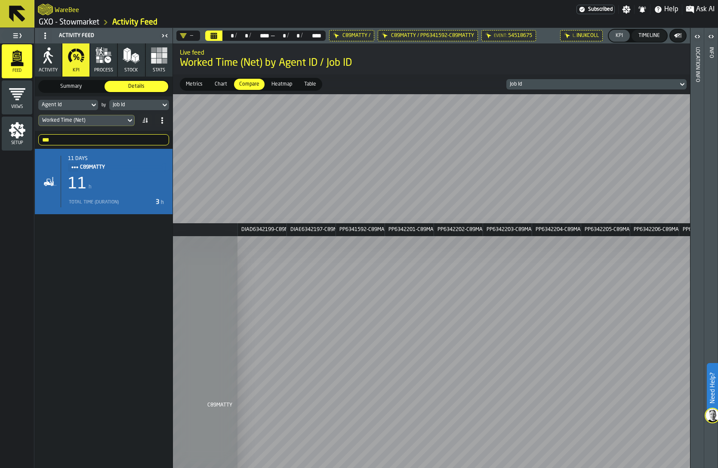
click at [303, 83] on span "Table" at bounding box center [310, 84] width 19 height 8
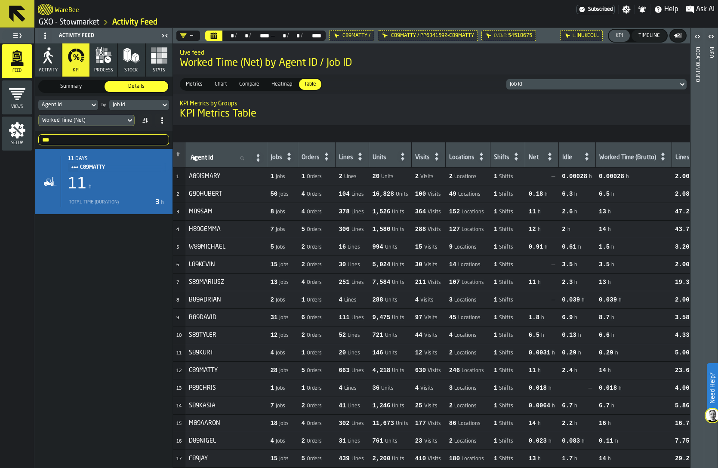
click at [278, 82] on span "Heatmap" at bounding box center [282, 84] width 28 height 8
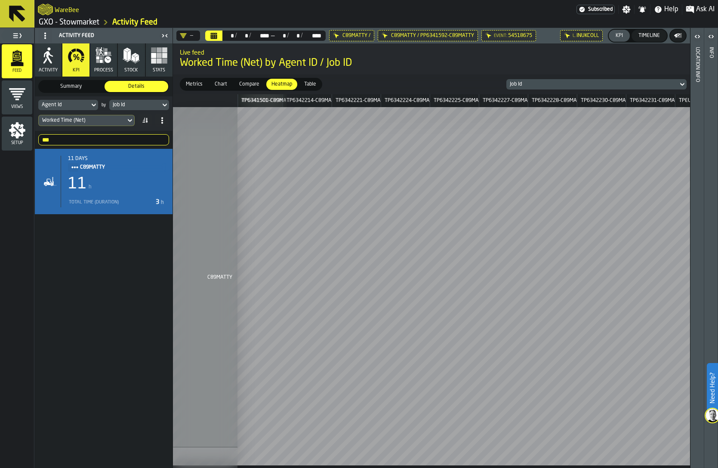
scroll to position [0, 836]
click at [679, 38] on icon "button-" at bounding box center [678, 35] width 9 height 9
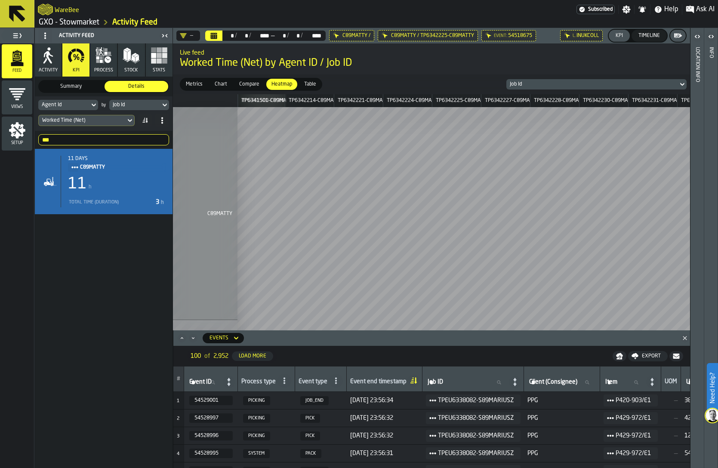
click at [23, 130] on icon "menu Setup" at bounding box center [17, 130] width 16 height 16
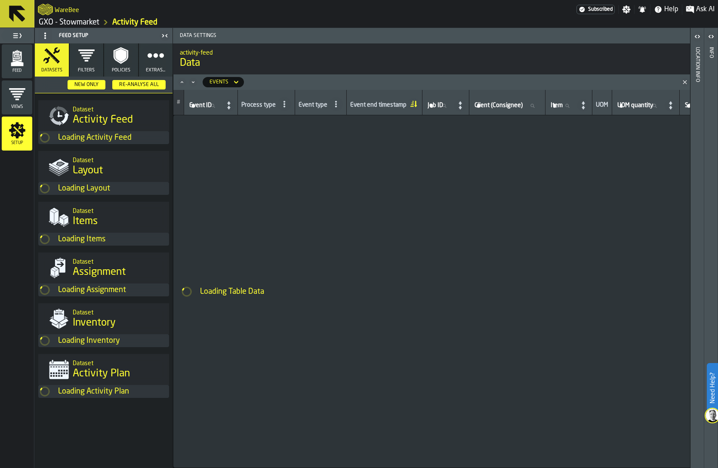
click at [151, 64] on button "Extras..." at bounding box center [156, 59] width 34 height 33
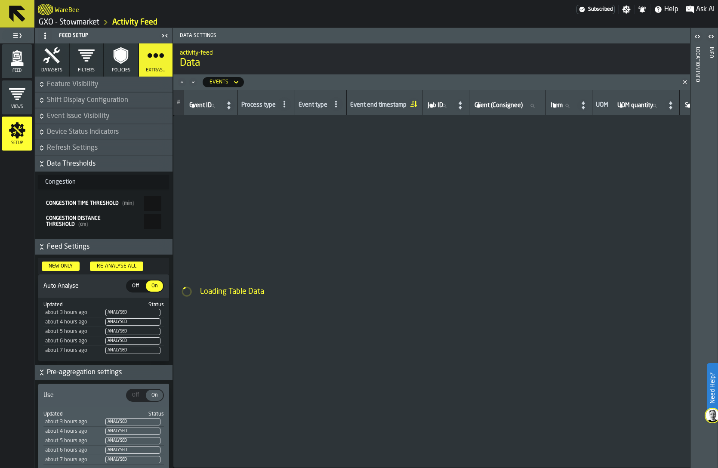
scroll to position [39, 0]
click at [41, 248] on icon "button-" at bounding box center [41, 249] width 3 height 2
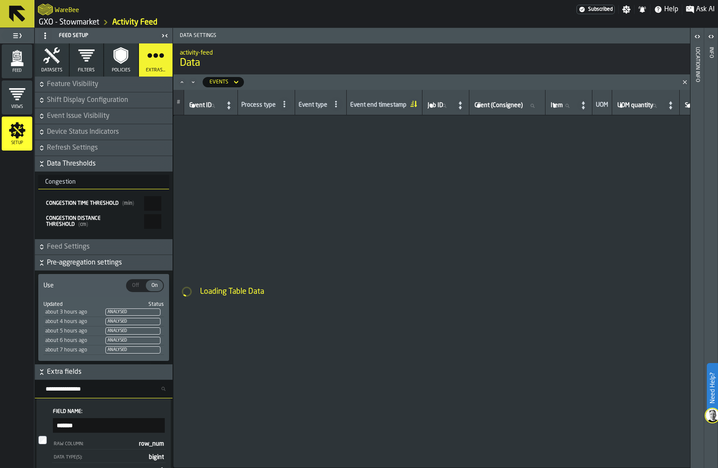
click at [42, 266] on icon "button-" at bounding box center [41, 263] width 9 height 9
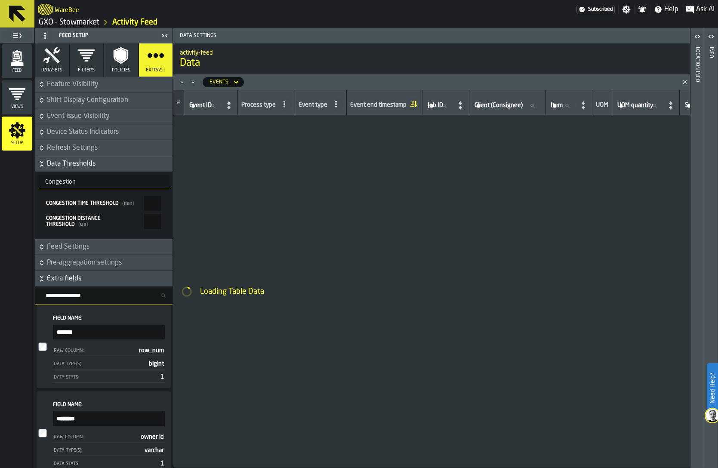
click at [41, 279] on icon "button-" at bounding box center [41, 279] width 9 height 9
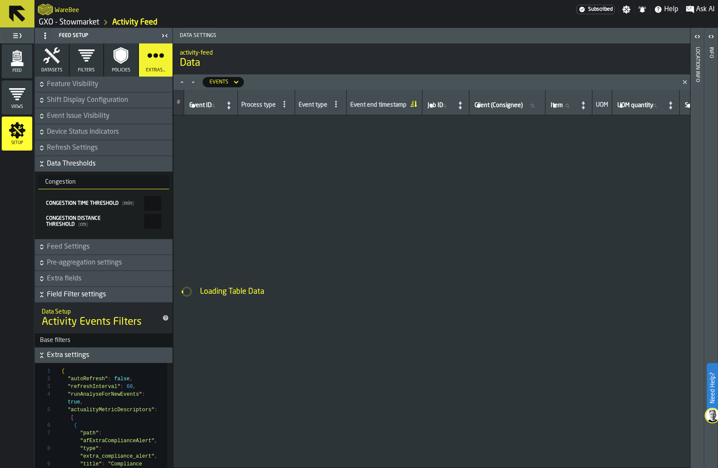
click at [40, 354] on icon "button-" at bounding box center [41, 355] width 9 height 9
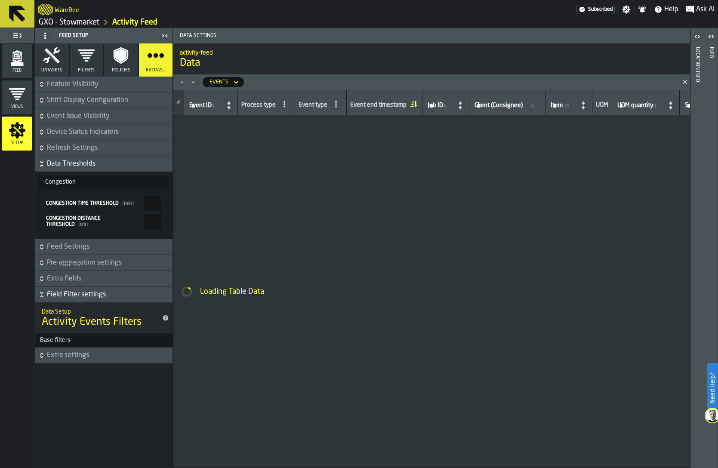
click at [43, 293] on icon "button-" at bounding box center [41, 295] width 9 height 9
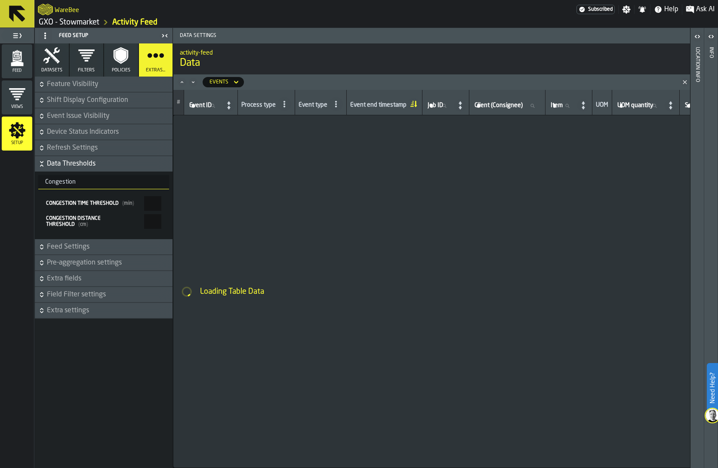
click at [43, 293] on icon "button-" at bounding box center [41, 293] width 3 height 2
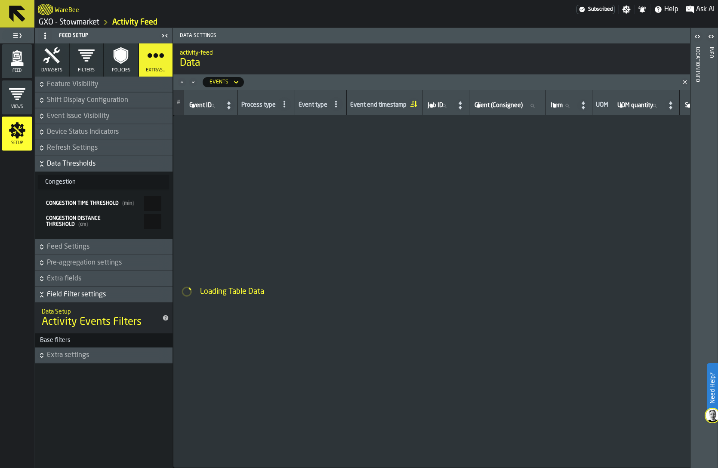
click at [118, 64] on icon "button" at bounding box center [120, 55] width 17 height 17
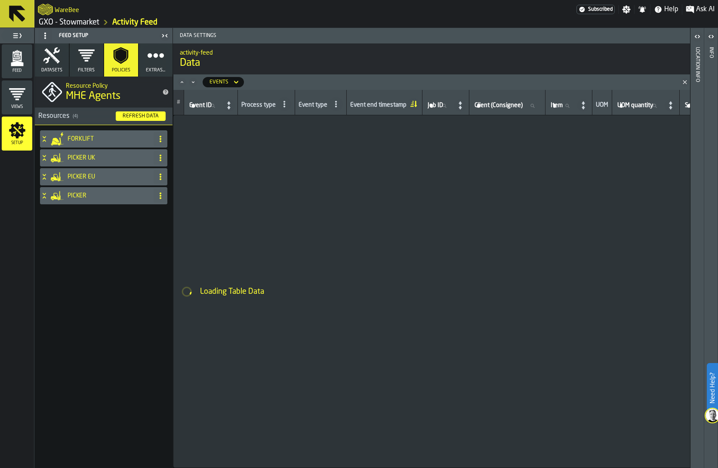
click at [77, 195] on h4 "PICKER" at bounding box center [109, 195] width 83 height 7
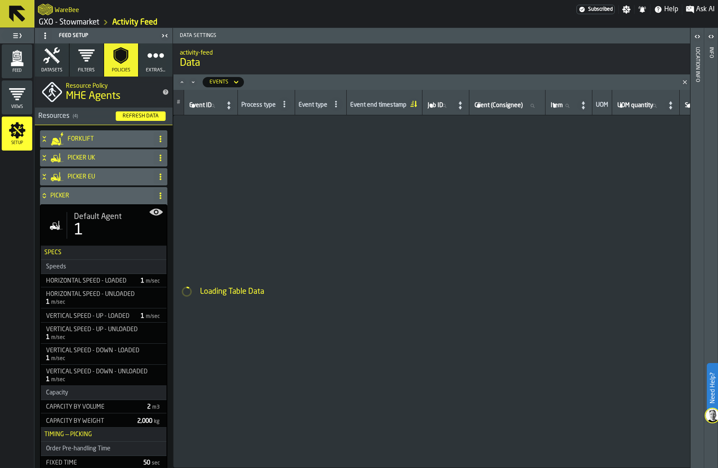
click at [80, 231] on div "1" at bounding box center [78, 230] width 9 height 17
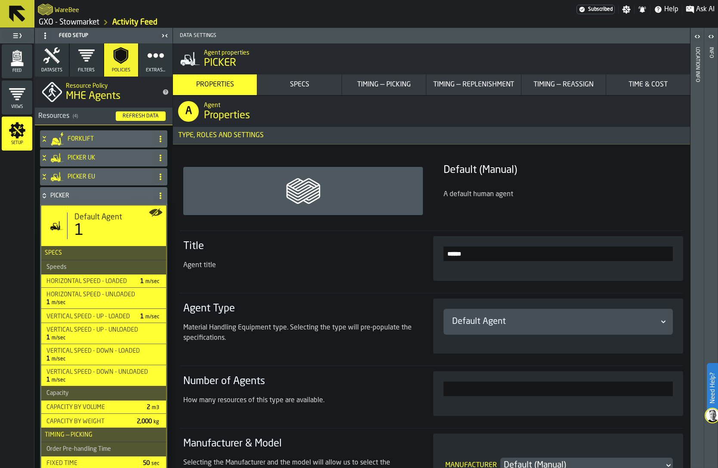
click at [549, 85] on div "Timing — Reassign" at bounding box center [563, 85] width 77 height 10
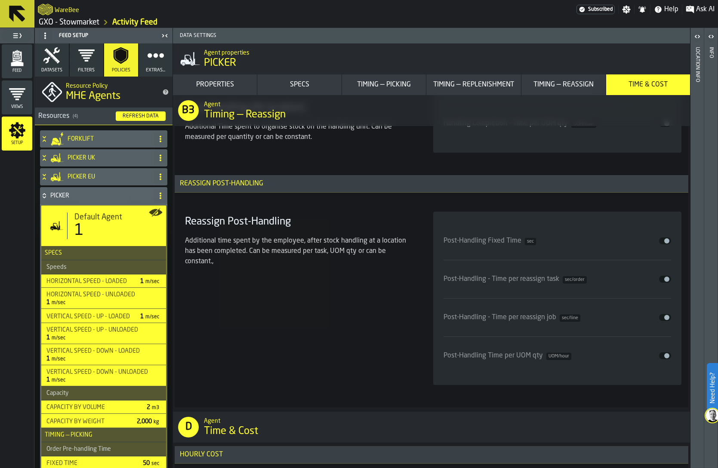
scroll to position [6450, 0]
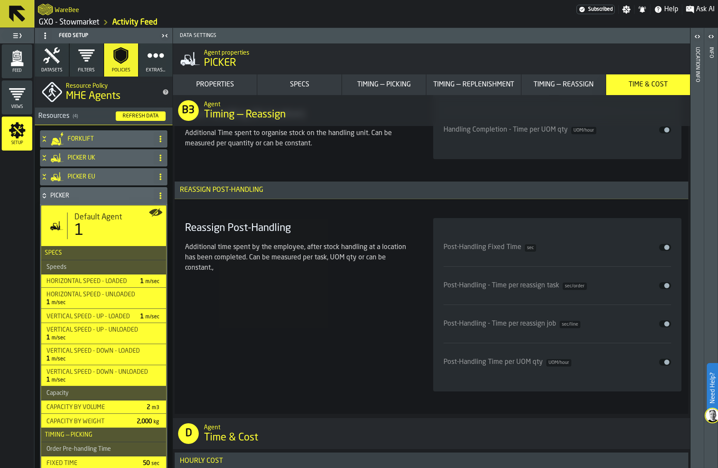
click at [360, 79] on button "Timing — Picking" at bounding box center [384, 84] width 84 height 21
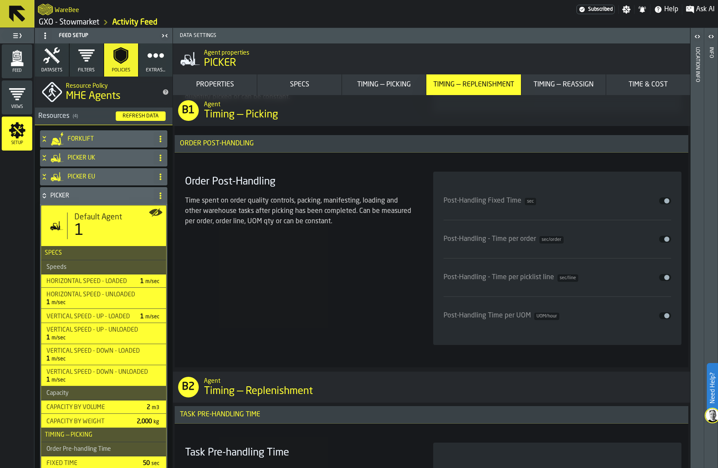
scroll to position [3922, 0]
click at [268, 263] on div "Order Post-Handling Time spent on order quality controls, packing, manifesting,…" at bounding box center [299, 258] width 235 height 173
click at [242, 232] on div "Time spent on order quality controls, packing, manifesting, loading and other w…" at bounding box center [299, 215] width 228 height 38
click at [7, 57] on div "Feed" at bounding box center [17, 62] width 31 height 24
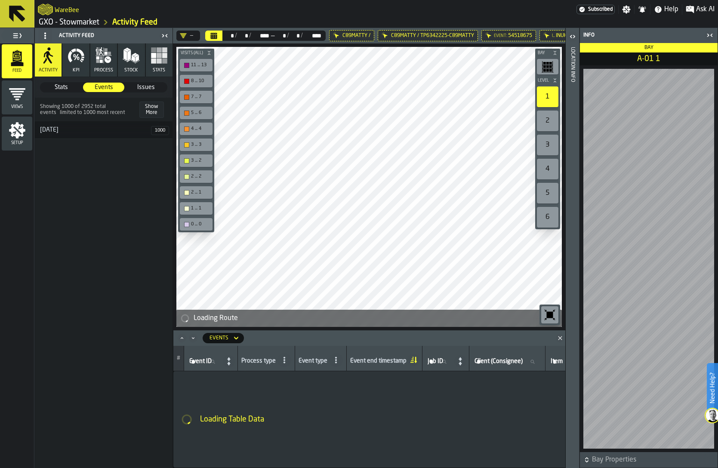
click at [105, 63] on icon "button" at bounding box center [103, 55] width 17 height 17
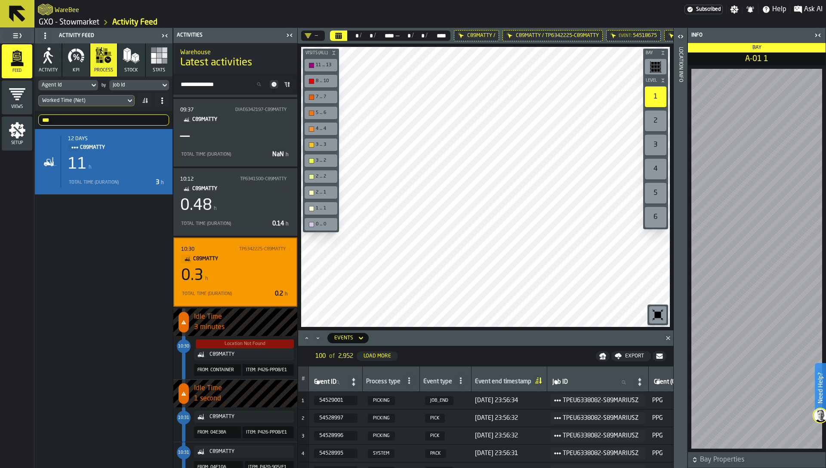
scroll to position [16, 0]
click at [437, 438] on span "PACK" at bounding box center [435, 437] width 21 height 9
click at [387, 436] on span "SYSTEM" at bounding box center [381, 437] width 27 height 9
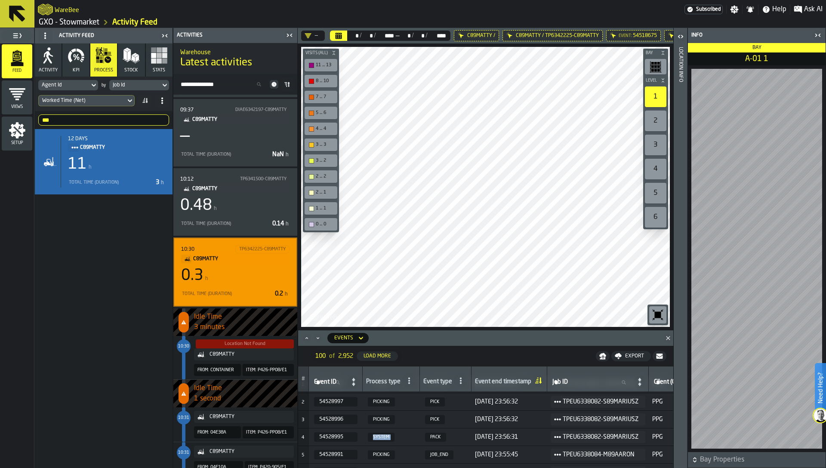
click at [387, 436] on span "SYSTEM" at bounding box center [381, 437] width 27 height 9
click at [435, 435] on span "PACK" at bounding box center [435, 437] width 21 height 9
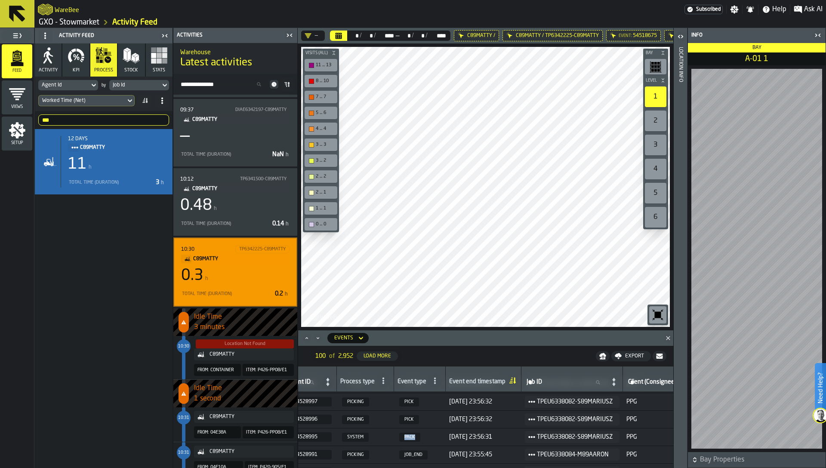
scroll to position [16, 22]
click at [362, 433] on span "SYSTEM" at bounding box center [369, 437] width 50 height 9
click at [718, 36] on icon "button-toggle-Close me" at bounding box center [818, 35] width 10 height 10
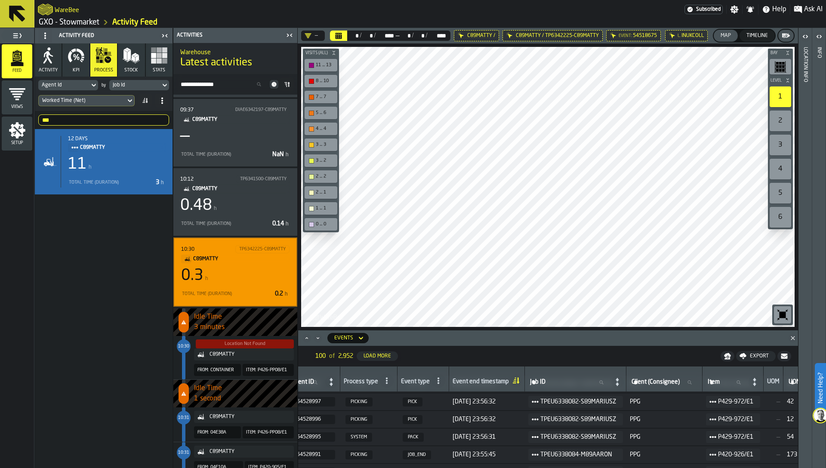
click at [718, 33] on div "Timeline" at bounding box center [757, 36] width 28 height 6
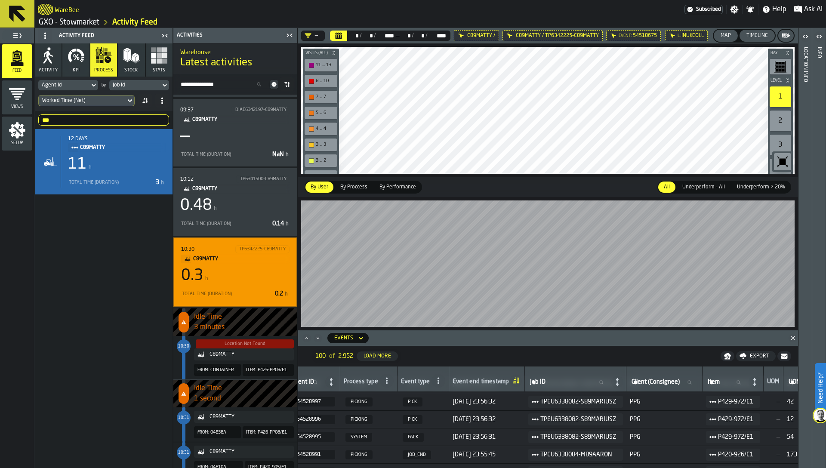
click at [718, 337] on icon "Close" at bounding box center [793, 338] width 9 height 9
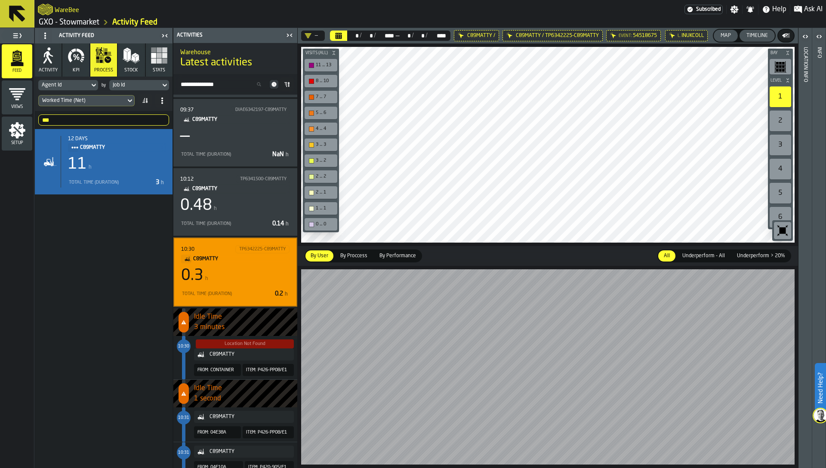
click at [353, 254] on span "By Proccess" at bounding box center [354, 256] width 34 height 8
click at [323, 256] on span "By User" at bounding box center [319, 256] width 25 height 8
click at [362, 257] on span "By Proccess" at bounding box center [354, 256] width 34 height 8
click at [316, 255] on span "By User" at bounding box center [319, 256] width 25 height 8
click at [718, 33] on icon "button-" at bounding box center [786, 35] width 9 height 9
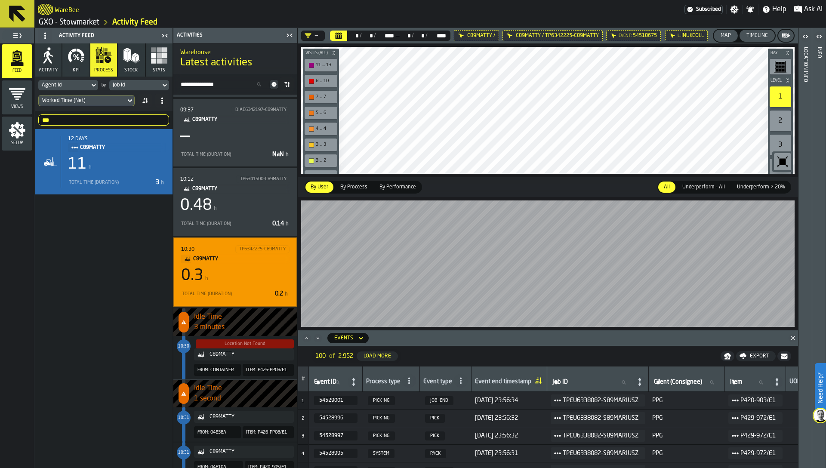
click at [625, 300] on div at bounding box center [548, 264] width 501 height 134
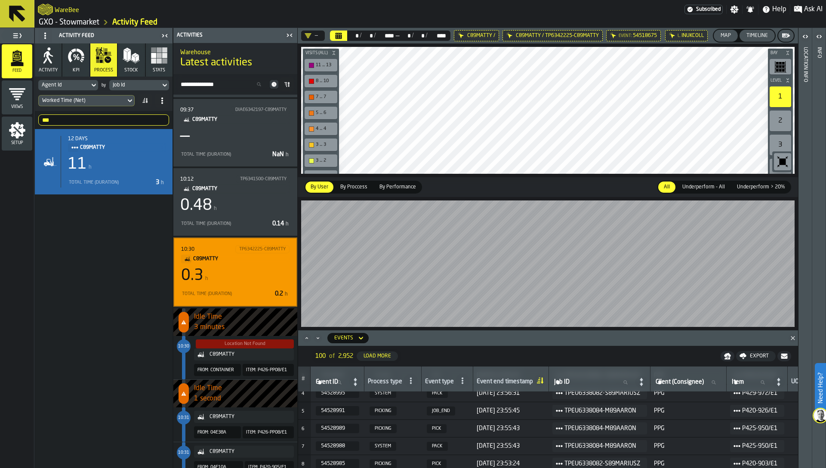
scroll to position [65, 0]
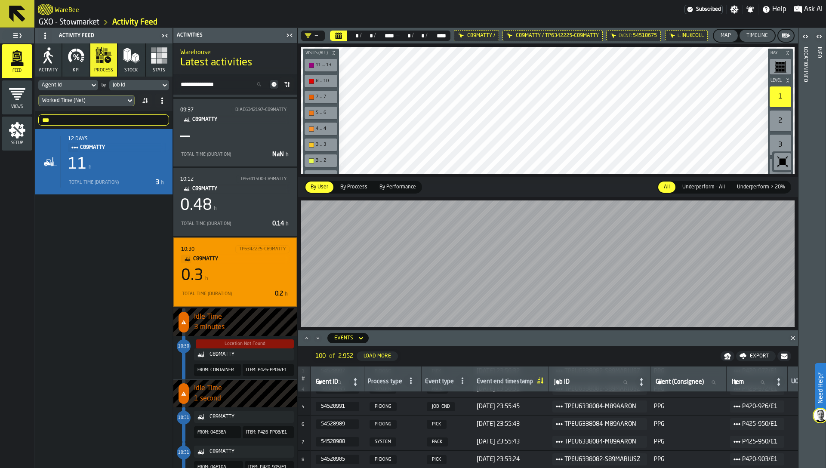
click at [306, 340] on icon "Maximize" at bounding box center [307, 338] width 9 height 9
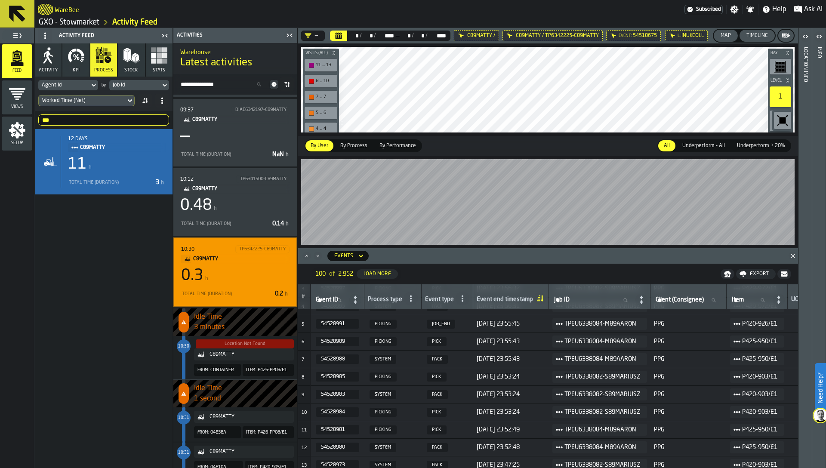
click at [520, 396] on span "[DATE] 23:53:24" at bounding box center [511, 394] width 69 height 7
click at [520, 413] on span "[DATE] 23:53:24" at bounding box center [511, 412] width 69 height 7
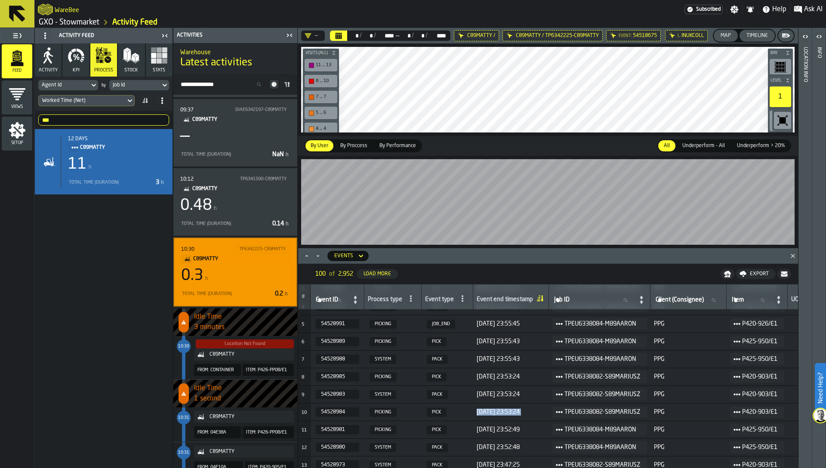
click at [520, 413] on span "[DATE] 23:53:24" at bounding box center [511, 412] width 69 height 7
click at [520, 388] on td "[DATE] 23:53:24" at bounding box center [512, 395] width 76 height 18
click at [92, 22] on link "GXO - Stowmarket" at bounding box center [69, 22] width 61 height 9
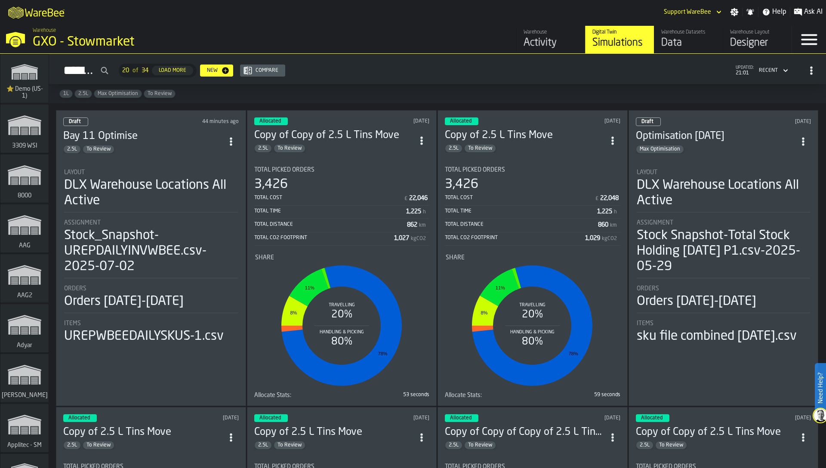
scroll to position [328, 0]
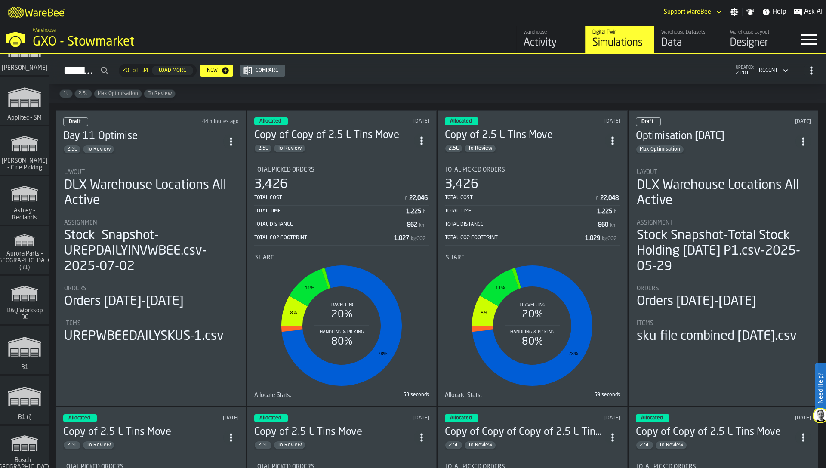
click at [26, 242] on polygon "link-to-/wh/i/aa2e4adb-2cd5-4688-aa4a-ec82bcf75d46/simulations" at bounding box center [24, 240] width 19 height 10
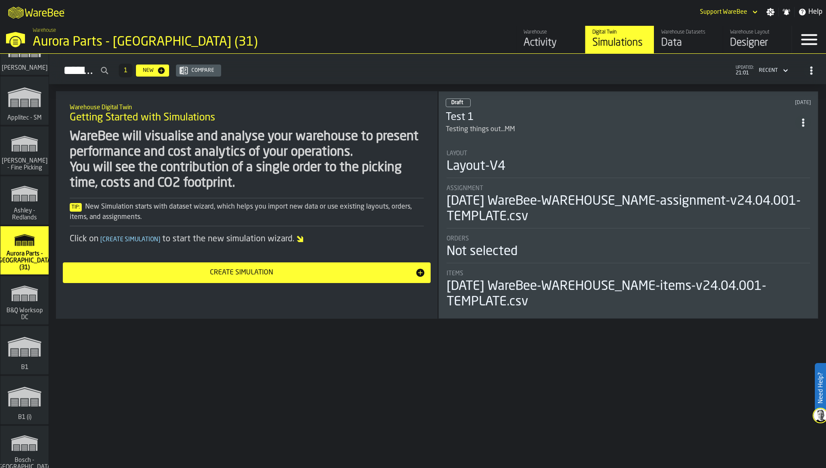
click at [677, 40] on div "Data" at bounding box center [689, 43] width 55 height 14
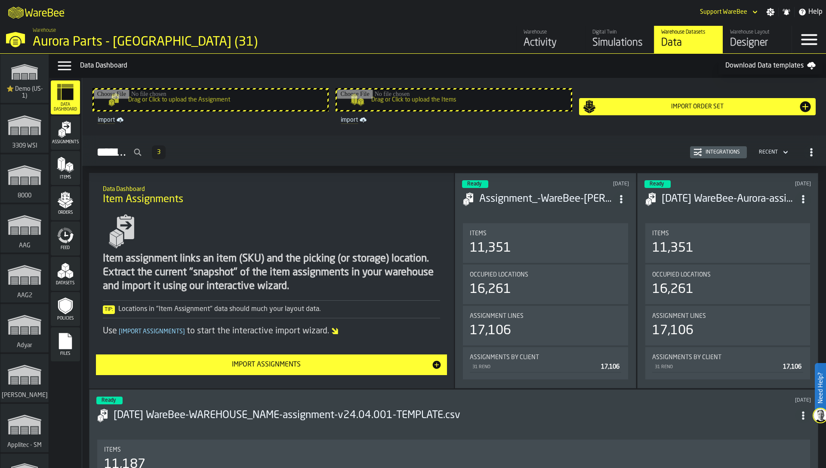
click at [74, 237] on div "Feed" at bounding box center [65, 239] width 29 height 24
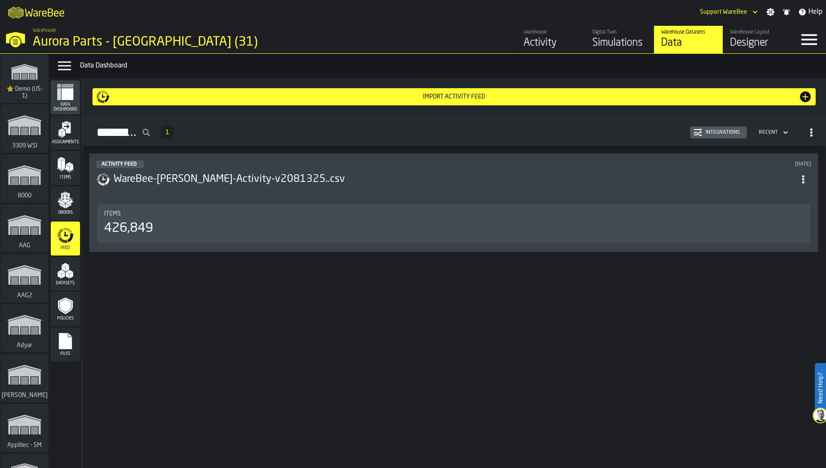
click at [713, 130] on div "Integrations" at bounding box center [723, 133] width 41 height 6
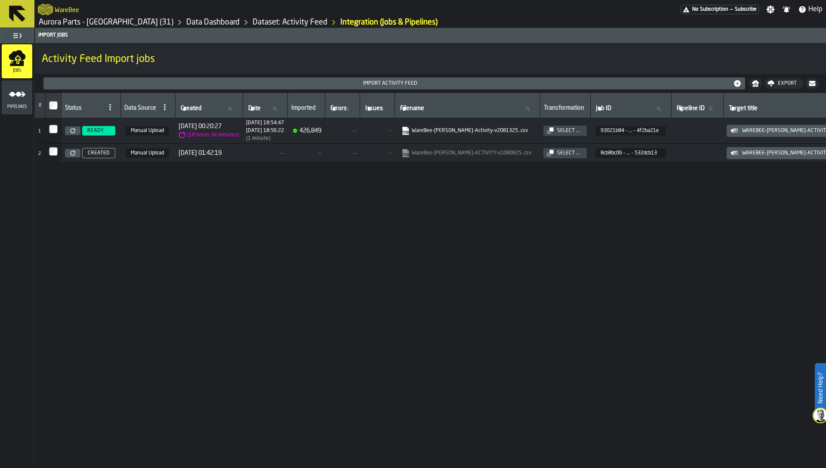
click at [90, 21] on link "Aurora Parts - [GEOGRAPHIC_DATA] (31)" at bounding box center [106, 22] width 135 height 9
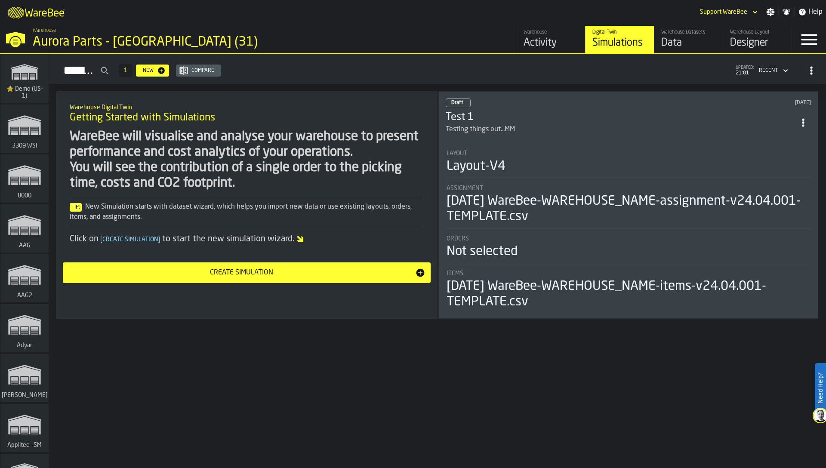
click at [539, 37] on div "Activity" at bounding box center [551, 43] width 55 height 14
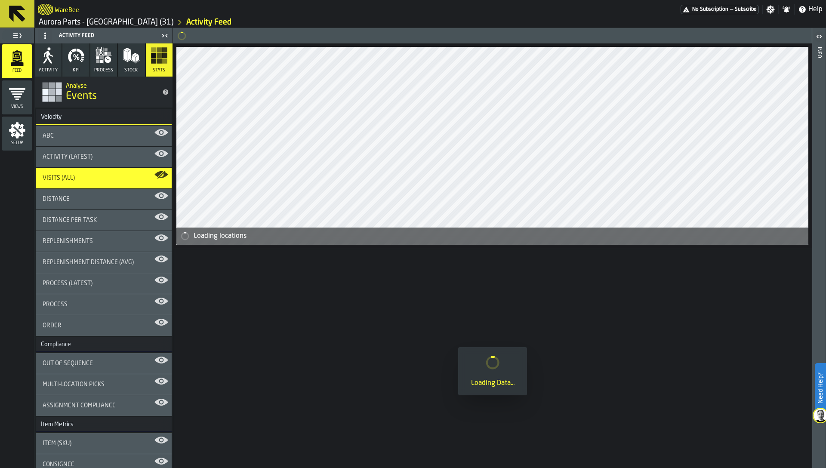
click at [19, 132] on icon "menu Setup" at bounding box center [17, 130] width 17 height 17
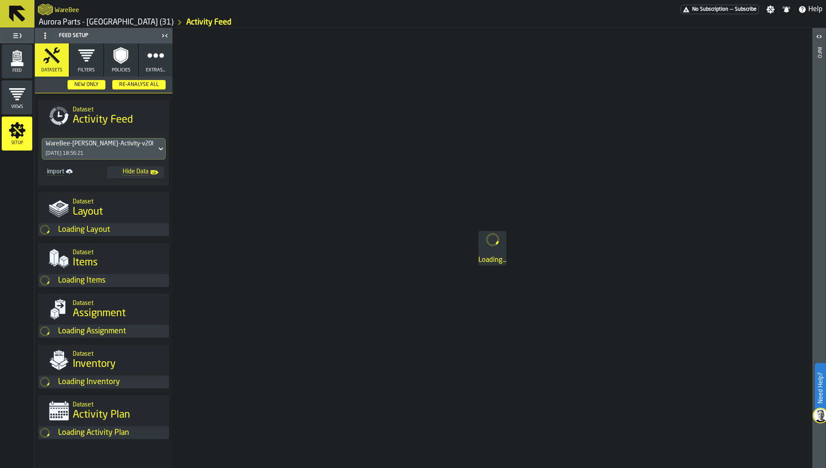
click at [156, 60] on icon "button" at bounding box center [155, 55] width 17 height 17
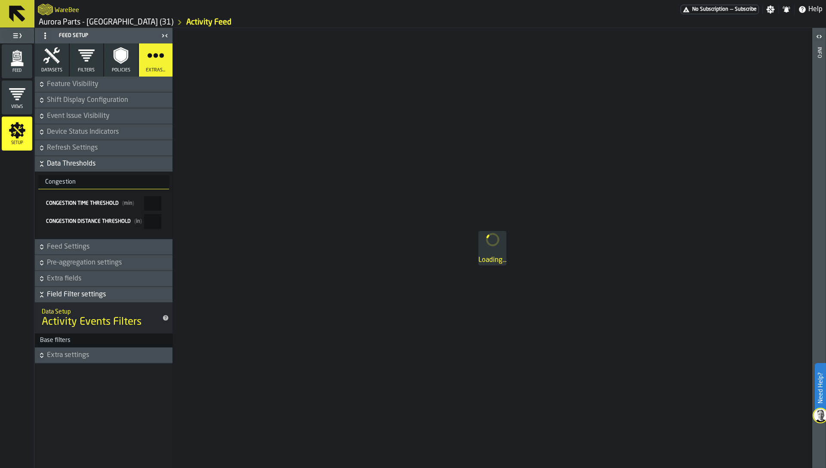
click at [74, 272] on button "Extra fields" at bounding box center [104, 278] width 138 height 15
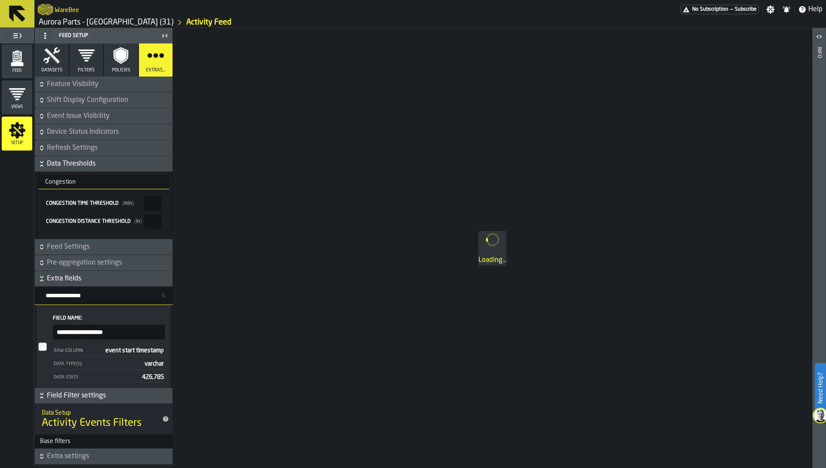
click at [78, 263] on span "Pre-aggregation settings" at bounding box center [109, 263] width 124 height 10
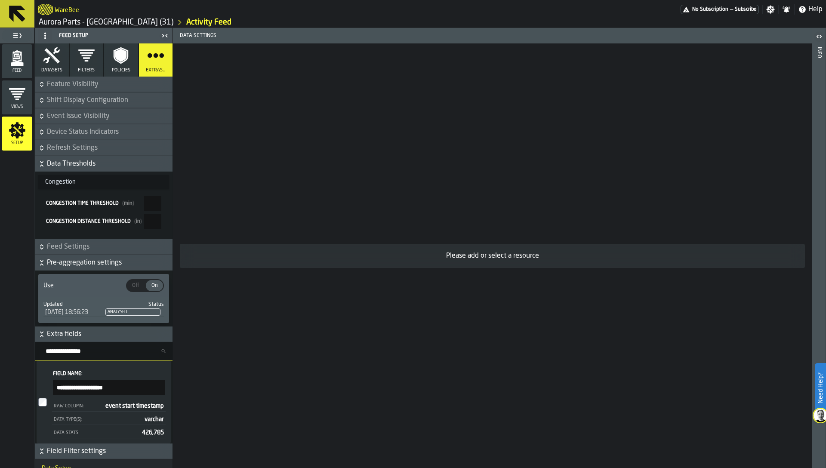
click at [365, 199] on div "Please add or select a resource" at bounding box center [492, 255] width 639 height 425
